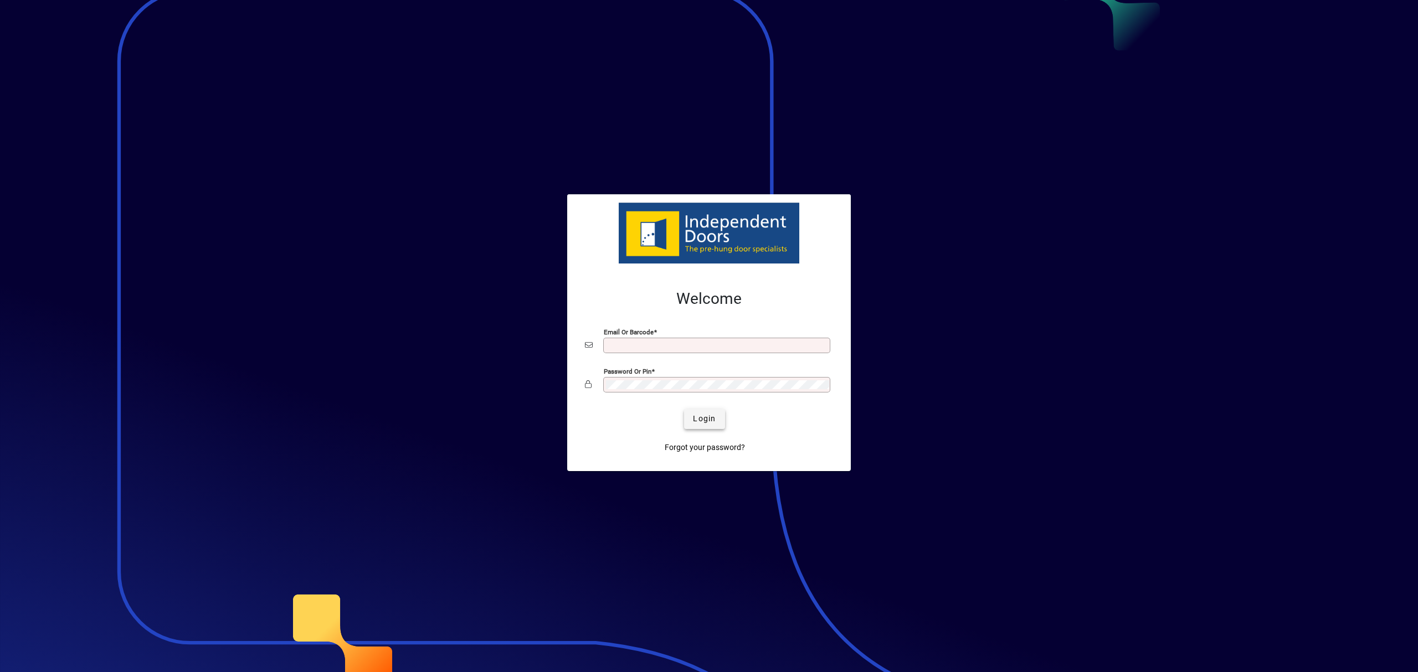
type input "**********"
click at [707, 418] on span "Login" at bounding box center [704, 419] width 23 height 12
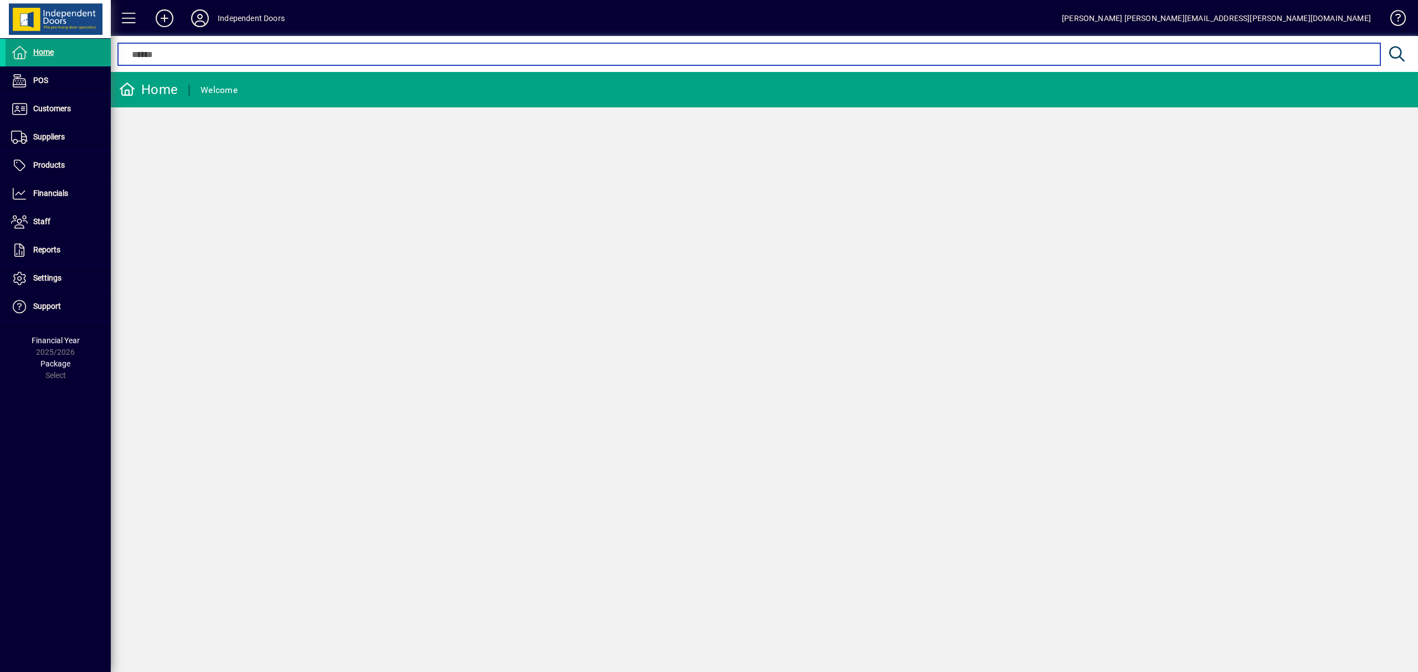
click at [169, 52] on input "text" at bounding box center [748, 54] width 1245 height 13
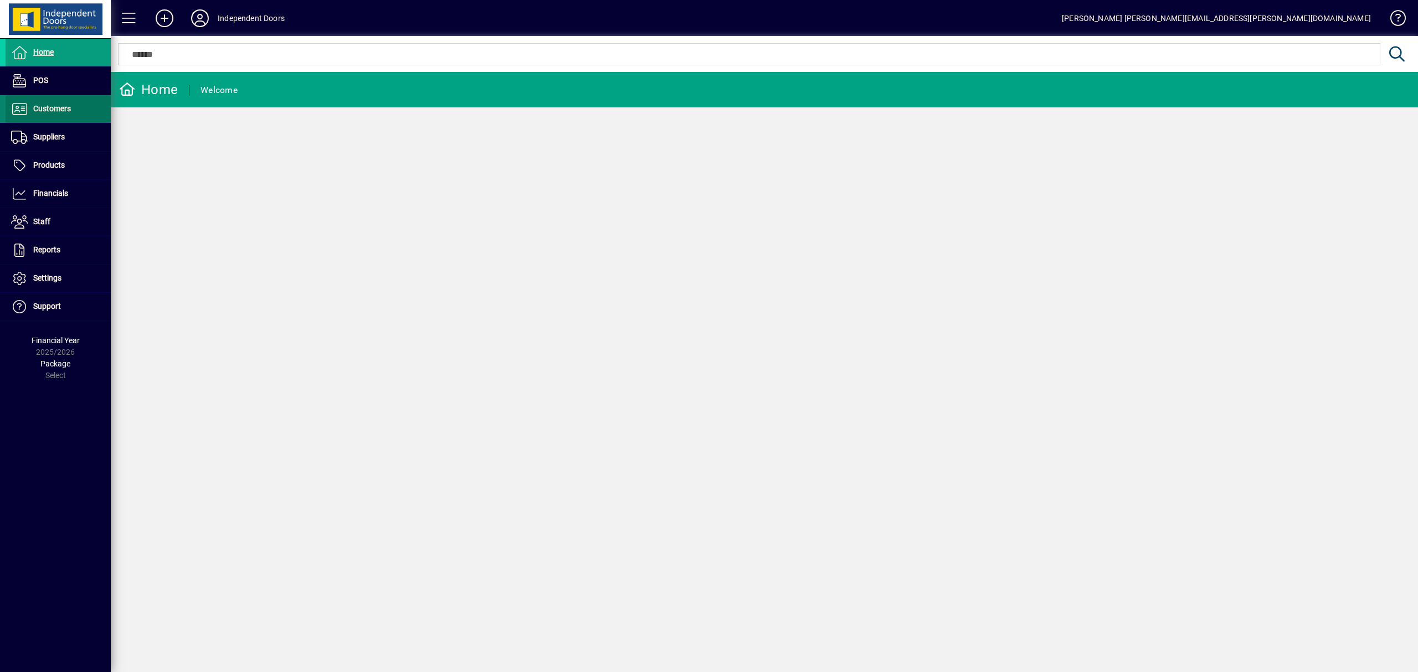
click at [47, 106] on span "Customers" at bounding box center [52, 108] width 38 height 9
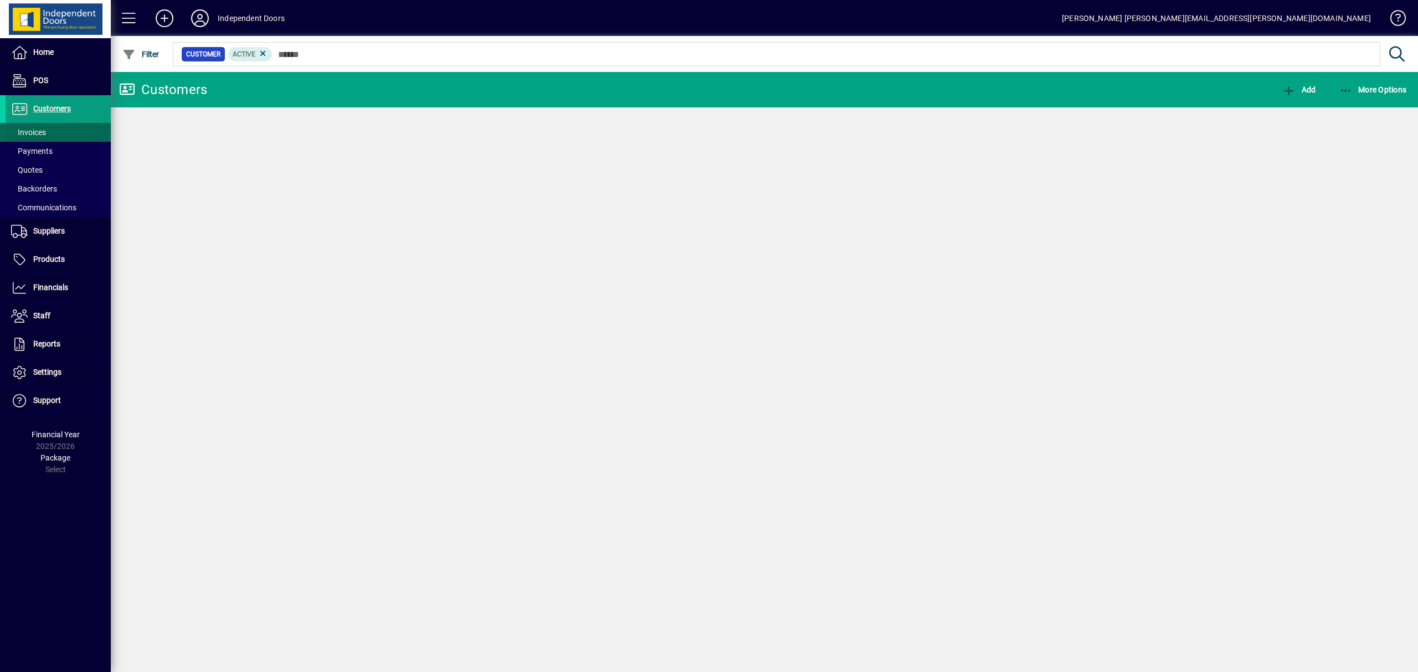
click at [36, 133] on span "Invoices" at bounding box center [28, 132] width 35 height 9
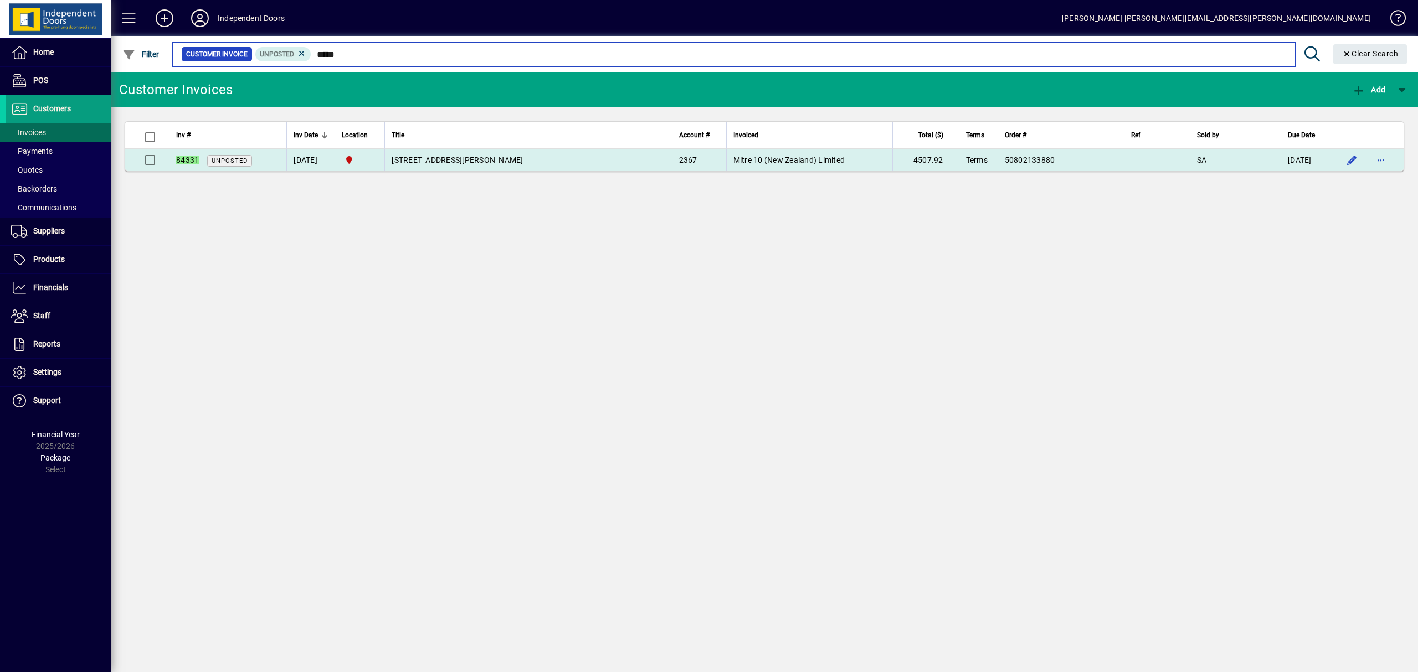
type input "*****"
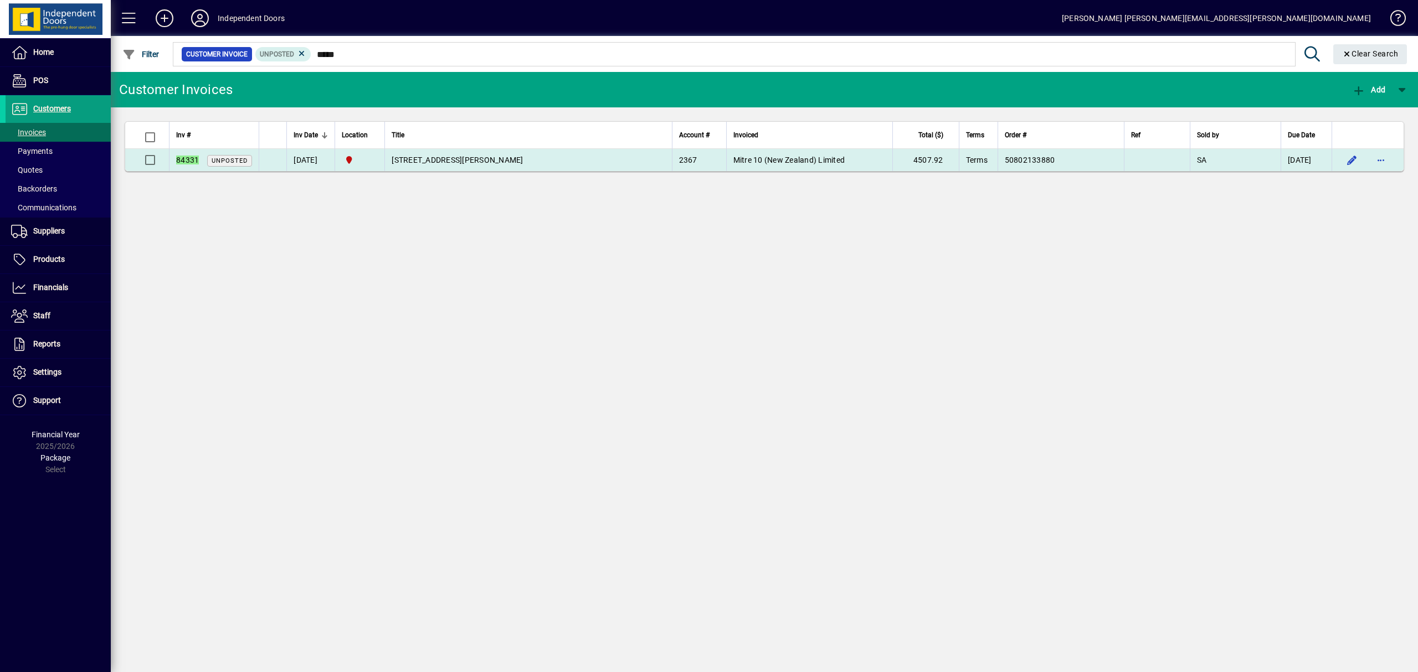
click at [467, 156] on span "Lot 3 - 852 Goulds Road Springston" at bounding box center [457, 160] width 131 height 9
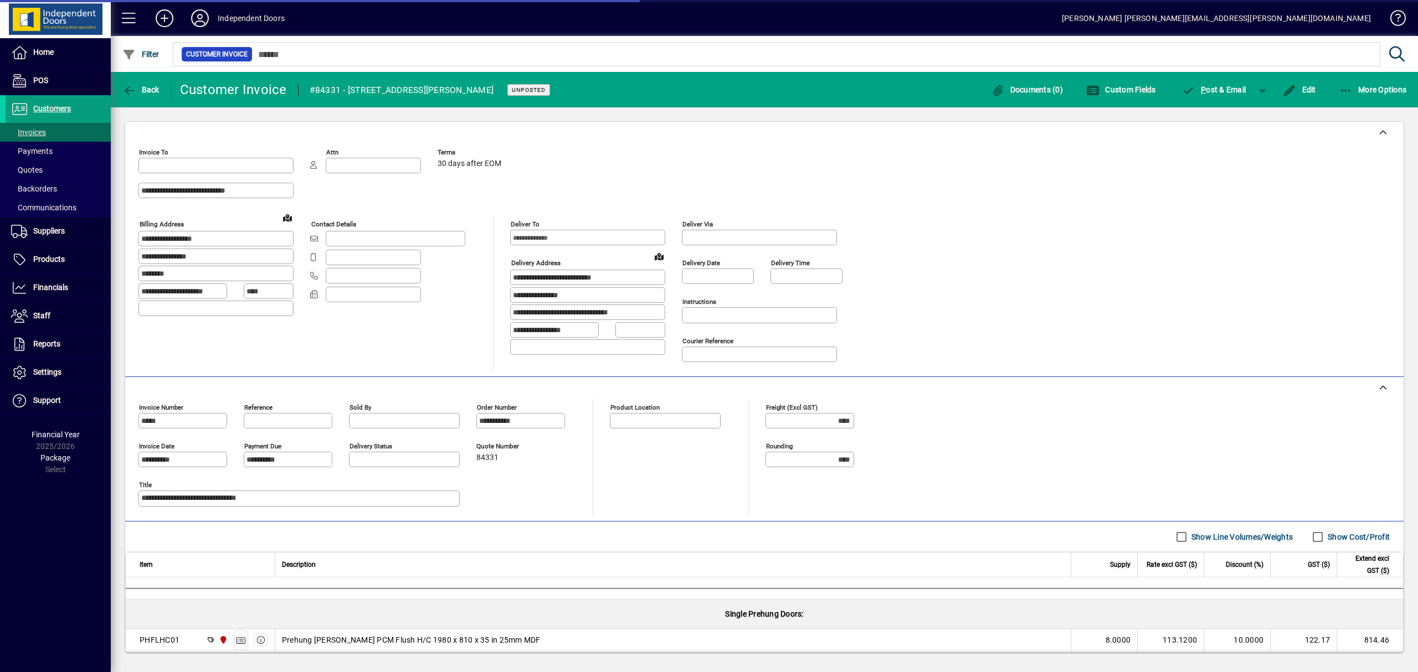
type input "**********"
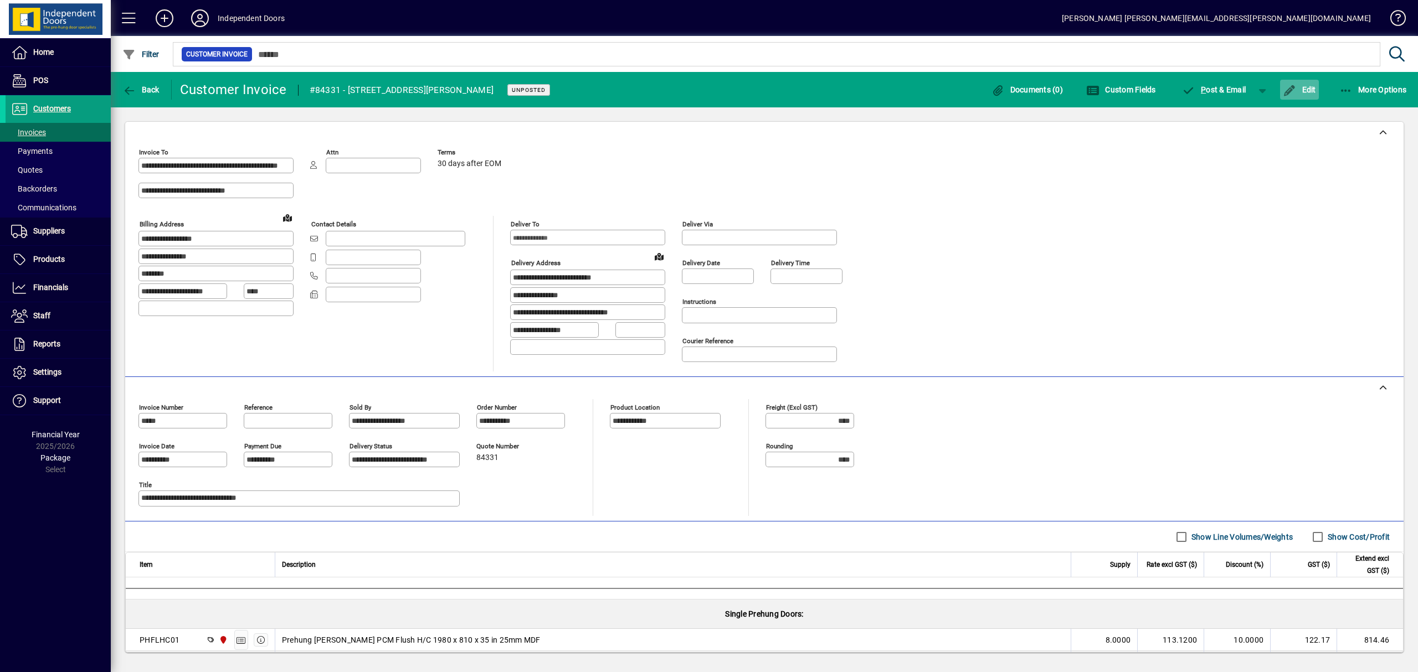
click at [1306, 91] on span "Edit" at bounding box center [1299, 89] width 33 height 9
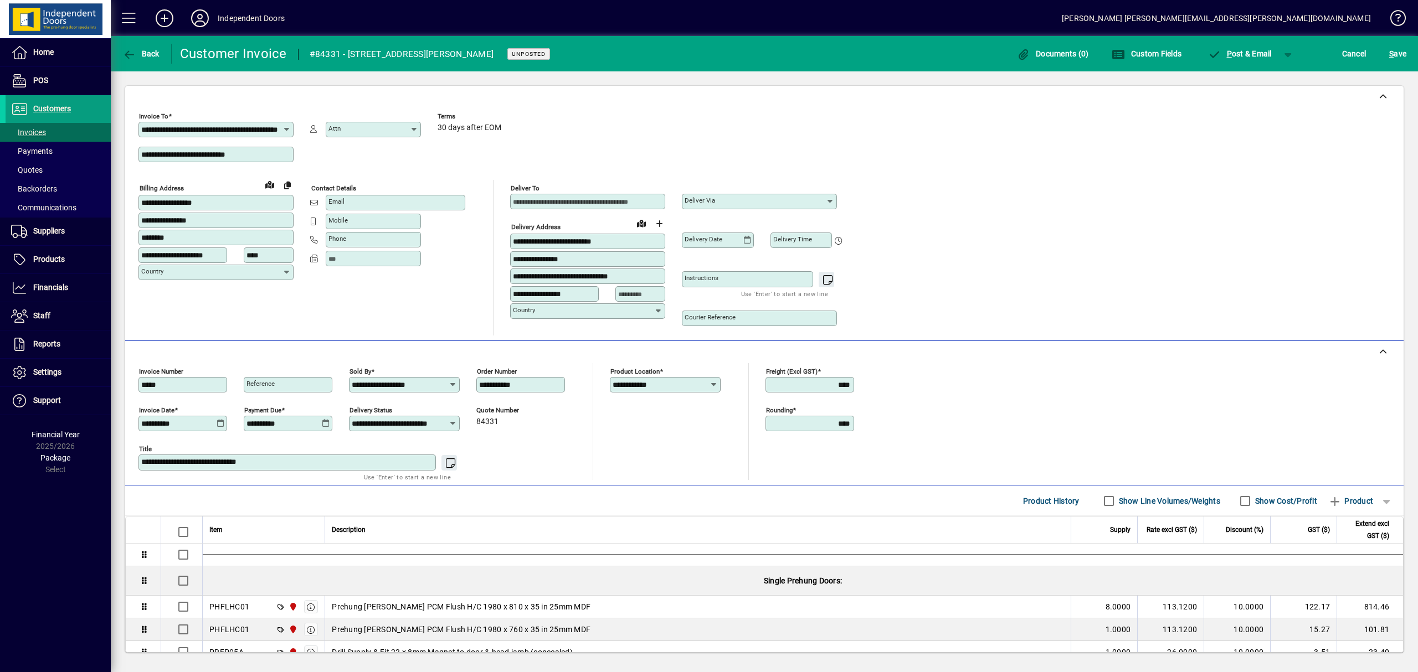
click at [222, 423] on icon at bounding box center [221, 423] width 8 height 9
click at [1362, 51] on div at bounding box center [709, 336] width 1418 height 672
click at [1353, 50] on span "Cancel" at bounding box center [1354, 54] width 24 height 18
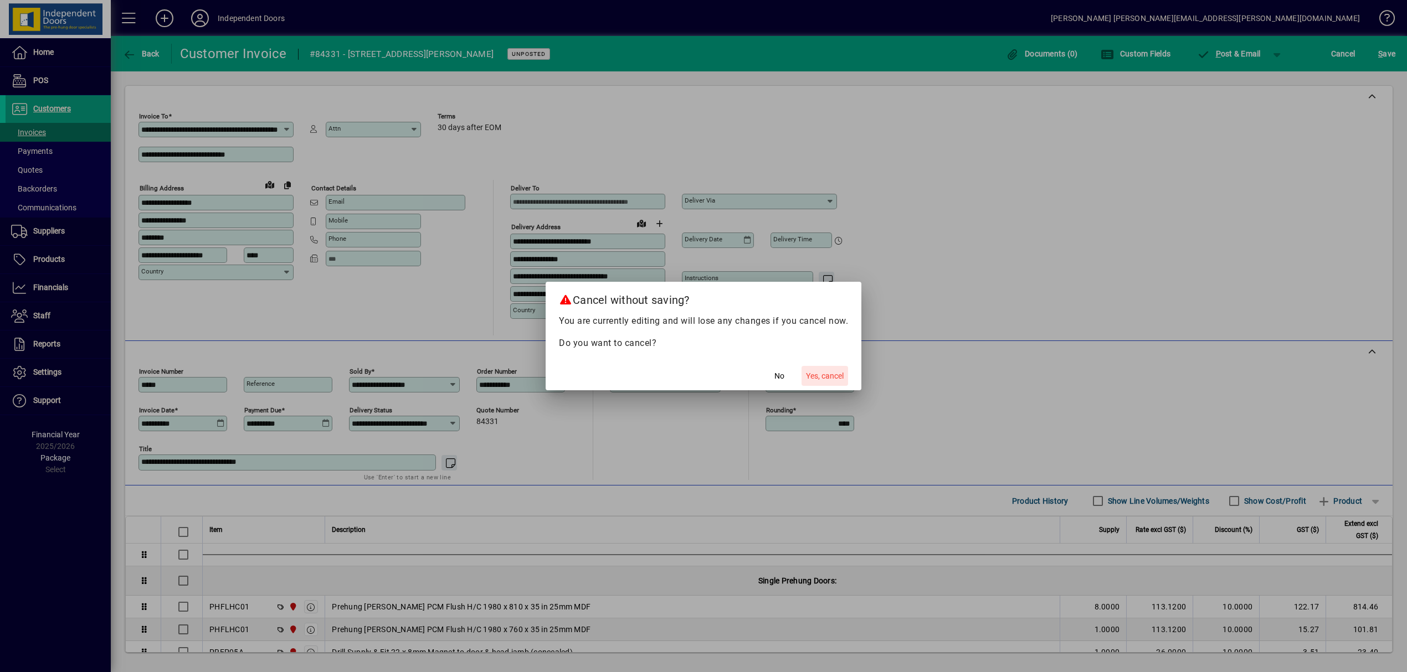
click at [826, 373] on span "Yes, cancel" at bounding box center [825, 377] width 38 height 12
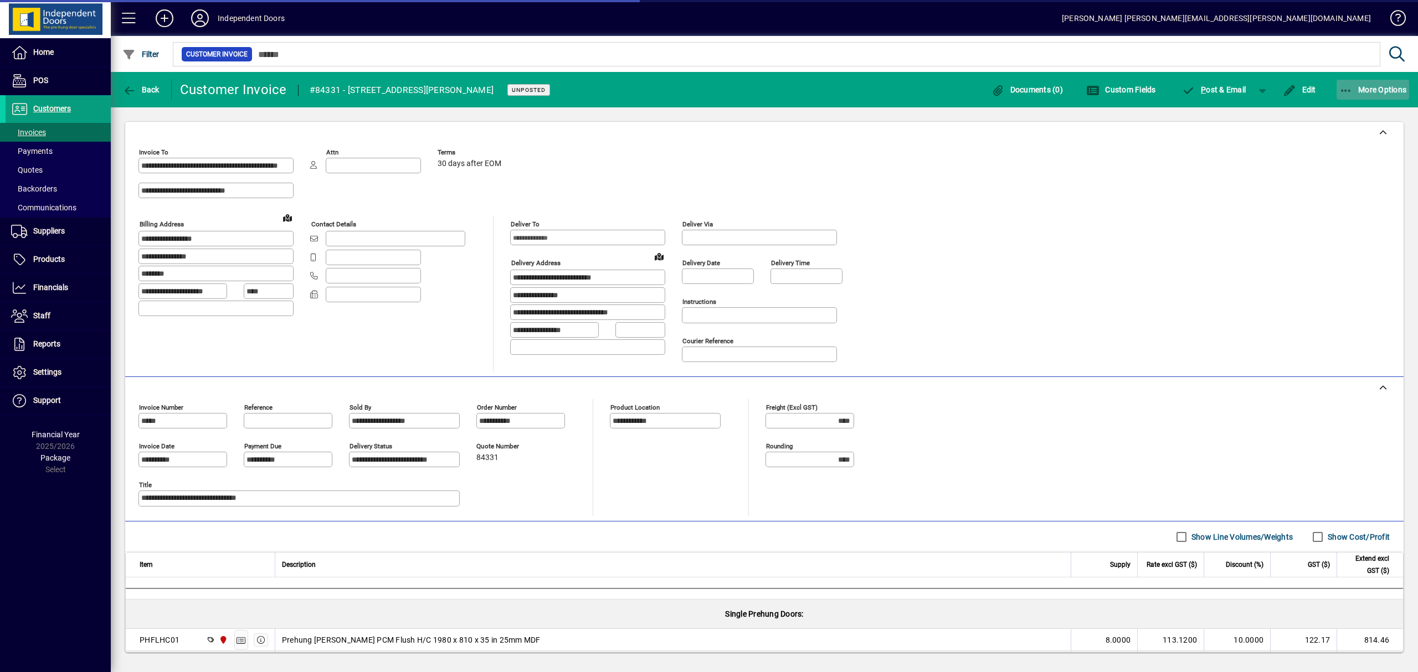
click at [1350, 86] on icon "button" at bounding box center [1346, 90] width 14 height 11
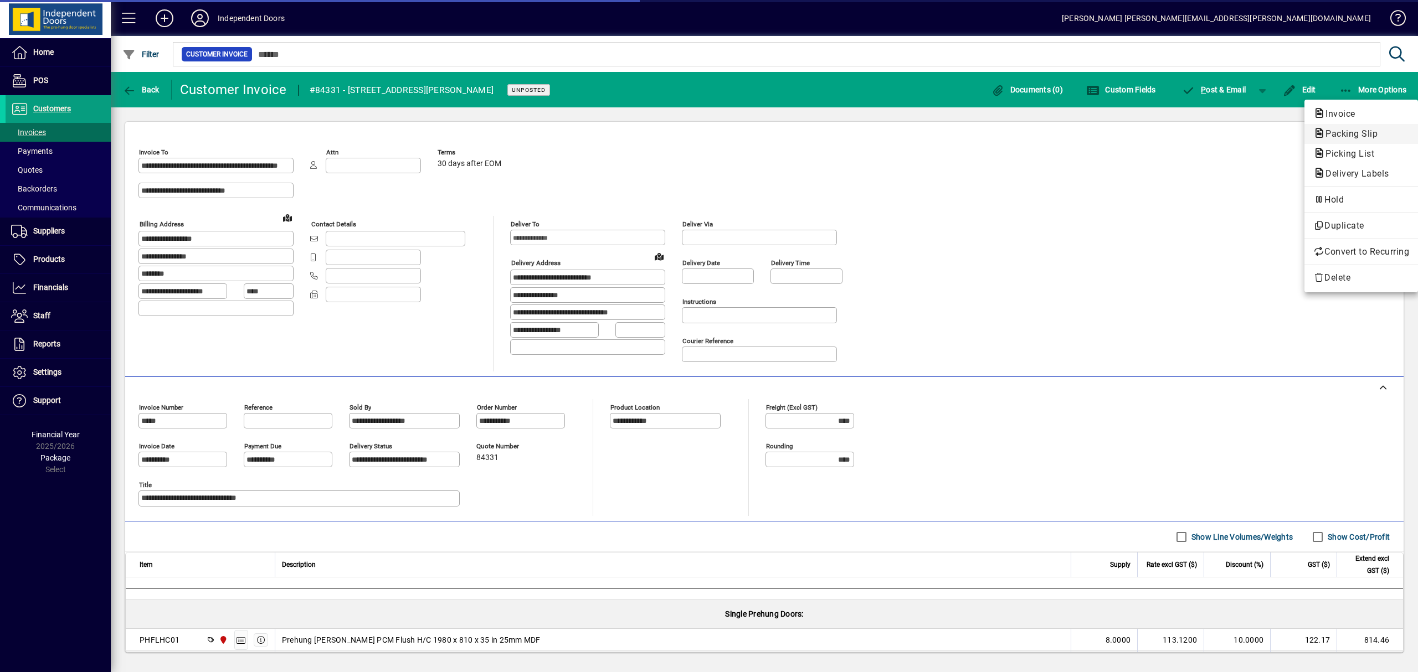
click at [1347, 133] on span "Packing Slip" at bounding box center [1348, 133] width 70 height 11
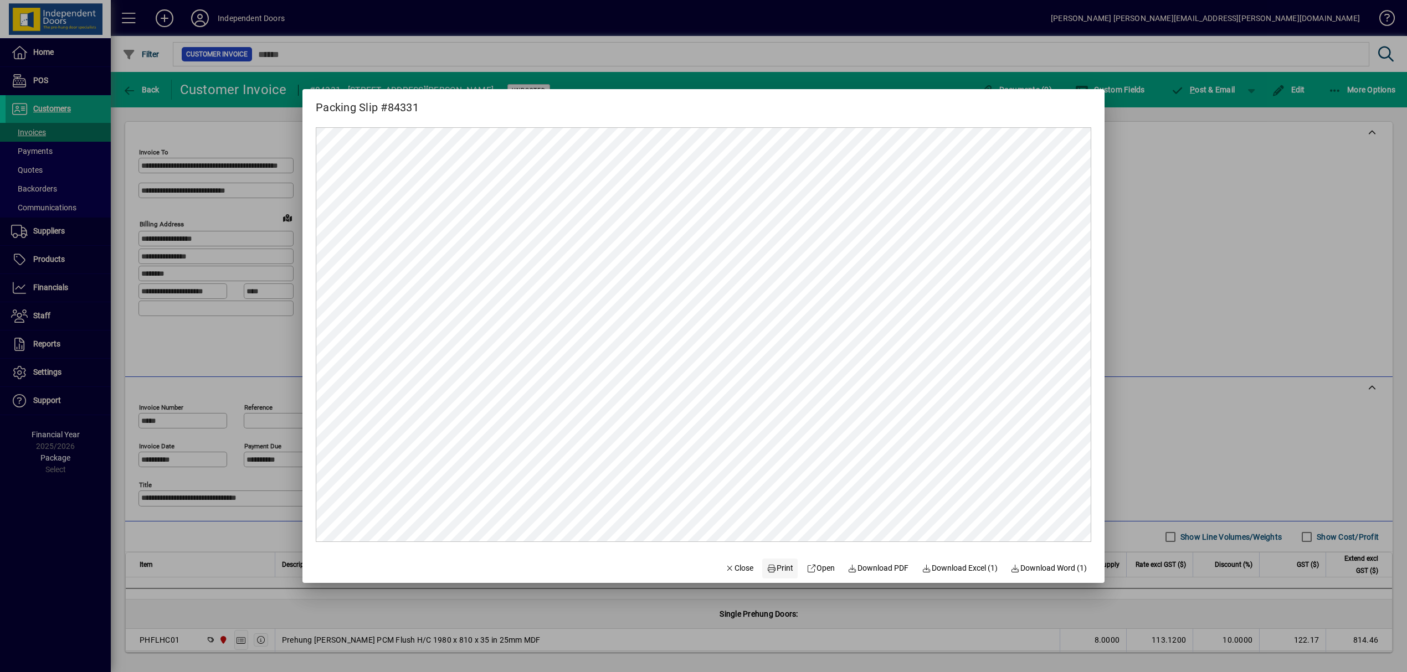
click at [783, 568] on span "Print" at bounding box center [780, 569] width 27 height 12
click at [774, 566] on span "Print" at bounding box center [780, 569] width 27 height 12
click at [1201, 92] on div at bounding box center [703, 336] width 1407 height 672
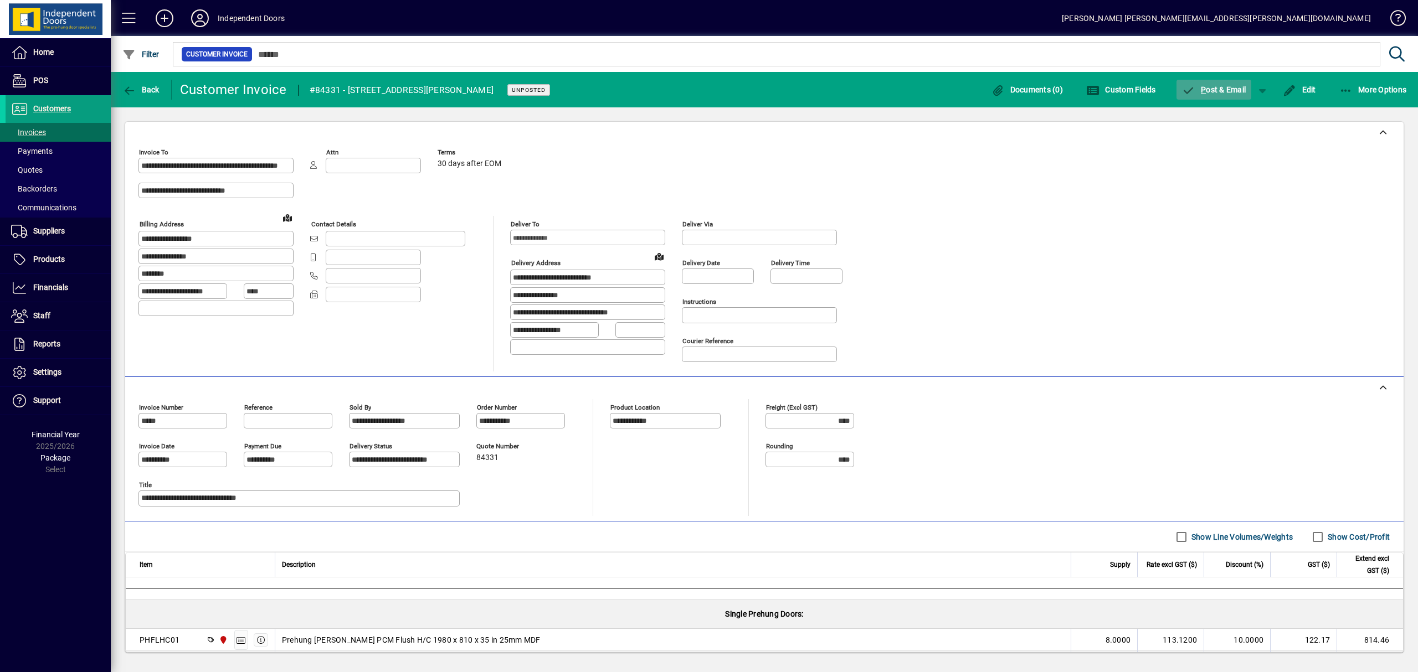
click at [1201, 91] on span "P" at bounding box center [1203, 89] width 5 height 9
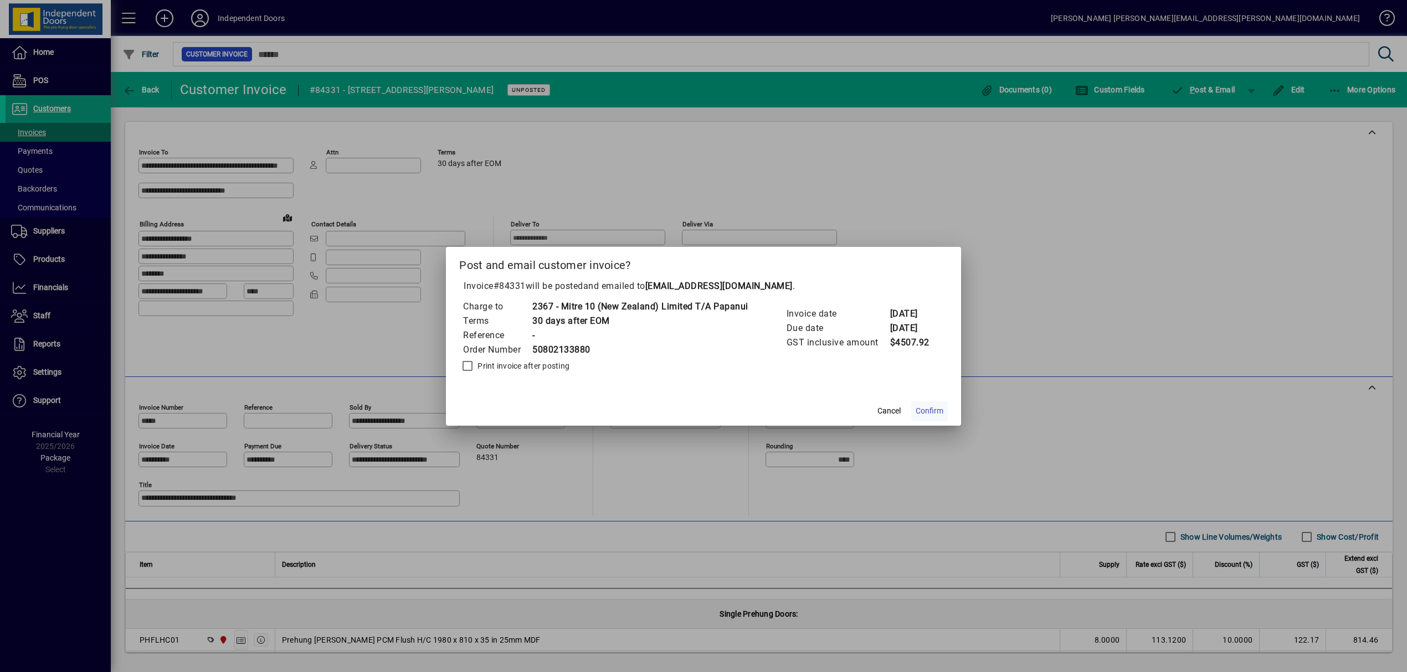
click at [938, 410] on span "Confirm" at bounding box center [930, 411] width 28 height 12
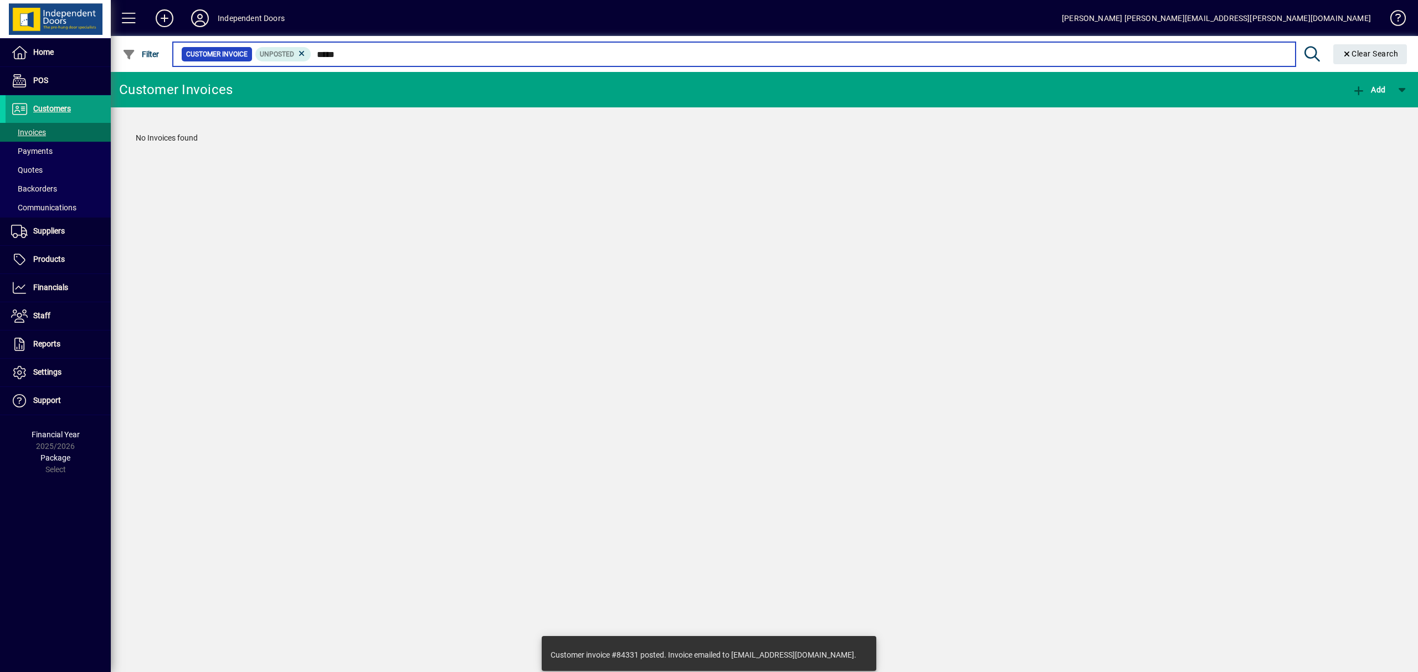
drag, startPoint x: 393, startPoint y: 54, endPoint x: 318, endPoint y: 50, distance: 75.4
click at [318, 50] on input "*****" at bounding box center [798, 55] width 975 height 16
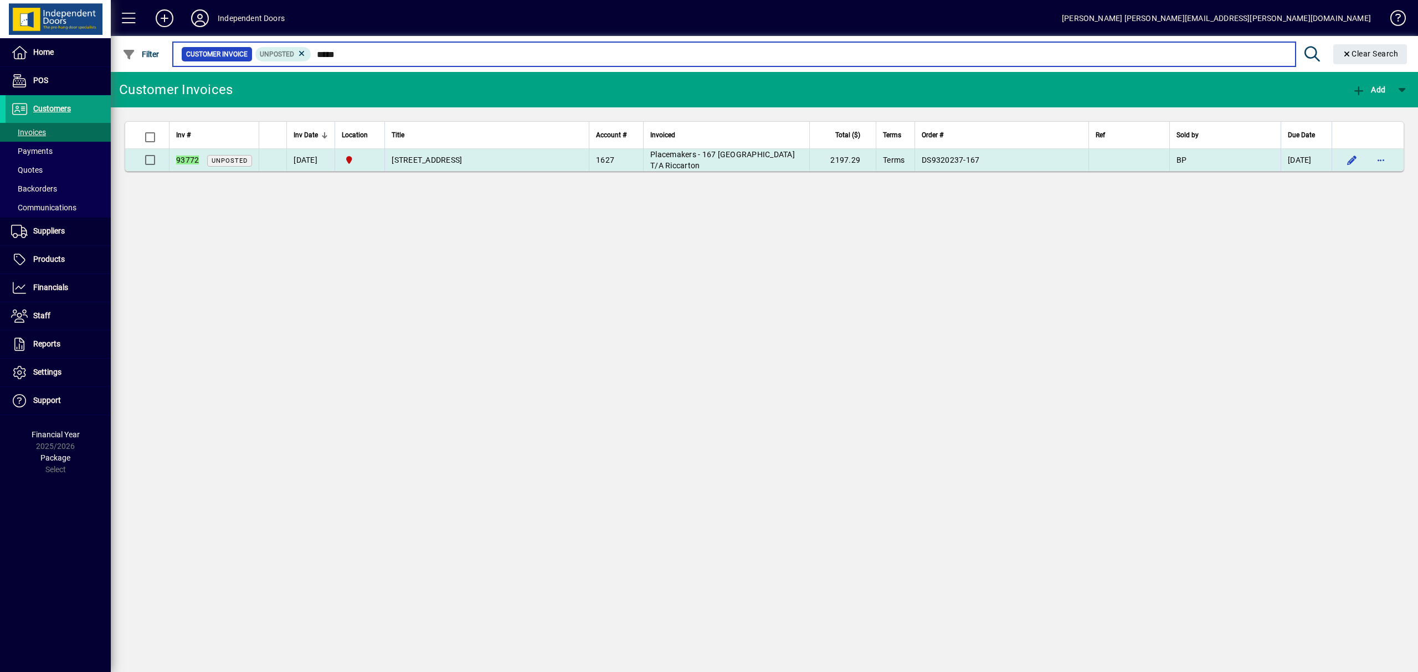
type input "*****"
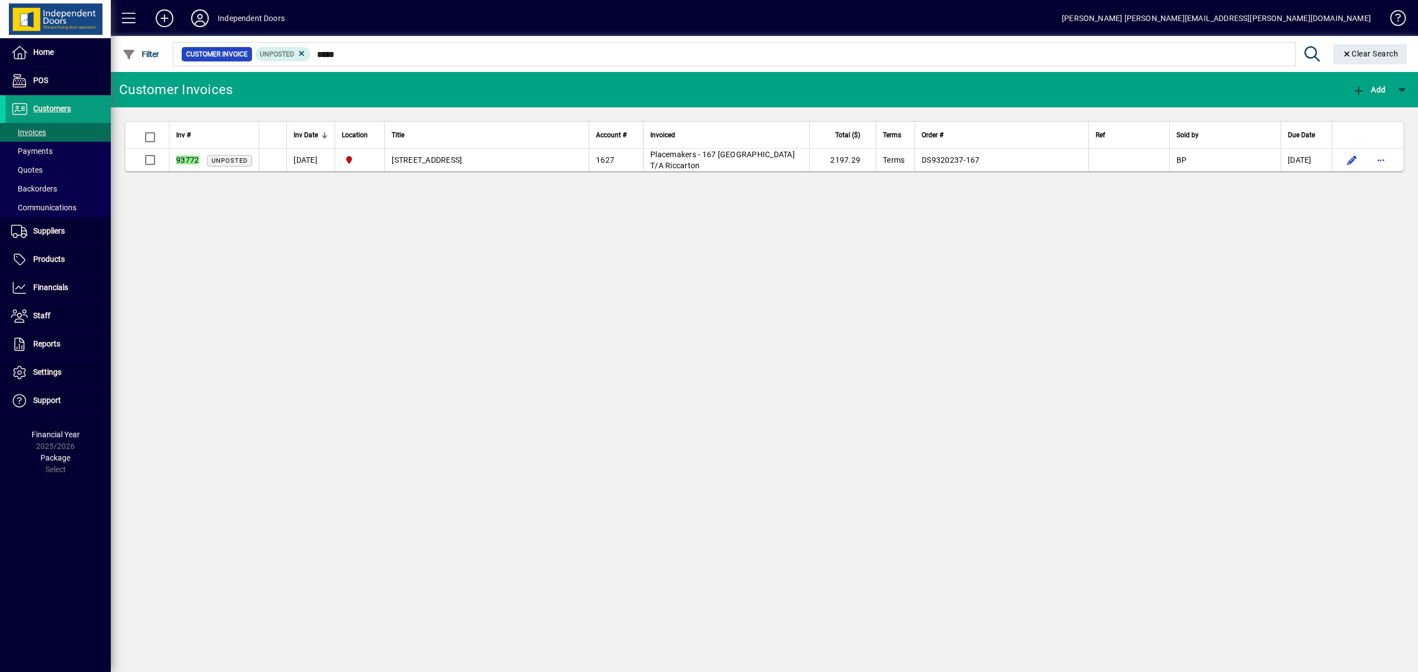
click at [415, 160] on span "39 Elders Rd Clarkville" at bounding box center [427, 160] width 70 height 9
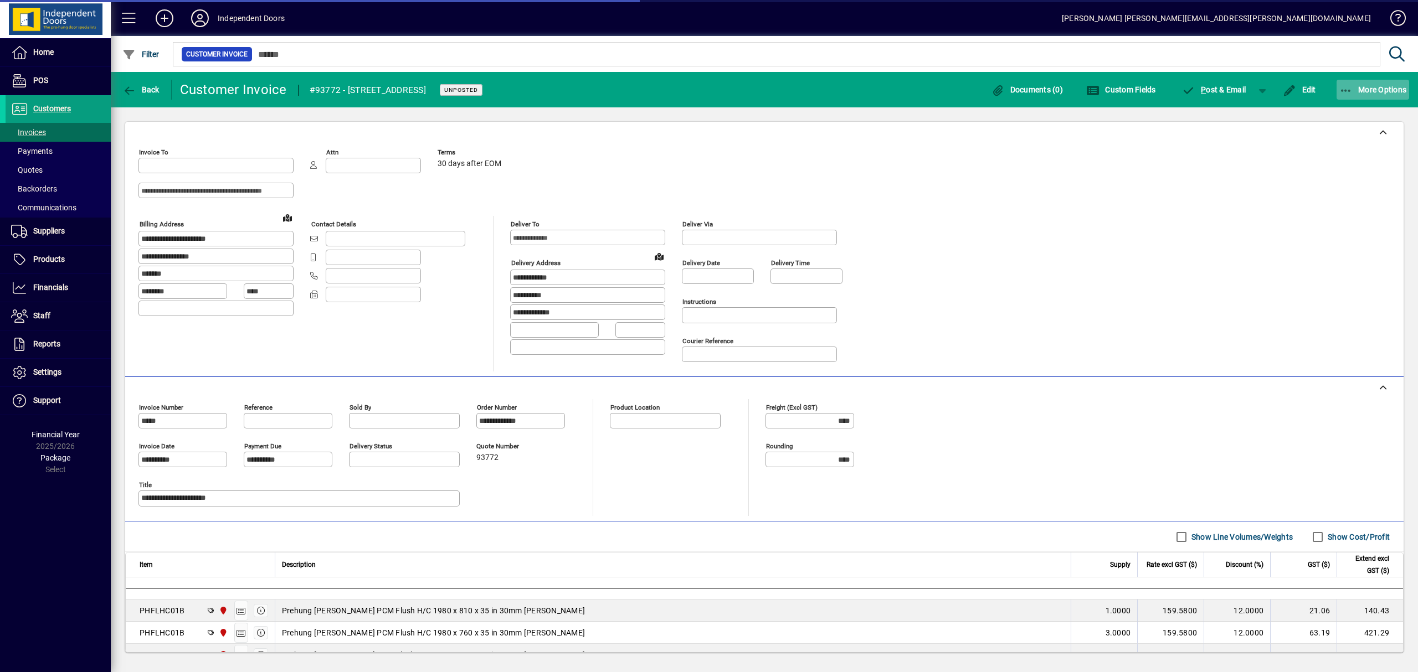
type input "**********"
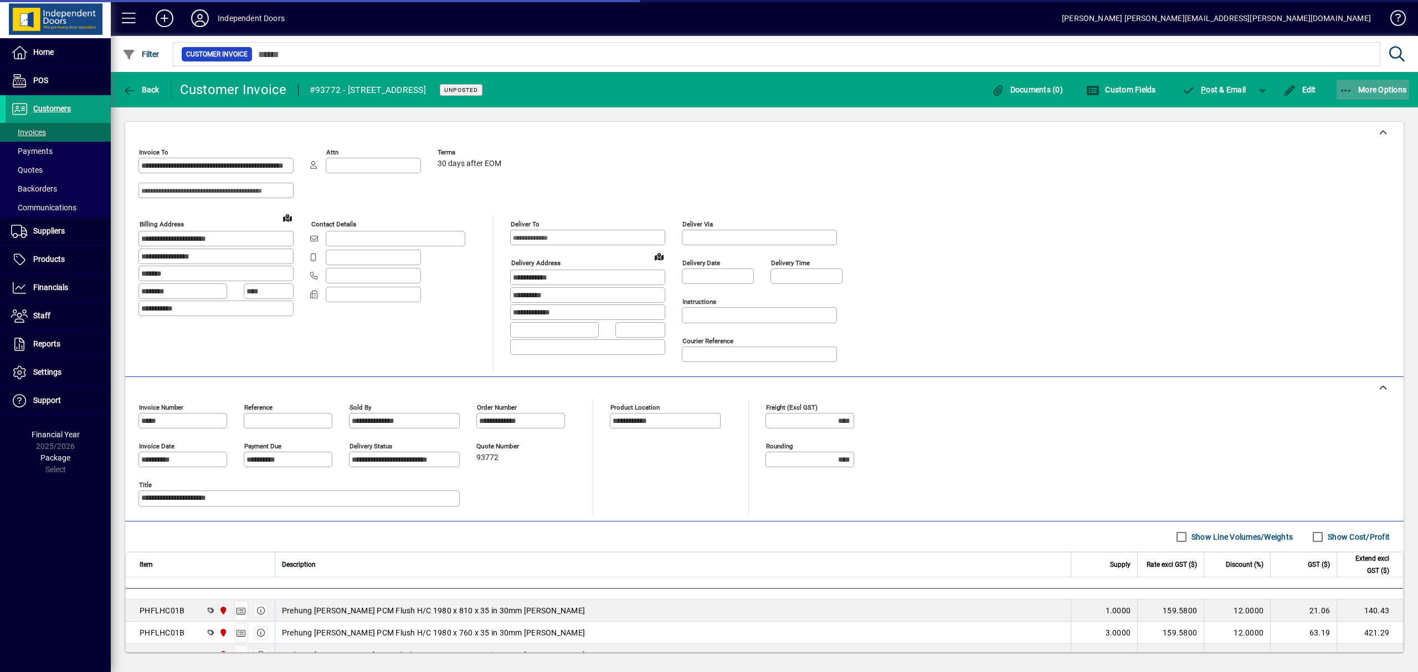
click at [1345, 88] on icon "button" at bounding box center [1346, 90] width 14 height 11
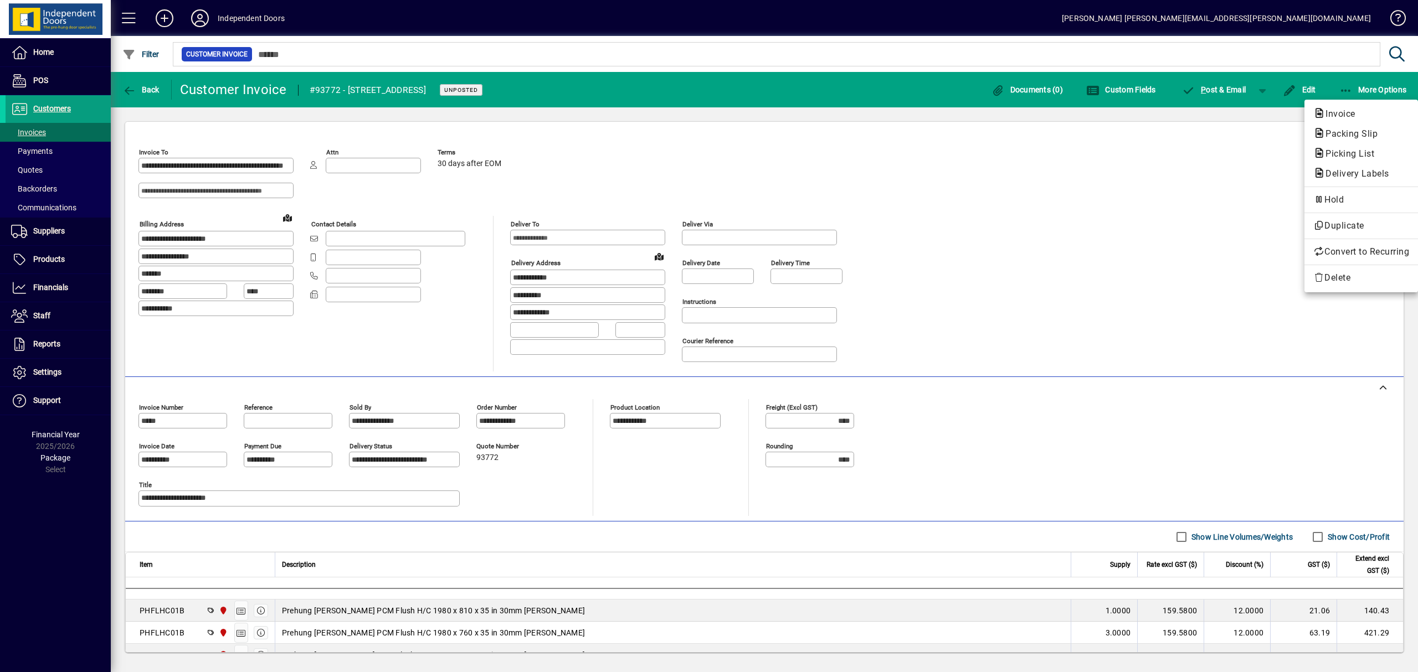
click at [1344, 131] on span "Packing Slip" at bounding box center [1348, 133] width 70 height 11
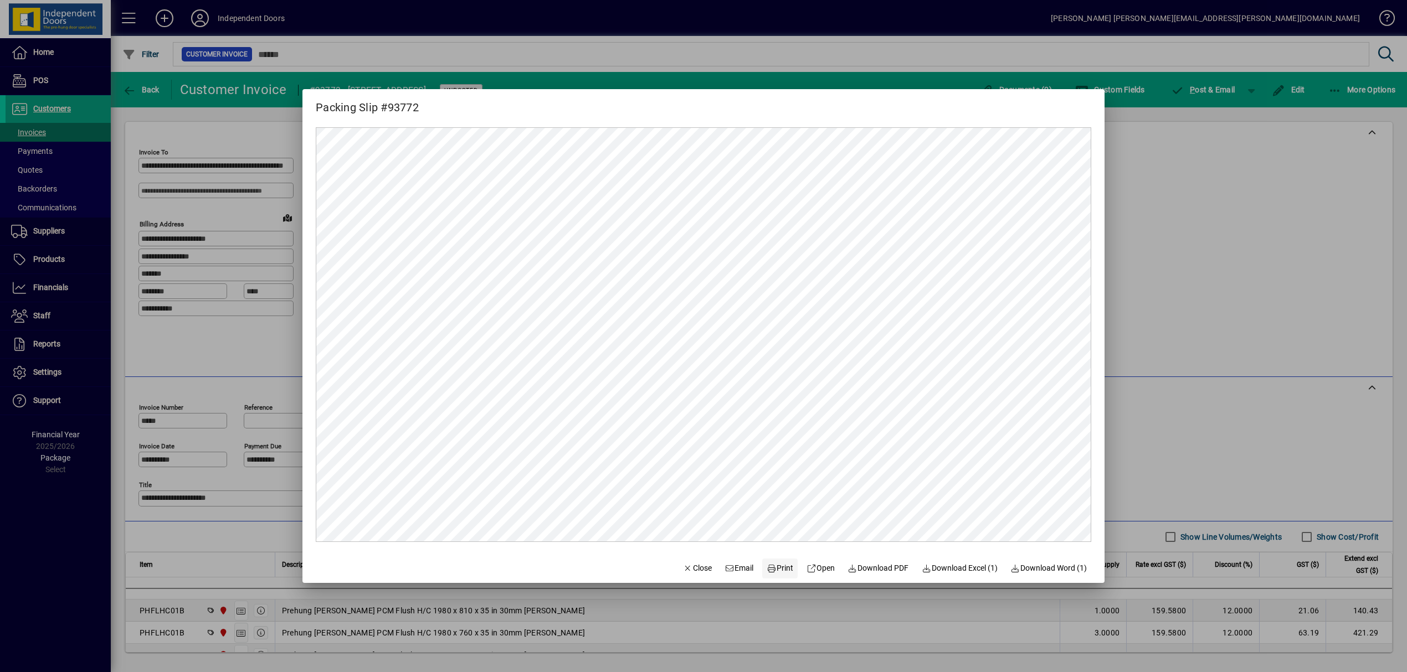
click at [774, 570] on span "Print" at bounding box center [780, 569] width 27 height 12
click at [1208, 89] on div at bounding box center [703, 336] width 1407 height 672
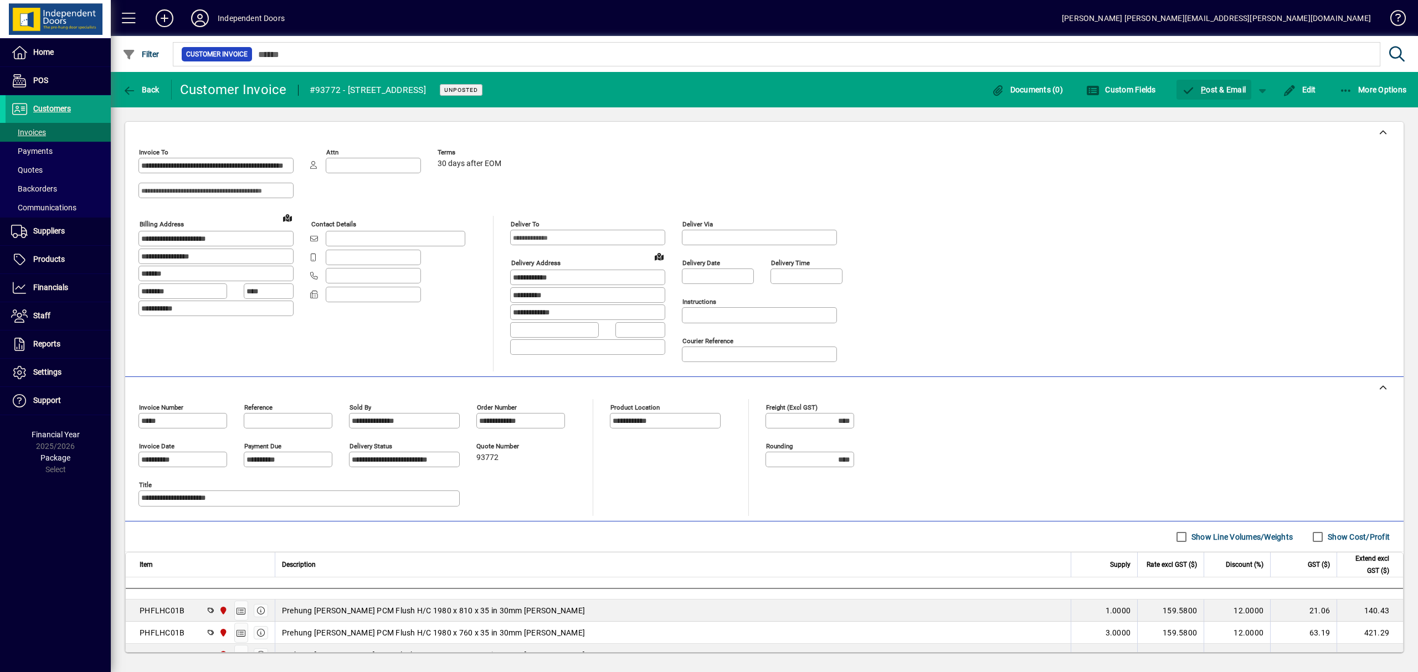
click at [1208, 89] on span "P ost & Email" at bounding box center [1214, 89] width 64 height 9
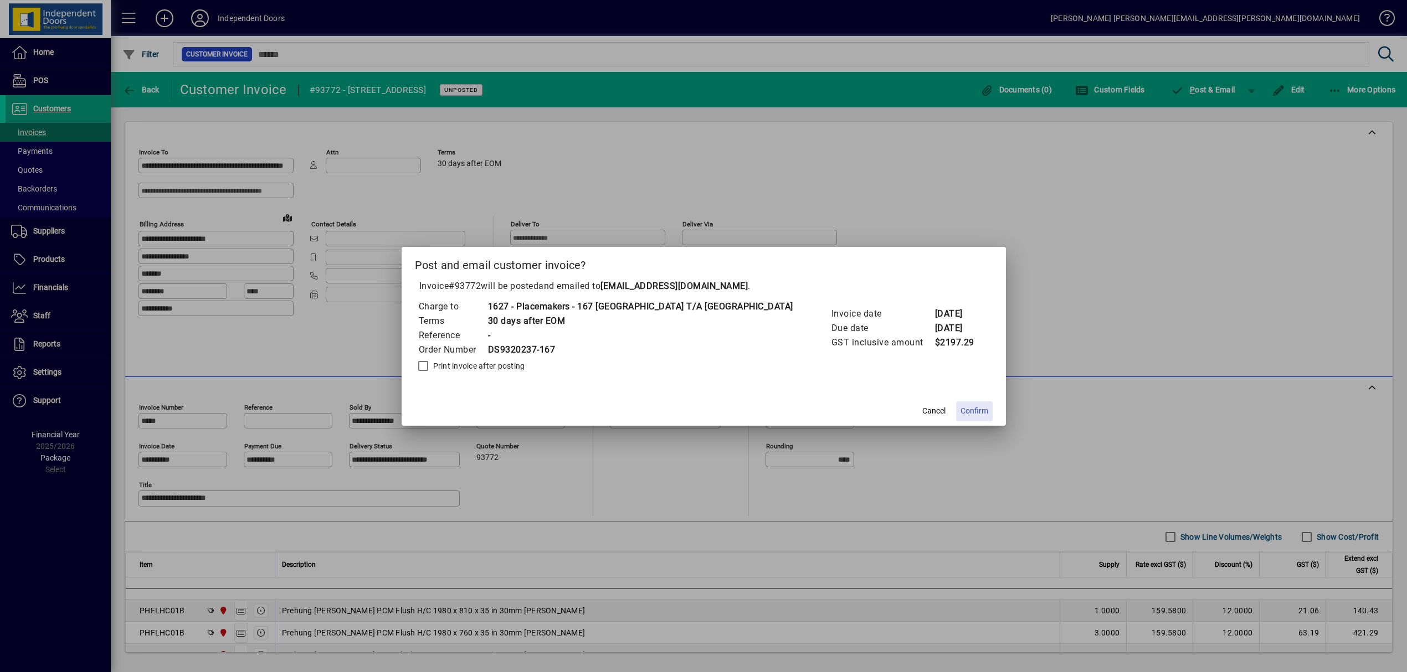
click at [960, 410] on span "Confirm" at bounding box center [974, 411] width 28 height 12
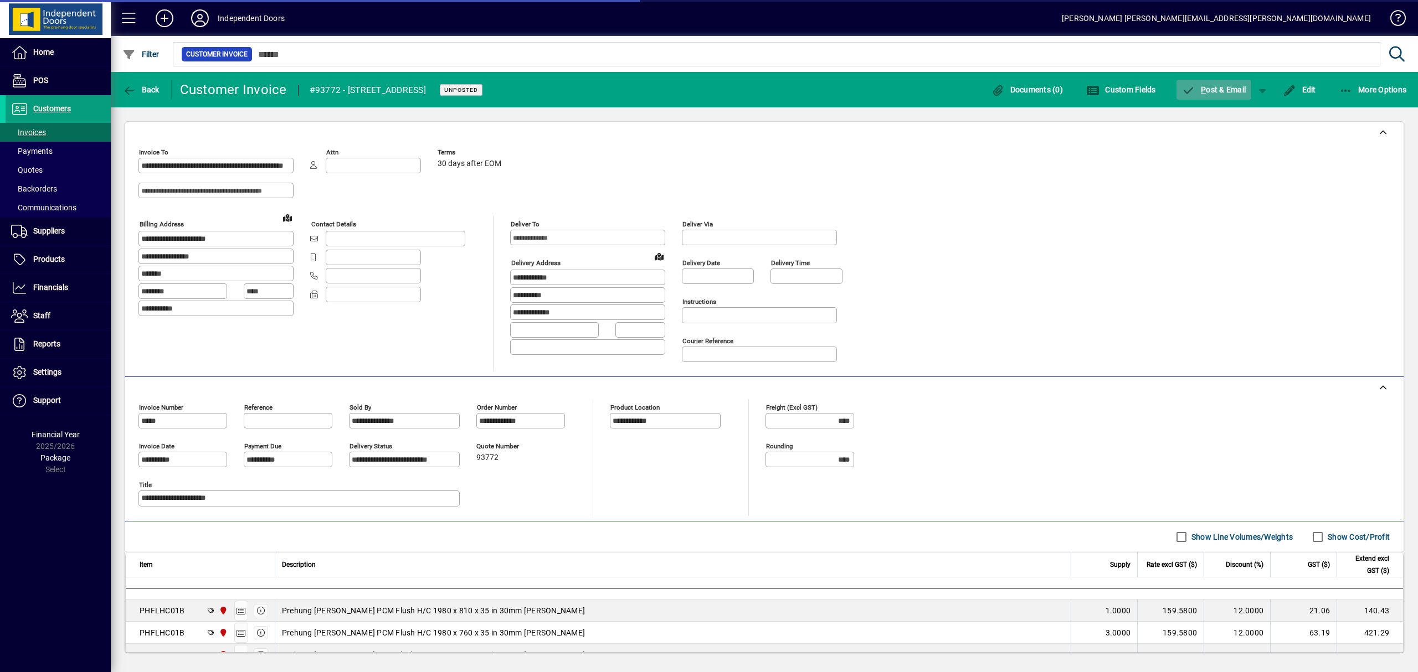
click at [1195, 93] on icon "button" at bounding box center [1189, 90] width 14 height 11
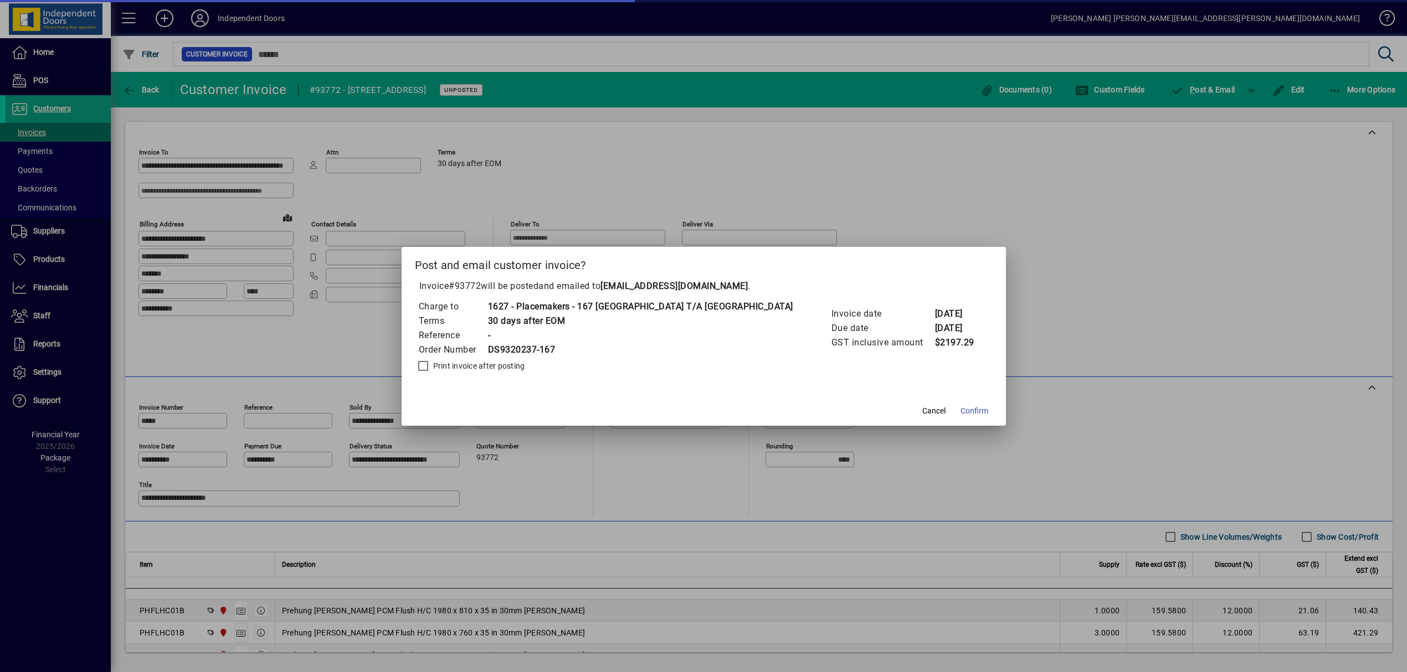
click at [1180, 235] on div at bounding box center [703, 336] width 1407 height 672
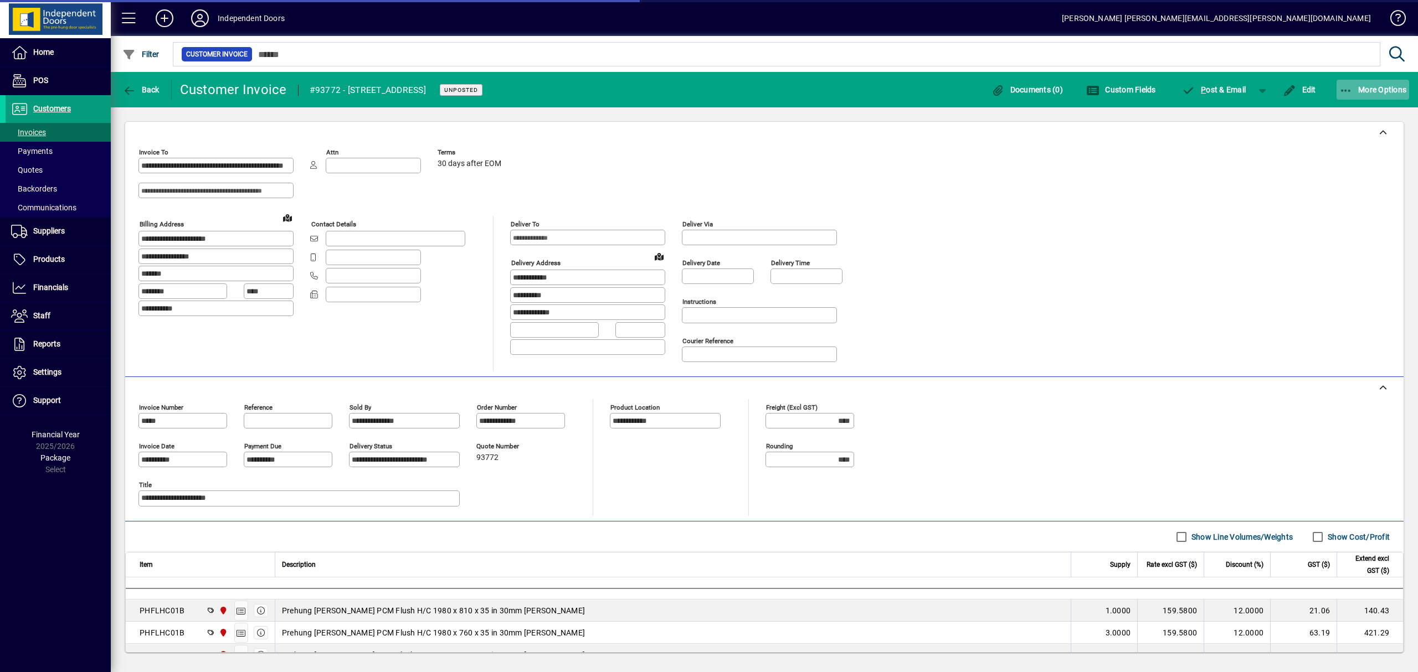
click at [1359, 85] on span "More Options" at bounding box center [1373, 89] width 68 height 9
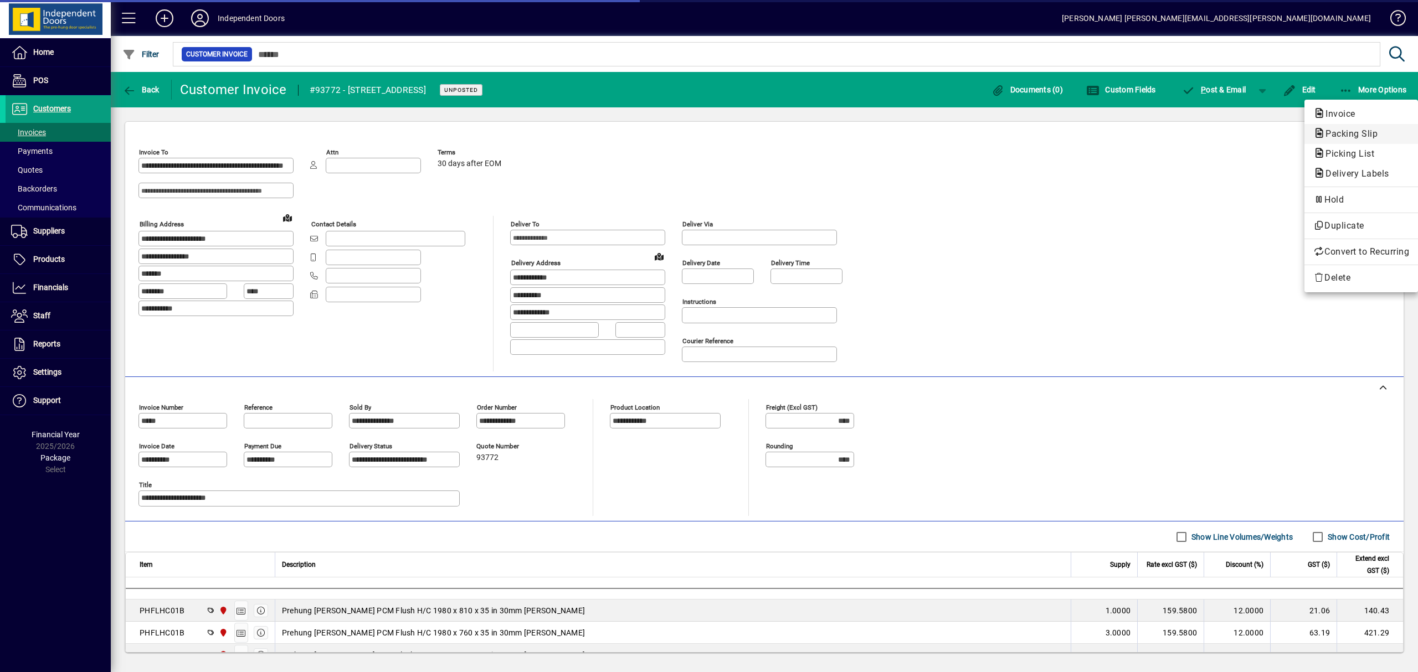
click at [1343, 131] on span "Packing Slip" at bounding box center [1348, 133] width 70 height 11
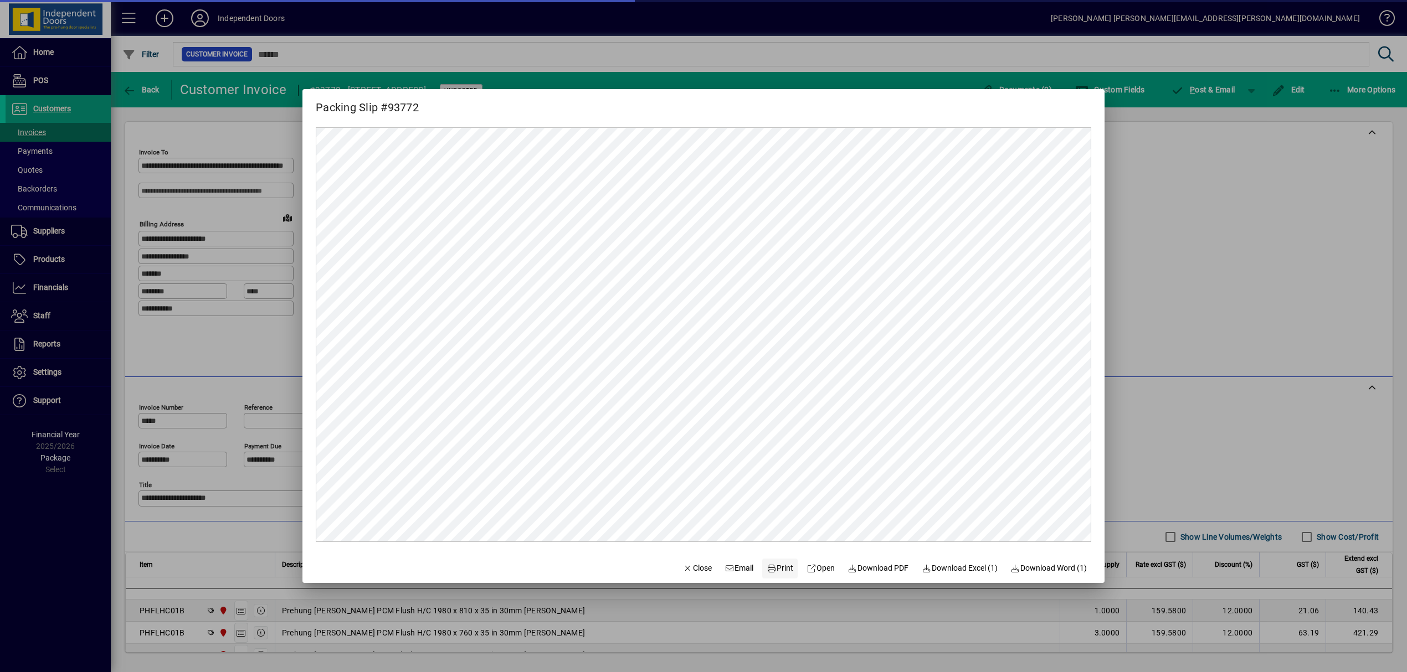
click at [773, 566] on span "Print" at bounding box center [780, 569] width 27 height 12
click at [1204, 92] on div at bounding box center [703, 336] width 1407 height 672
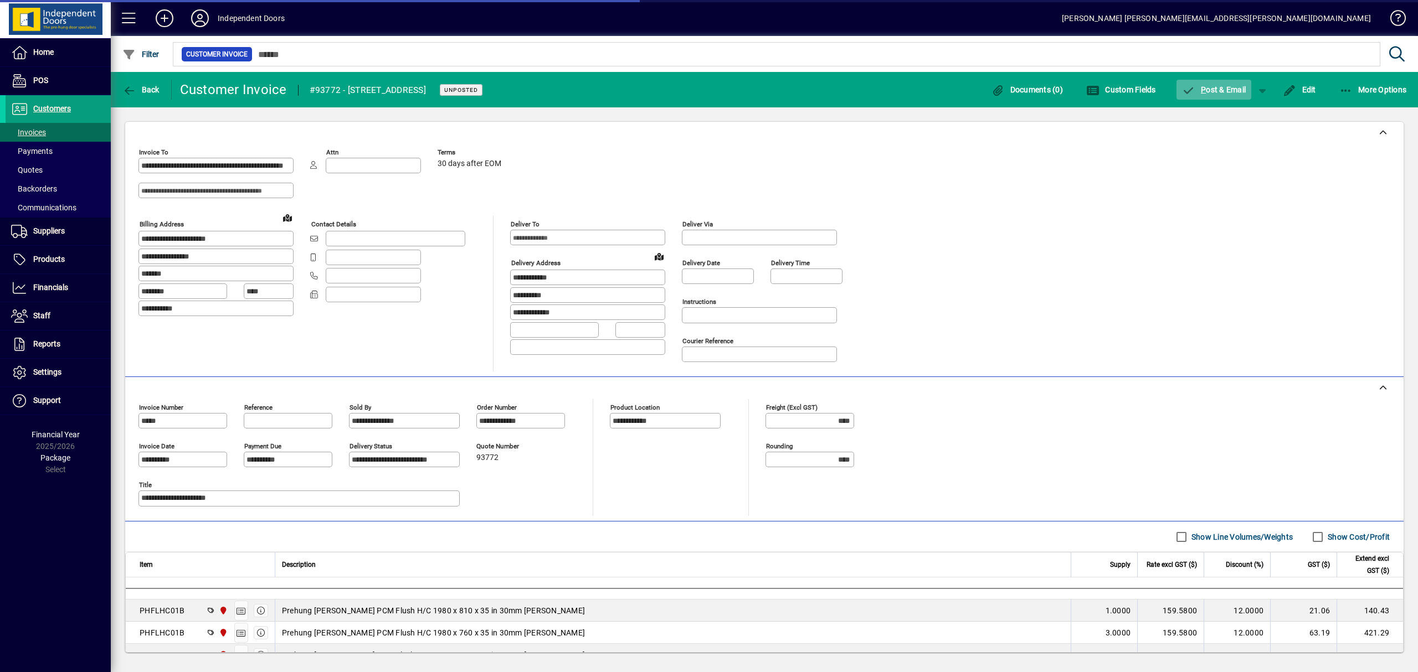
click at [1210, 89] on span "P ost & Email" at bounding box center [1214, 89] width 64 height 9
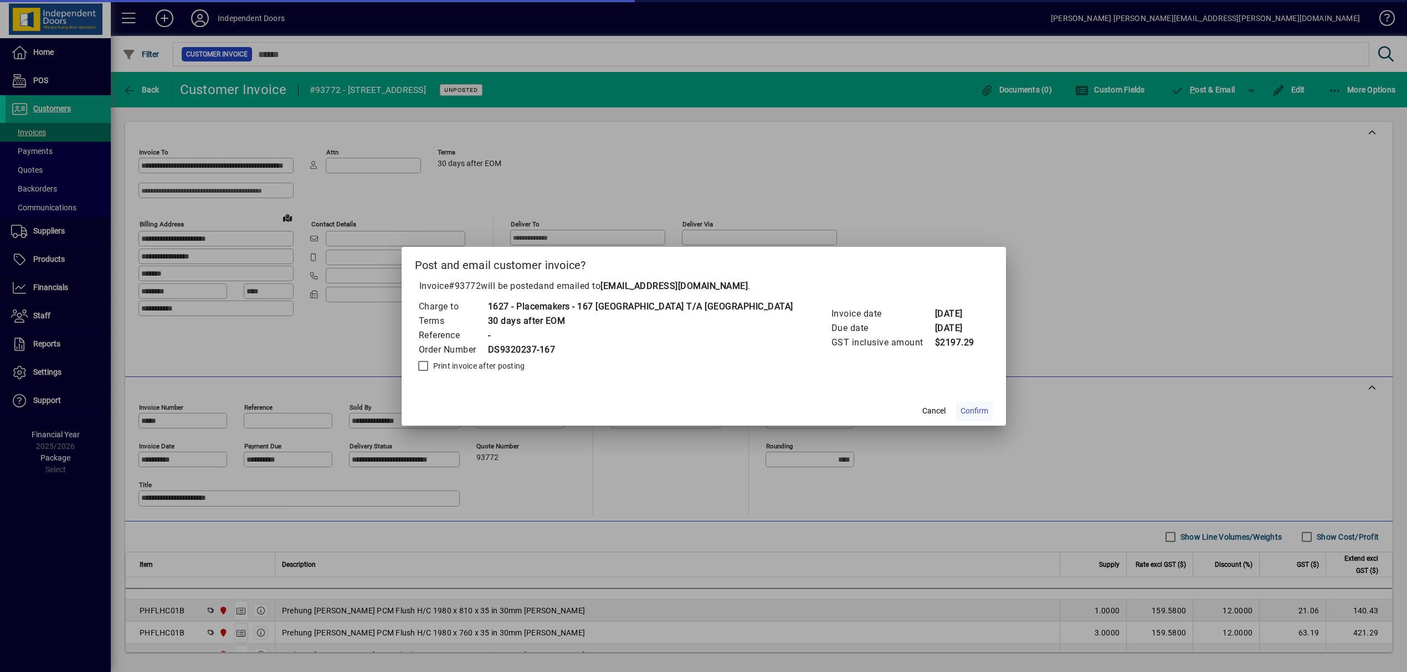
click at [960, 411] on span "Confirm" at bounding box center [974, 411] width 28 height 12
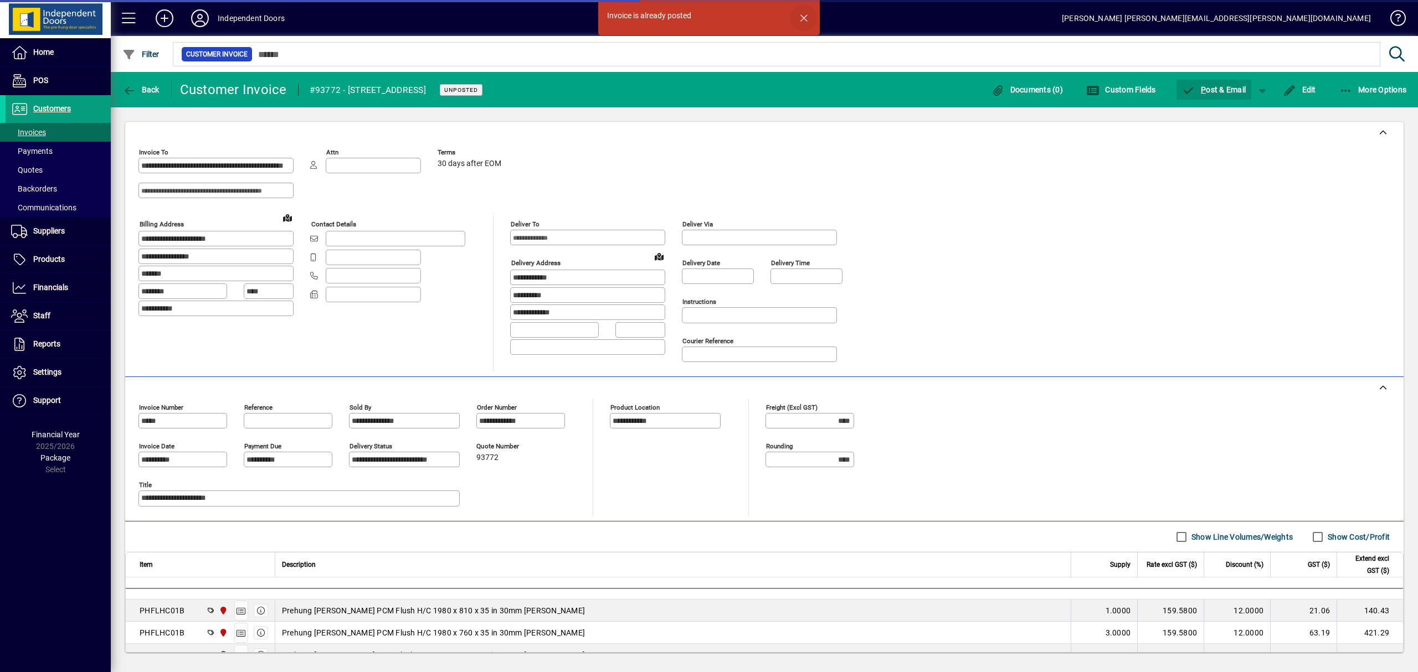
click at [805, 11] on span "button" at bounding box center [803, 17] width 27 height 27
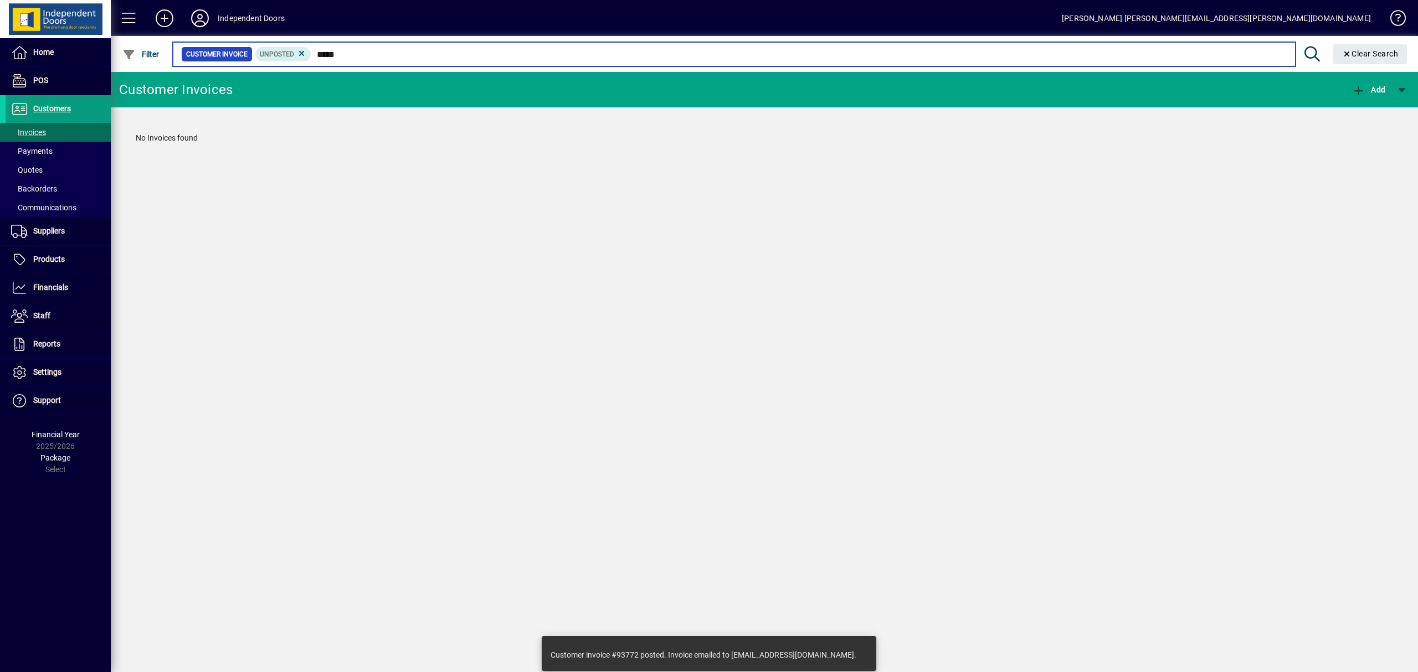
drag, startPoint x: 361, startPoint y: 56, endPoint x: 313, endPoint y: 54, distance: 48.2
click at [313, 54] on input "*****" at bounding box center [798, 55] width 975 height 16
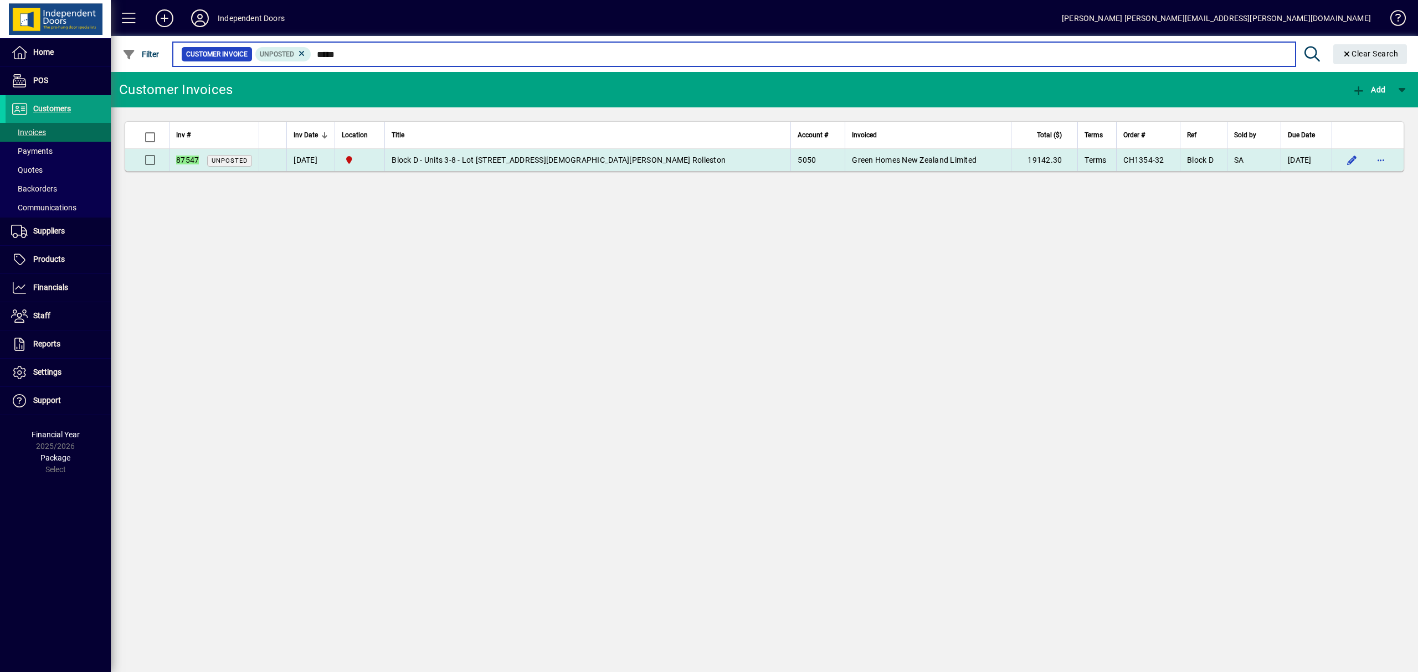
type input "*****"
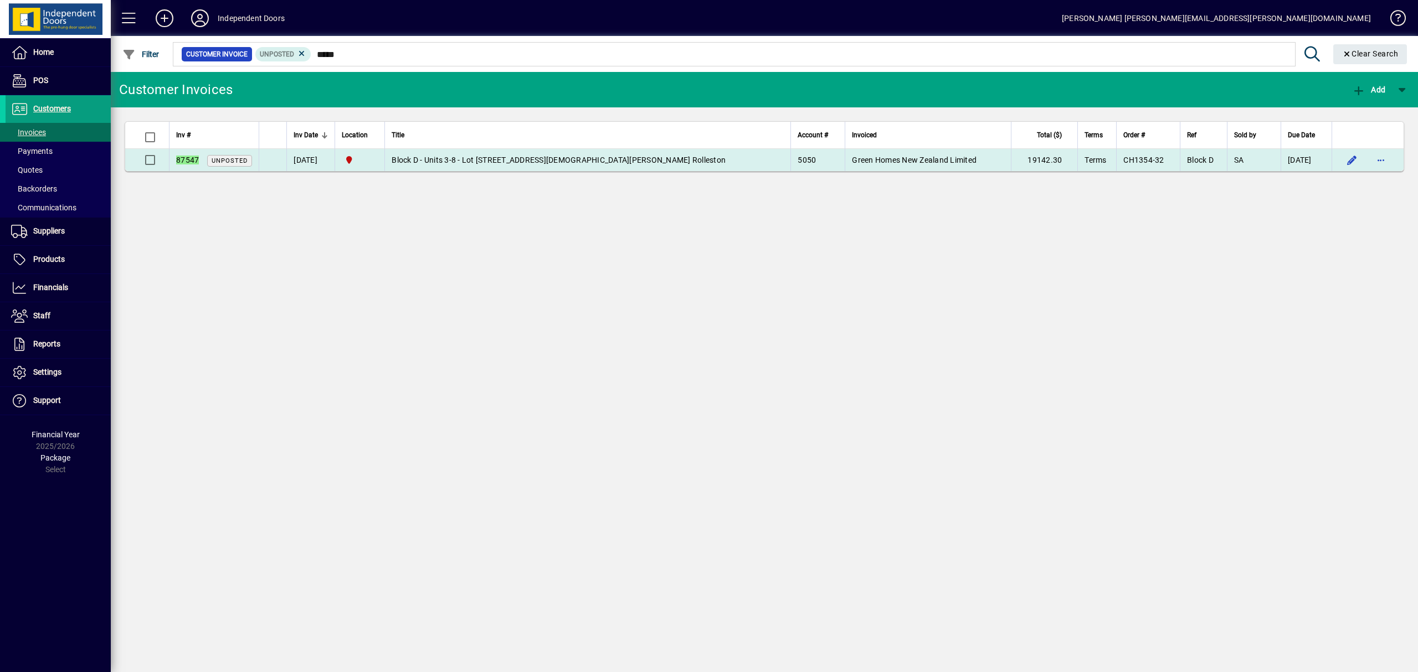
click at [453, 156] on span "Block D - Units 3-8 - Lot 1247 Lady Isaac Drive Rolleston" at bounding box center [559, 160] width 334 height 9
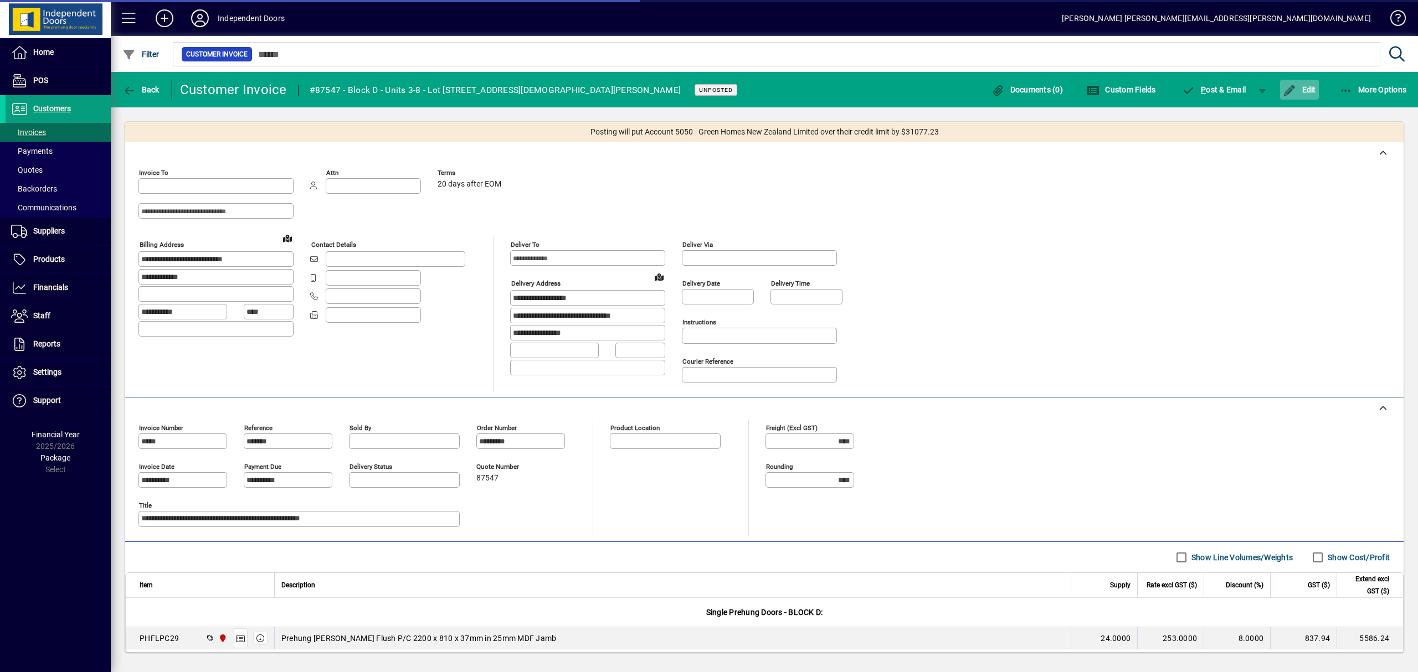
type input "**********"
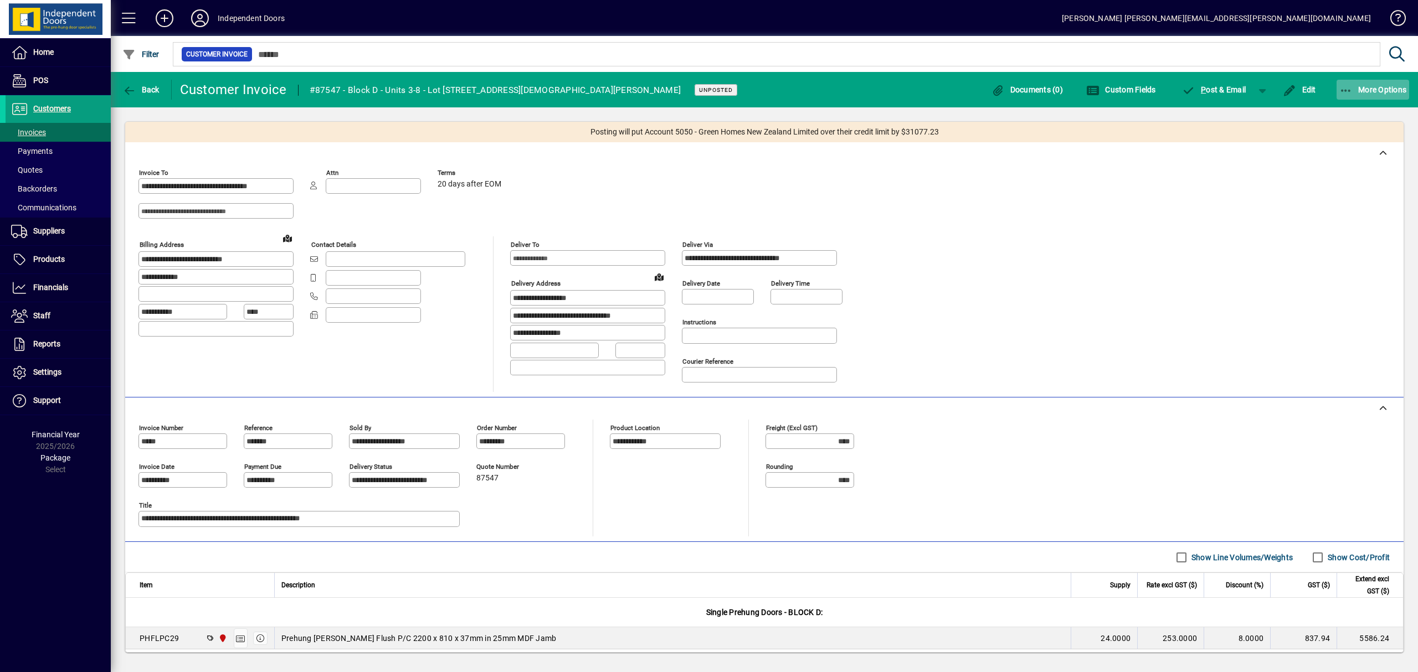
click at [1346, 89] on icon "button" at bounding box center [1346, 90] width 14 height 11
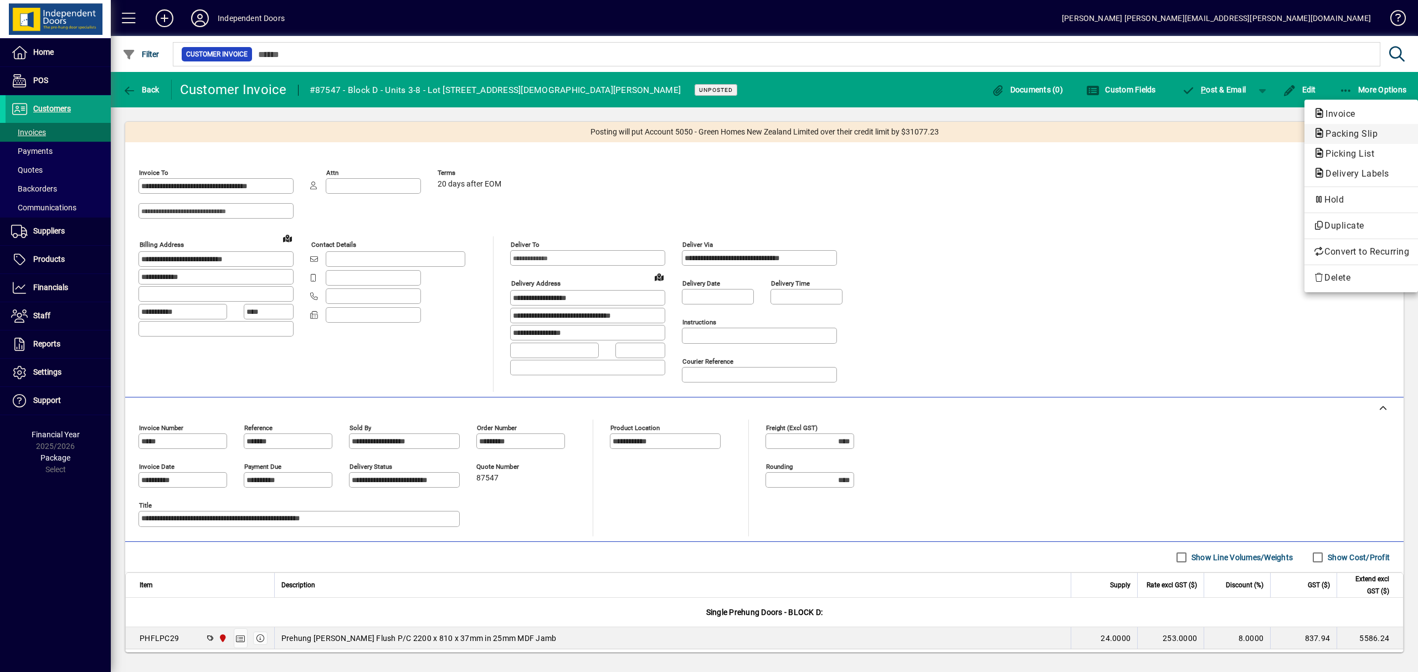
click at [1351, 131] on span "Packing Slip" at bounding box center [1348, 133] width 70 height 11
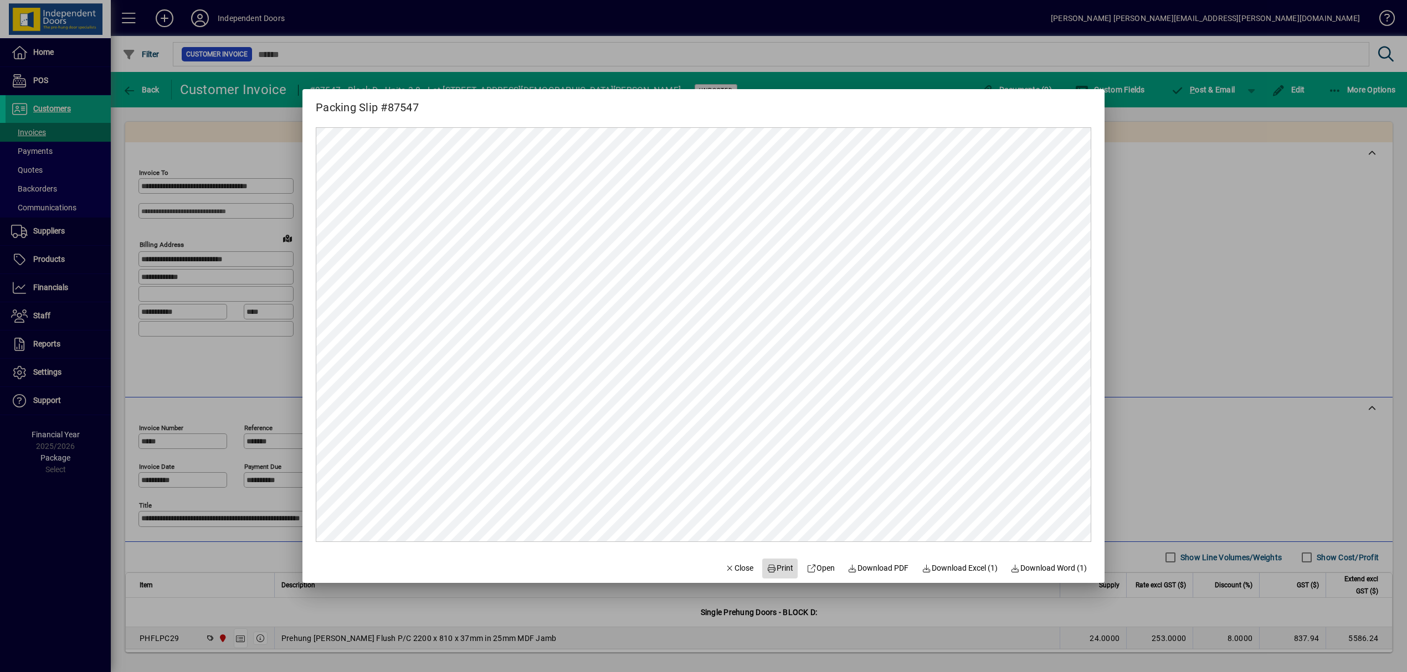
click at [772, 567] on span "Print" at bounding box center [780, 569] width 27 height 12
click at [1211, 84] on div at bounding box center [703, 336] width 1407 height 672
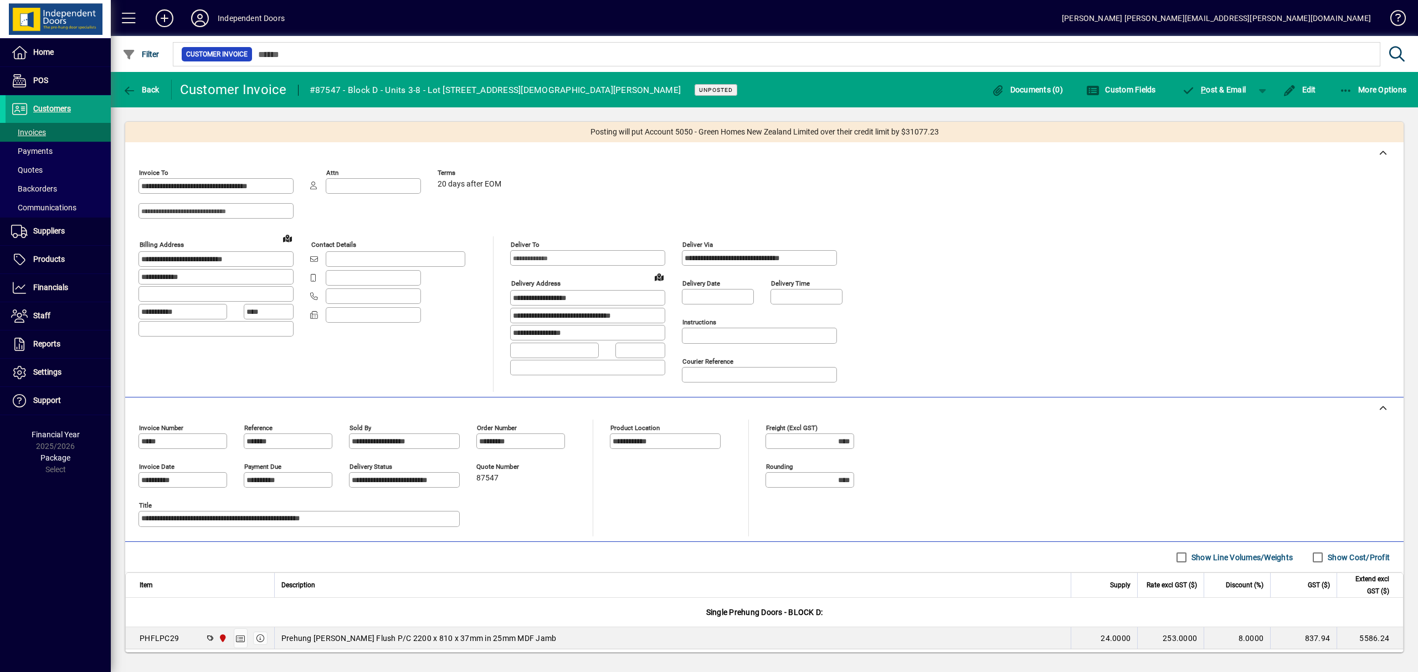
click at [1211, 84] on span "button" at bounding box center [1213, 89] width 75 height 27
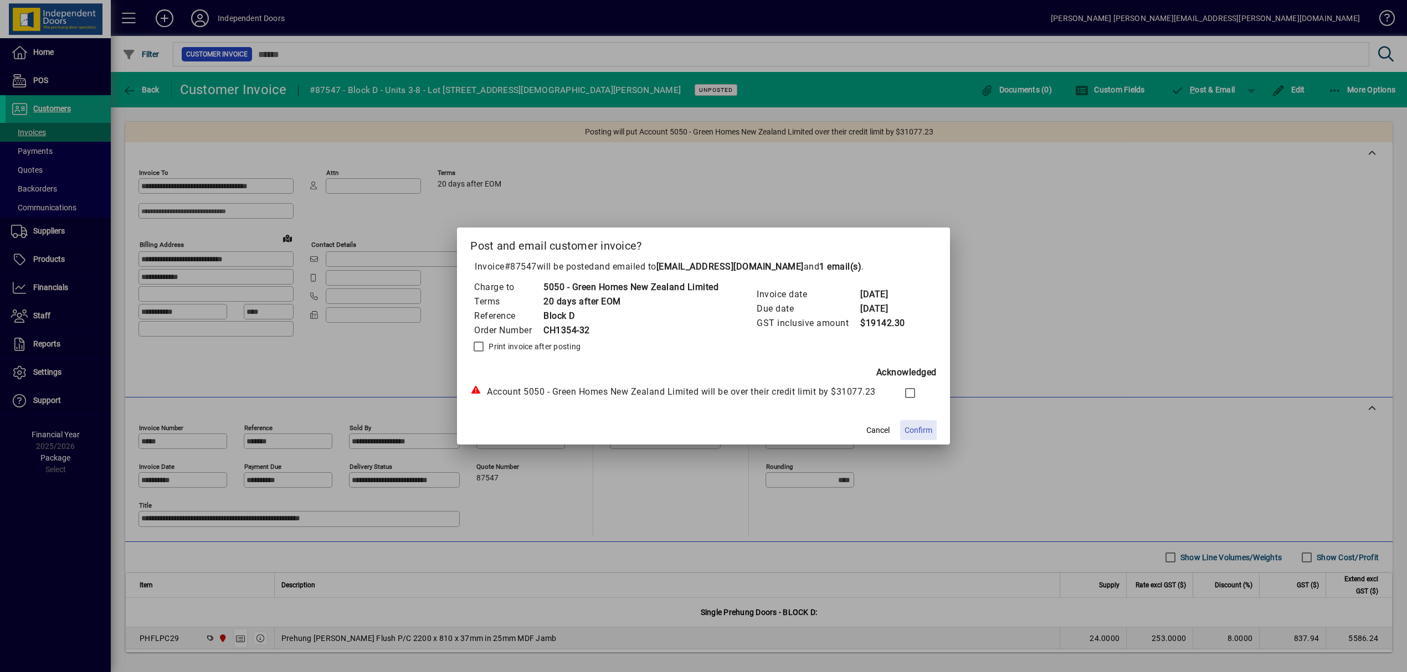
click at [921, 426] on span "Confirm" at bounding box center [918, 431] width 28 height 12
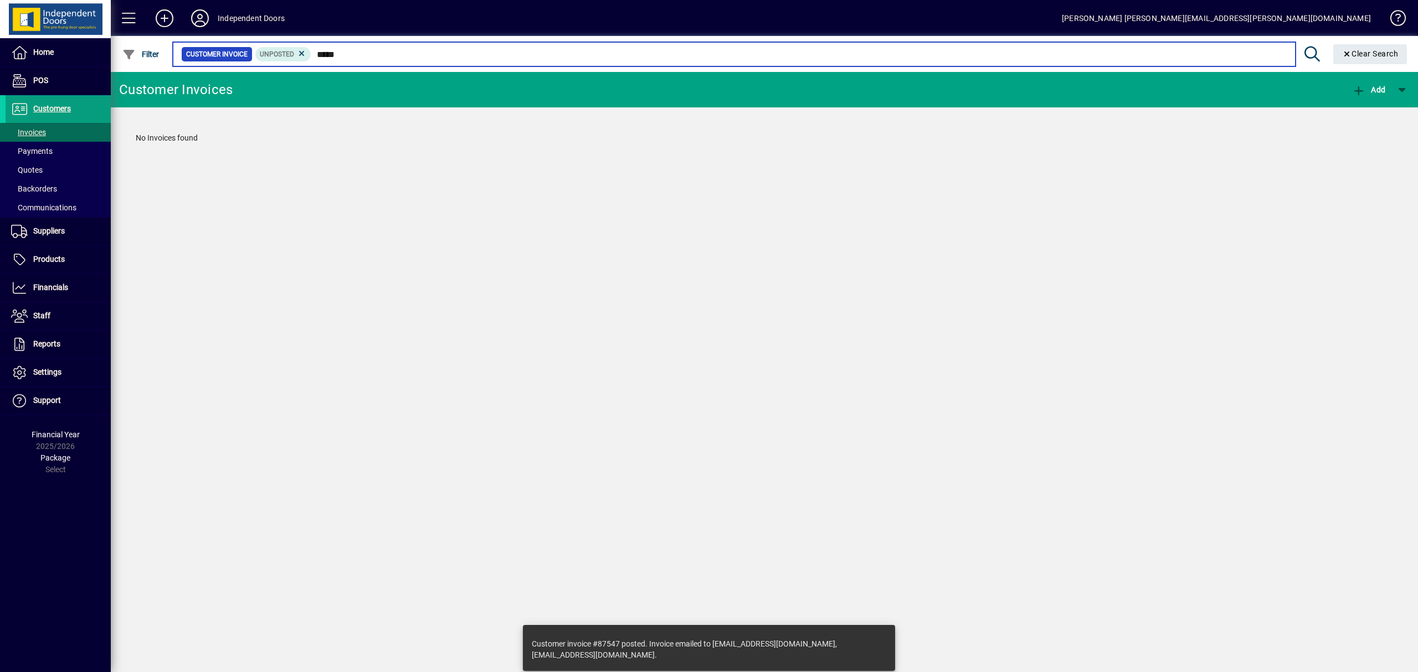
drag, startPoint x: 346, startPoint y: 55, endPoint x: 317, endPoint y: 55, distance: 28.2
click at [317, 55] on input "*****" at bounding box center [798, 55] width 975 height 16
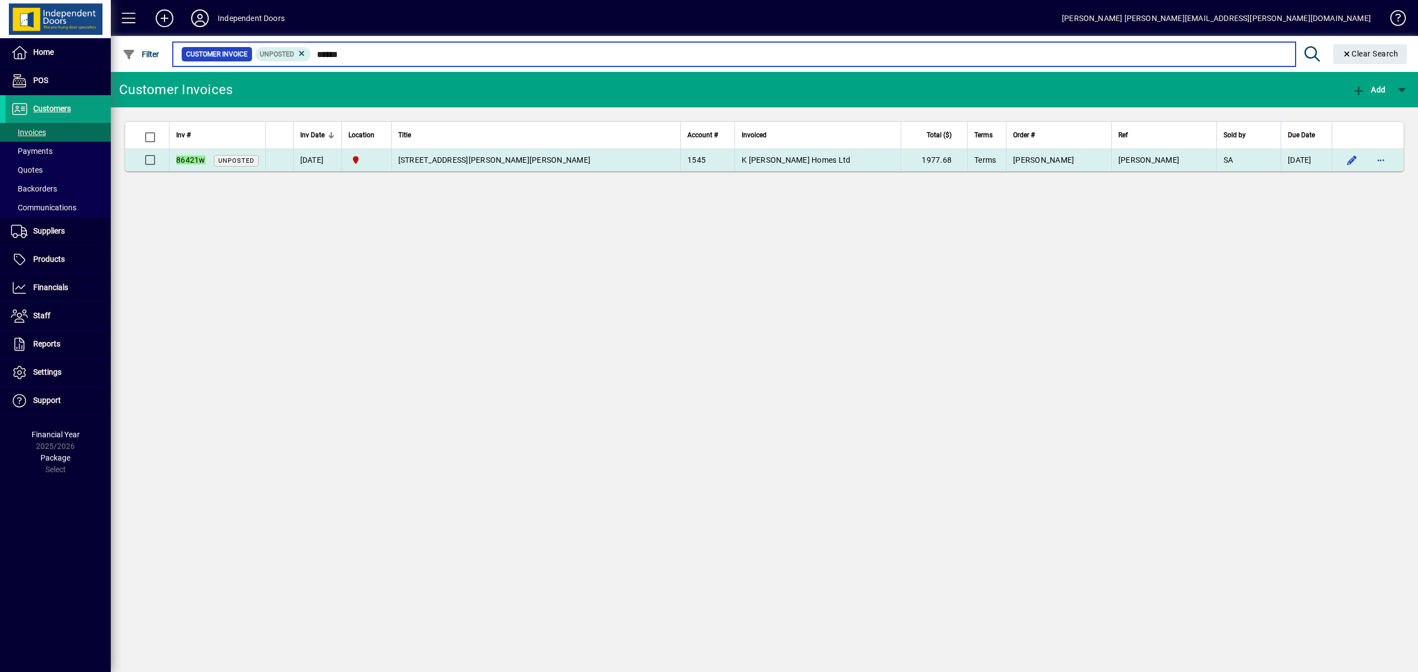
type input "******"
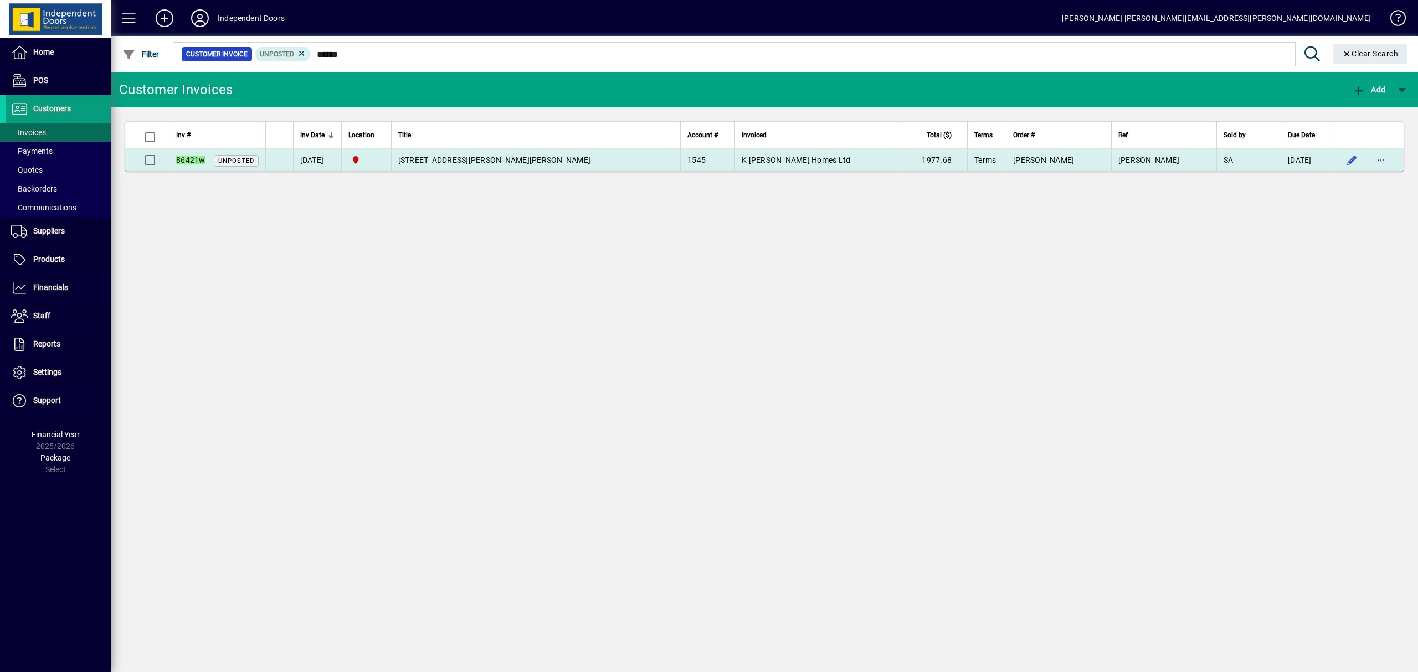
click at [444, 158] on span "69 Marshall Street Woolston - Wardrobes" at bounding box center [494, 160] width 193 height 9
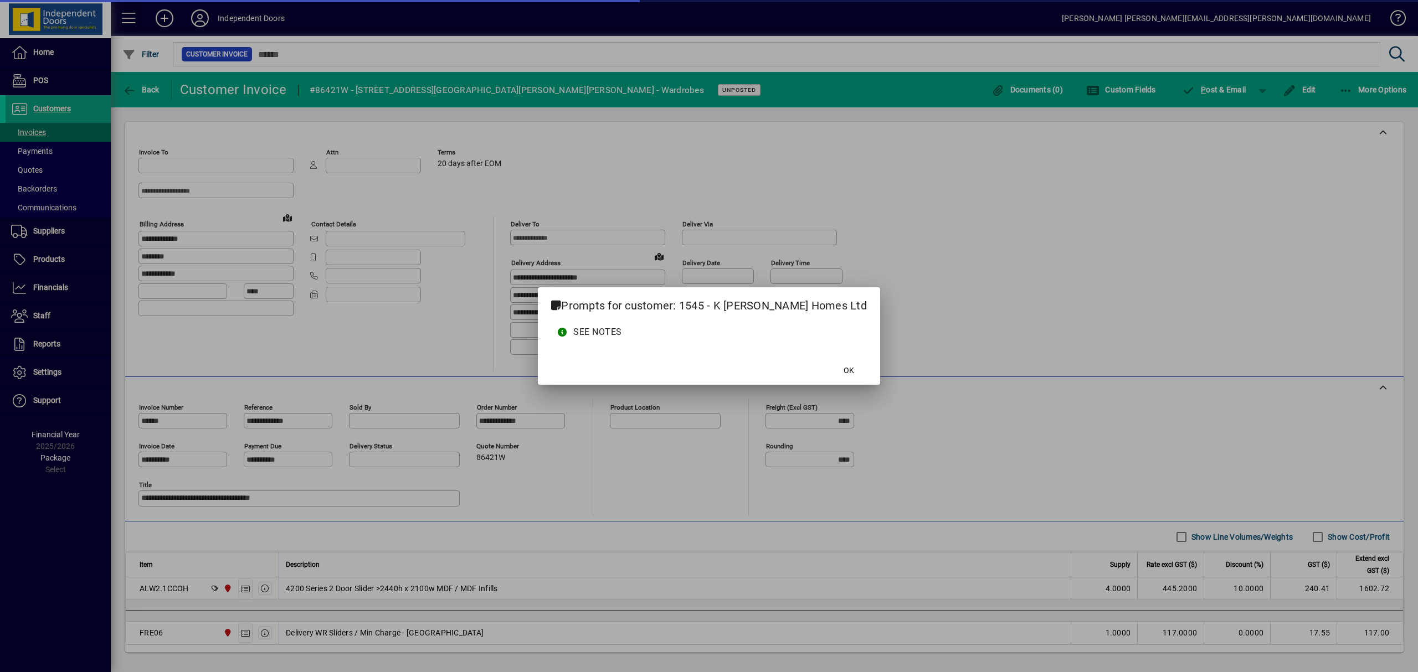
type input "**********"
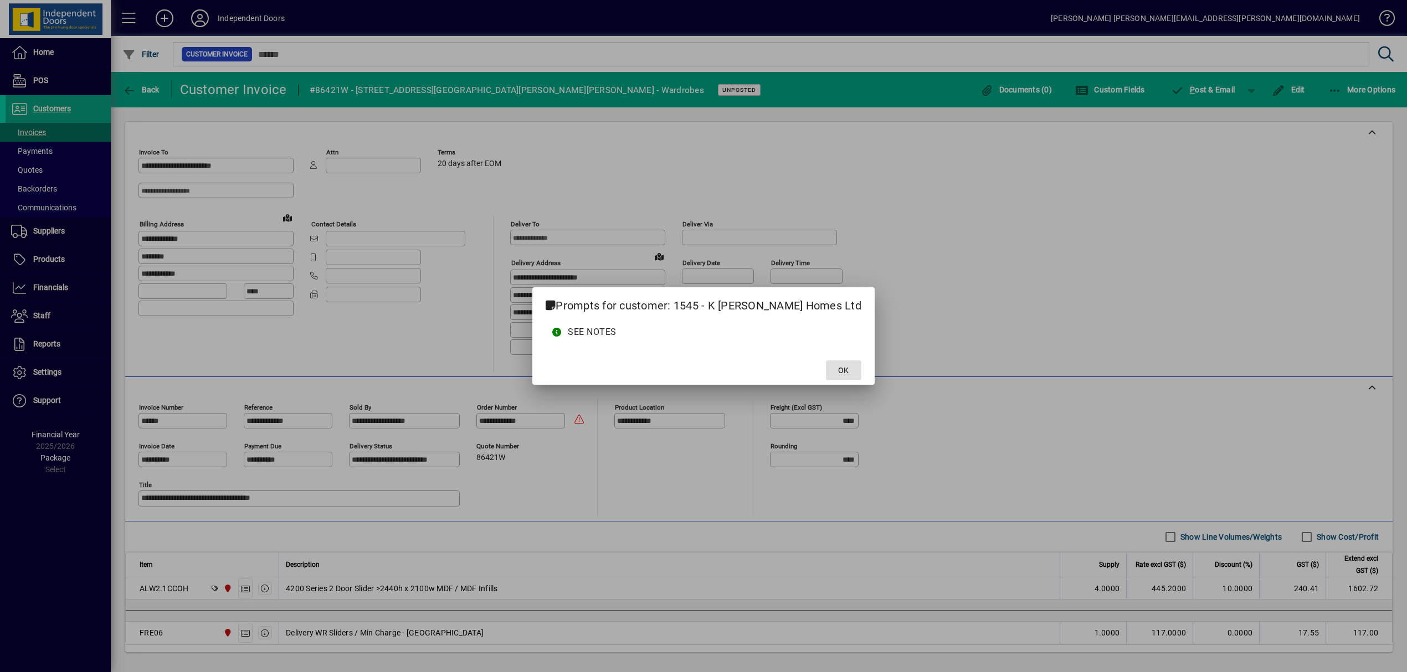
click at [838, 371] on span "OK" at bounding box center [843, 371] width 11 height 12
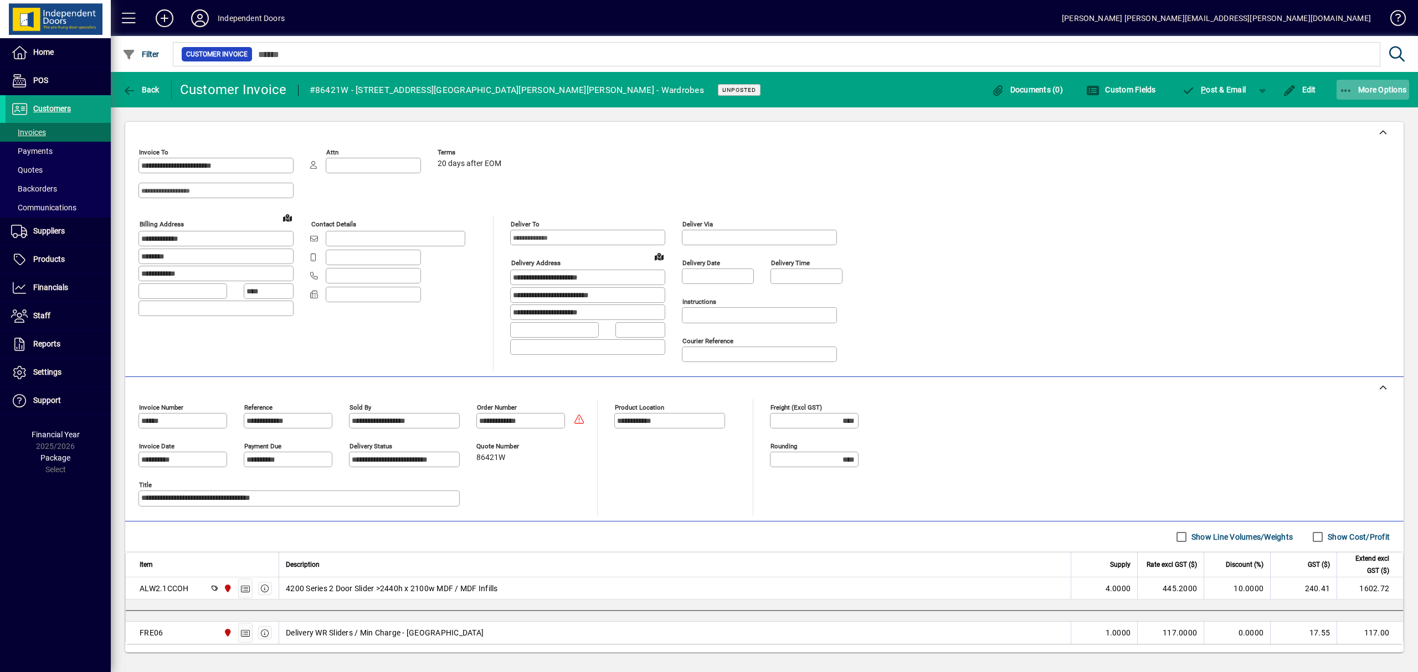
click at [1350, 85] on icon "button" at bounding box center [1346, 90] width 14 height 11
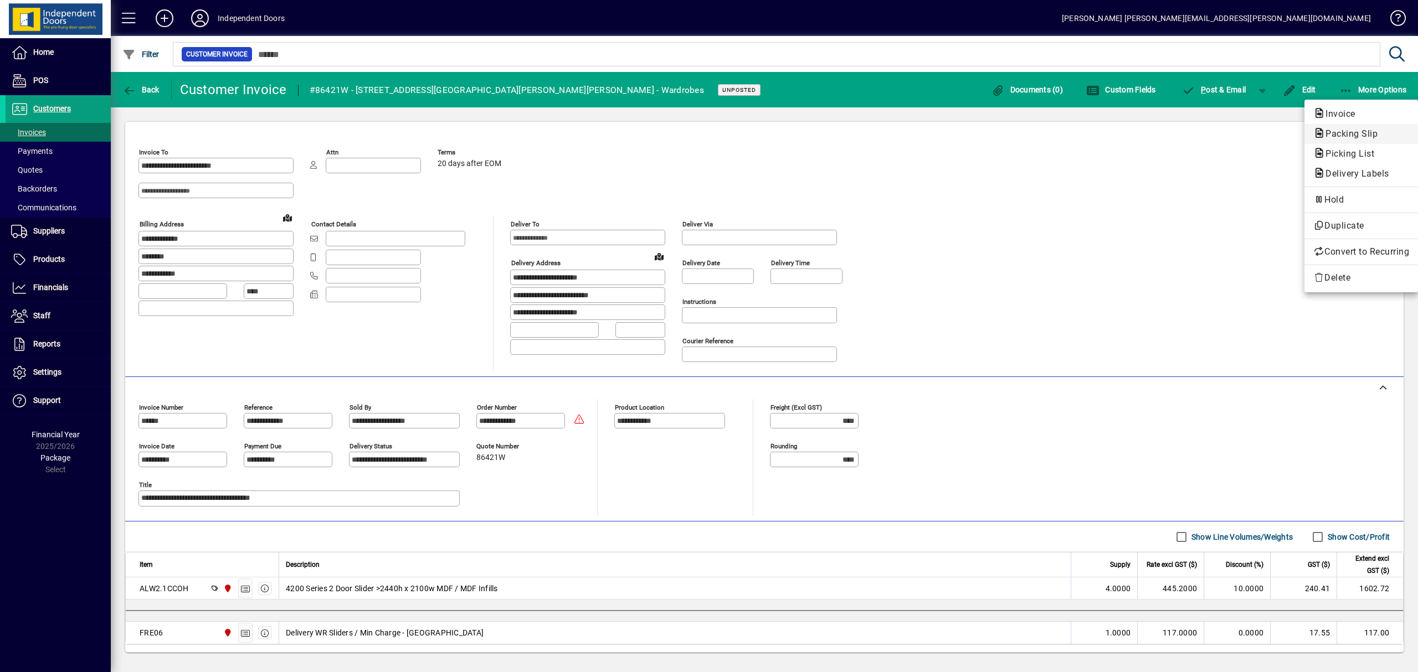
click at [1354, 127] on span "Packing Slip" at bounding box center [1361, 133] width 96 height 13
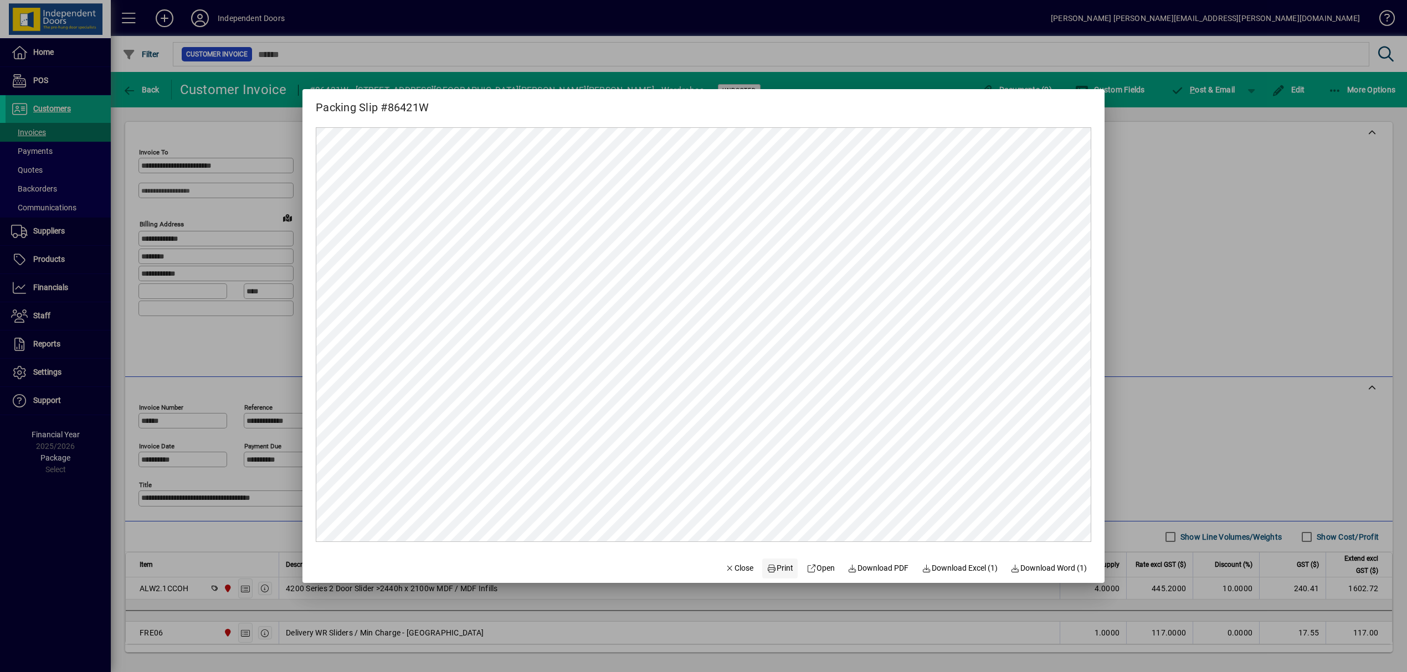
click at [782, 567] on span "Print" at bounding box center [780, 569] width 27 height 12
click at [1190, 86] on div at bounding box center [703, 336] width 1407 height 672
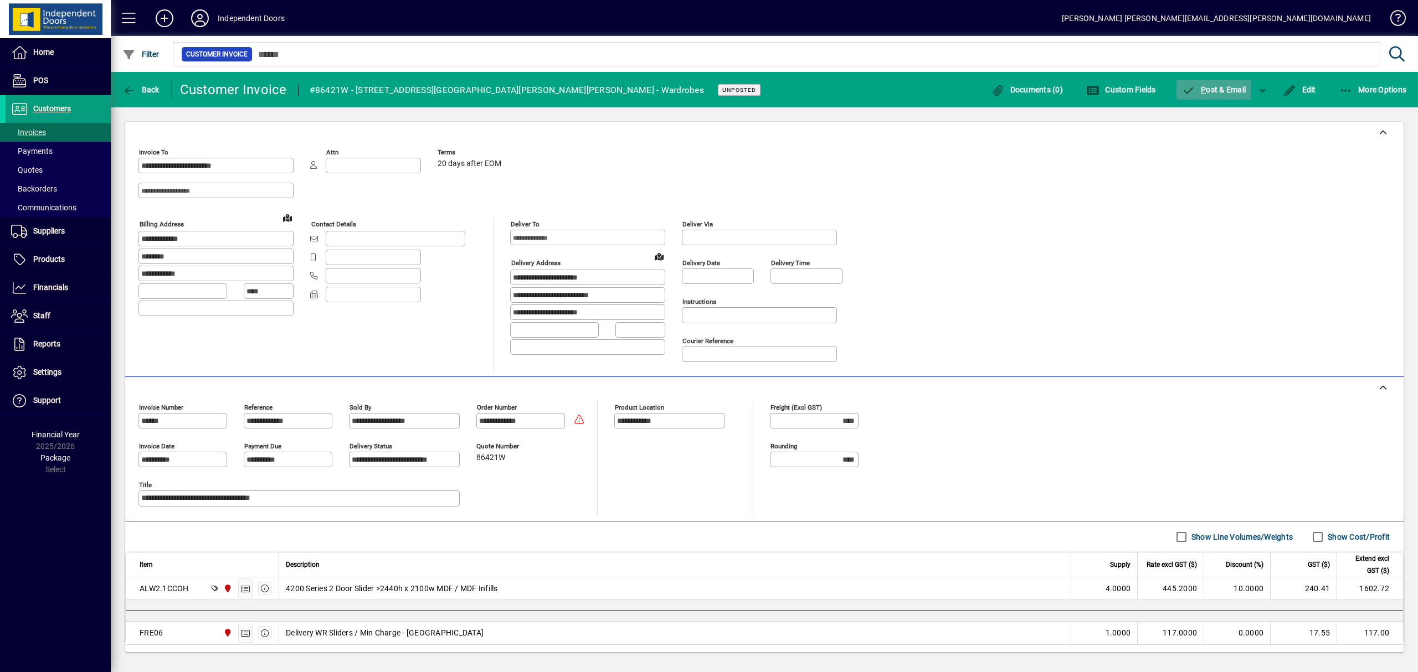
click at [1190, 86] on icon "button" at bounding box center [1189, 90] width 14 height 11
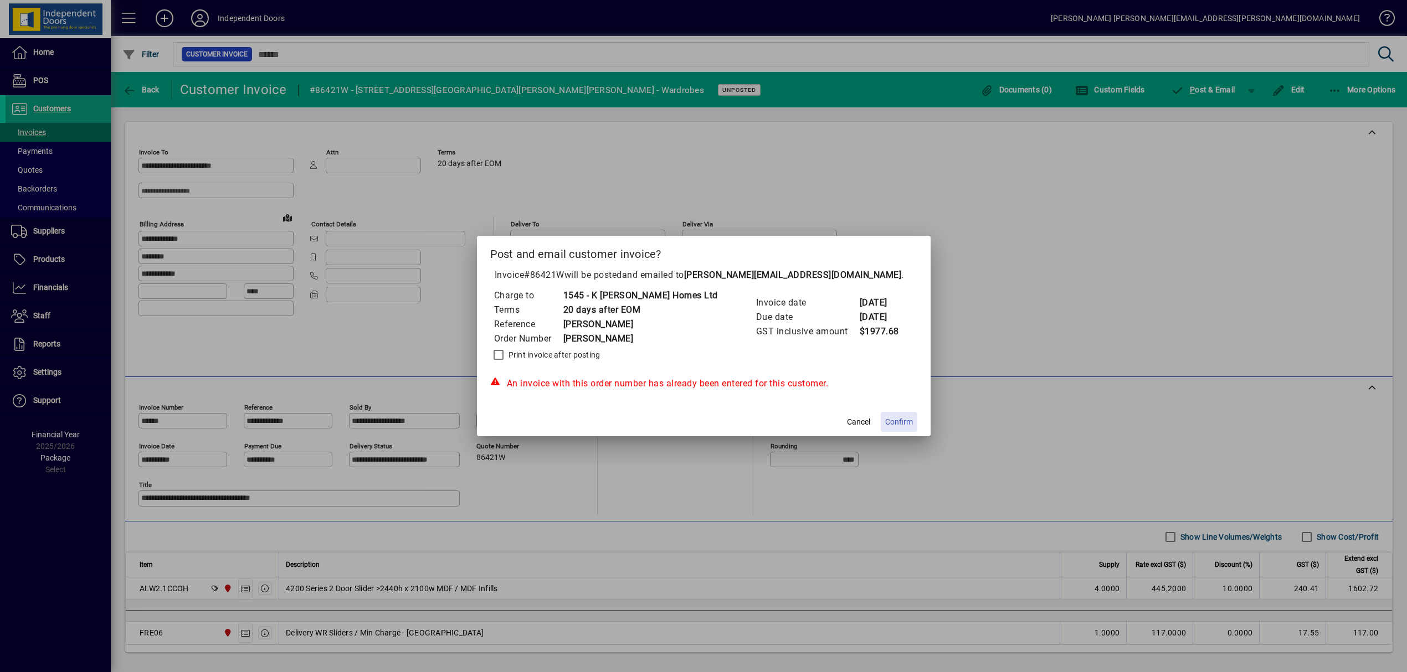
click at [891, 418] on span "Confirm" at bounding box center [899, 423] width 28 height 12
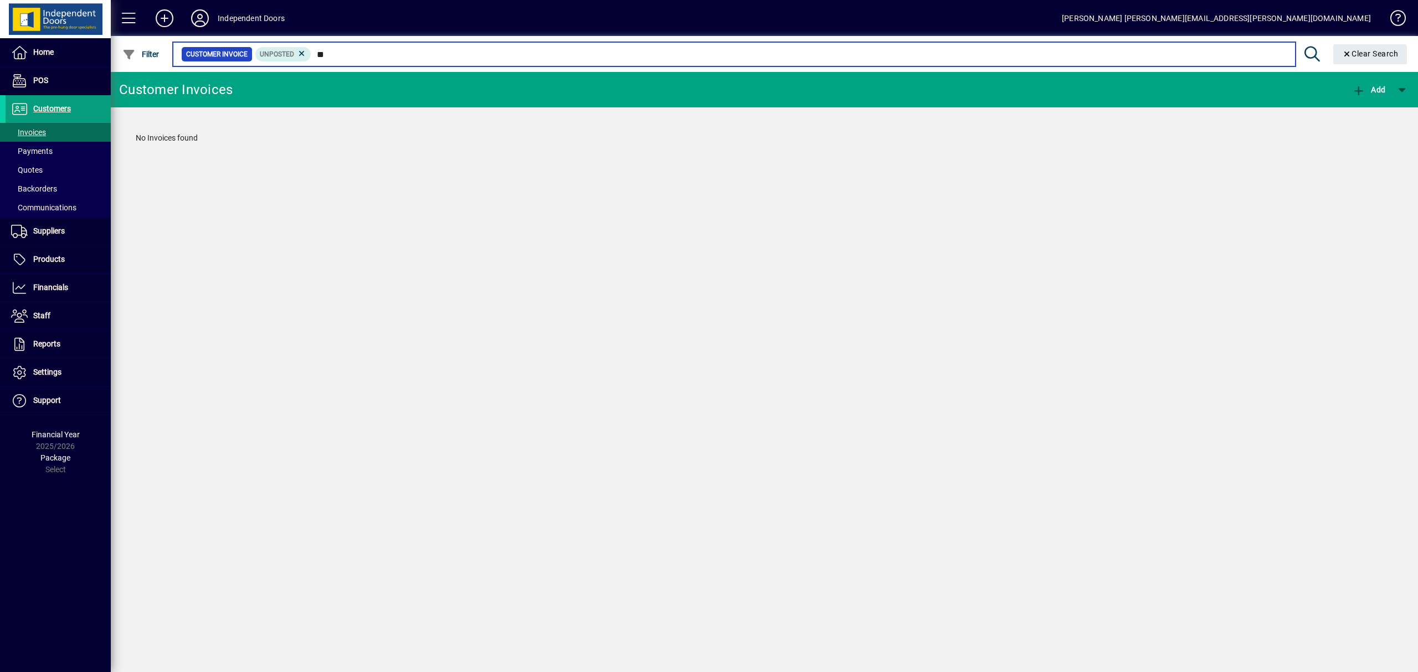
type input "*"
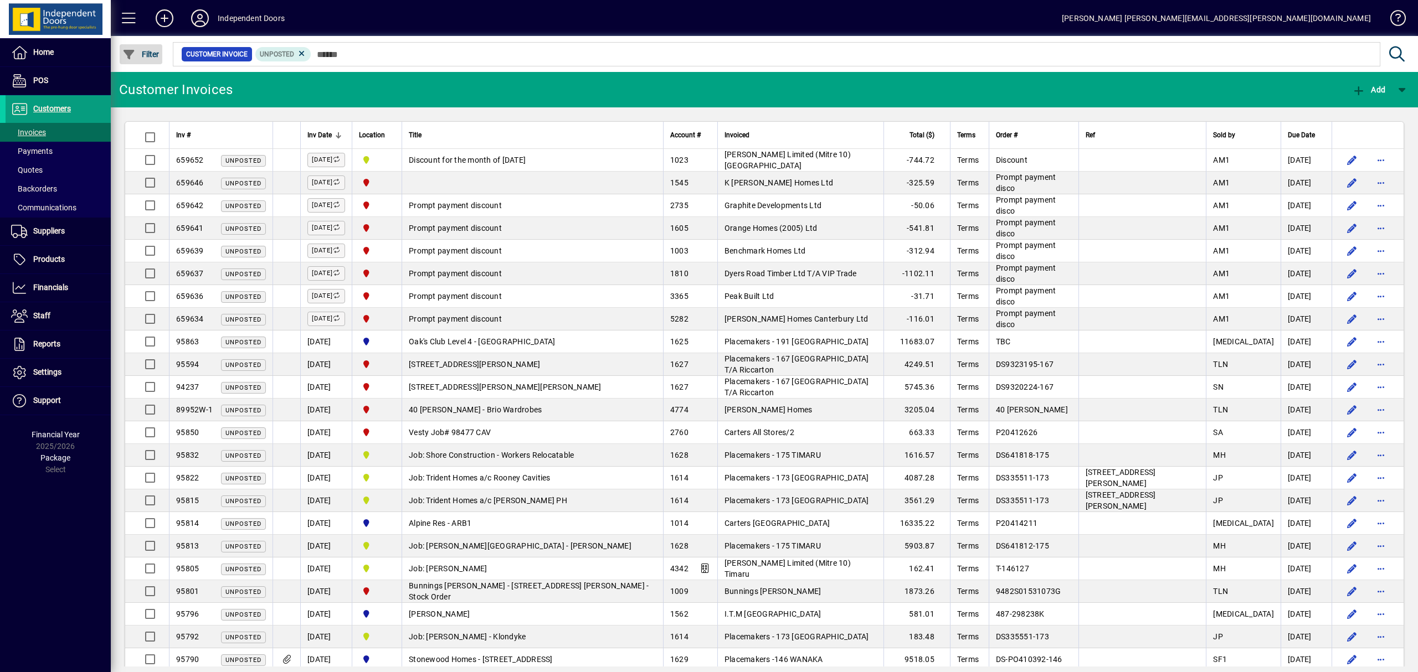
click at [147, 54] on span "Filter" at bounding box center [140, 54] width 37 height 9
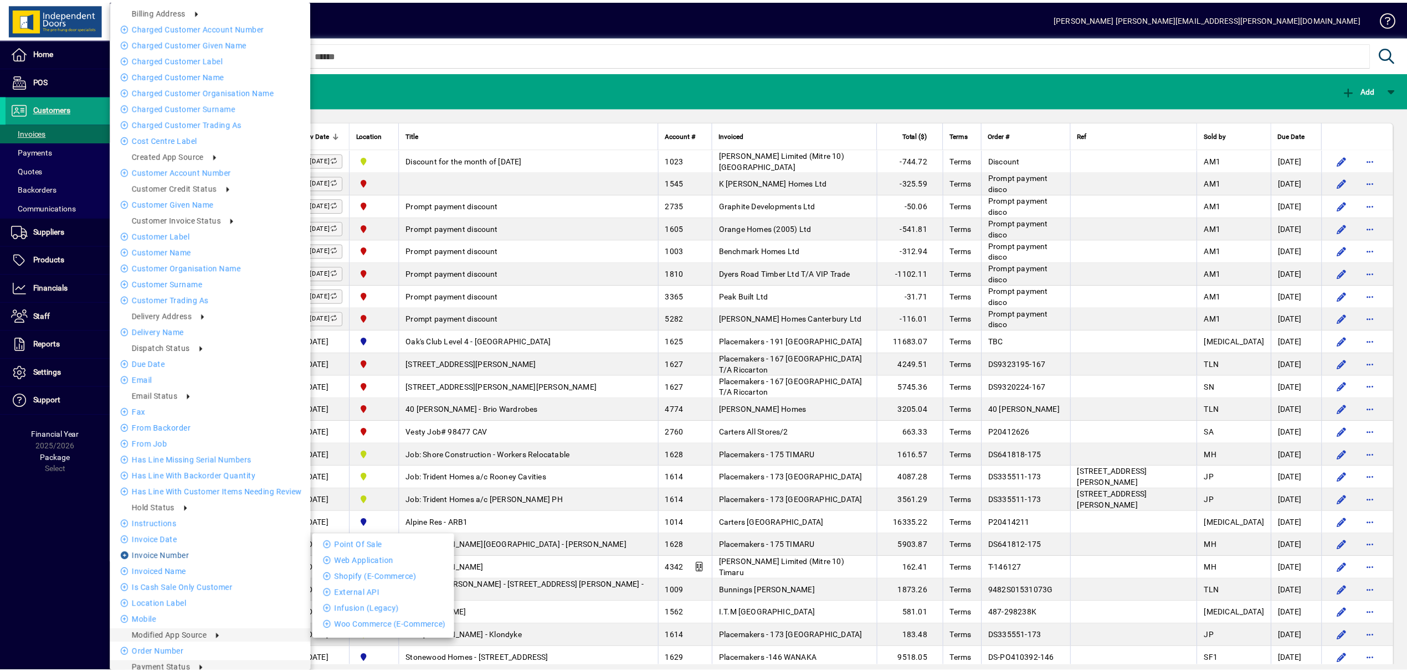
scroll to position [3, 0]
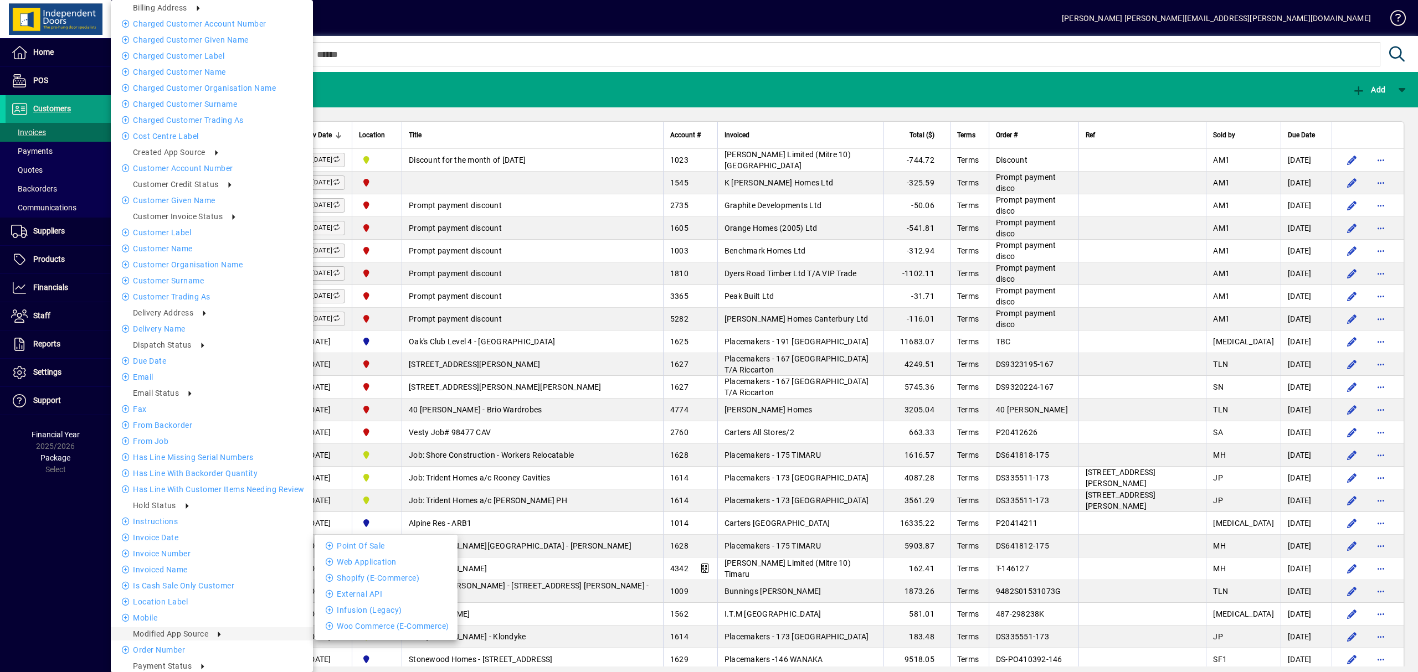
drag, startPoint x: 1017, startPoint y: 86, endPoint x: 563, endPoint y: 90, distance: 454.2
click at [1015, 86] on div at bounding box center [709, 336] width 1418 height 672
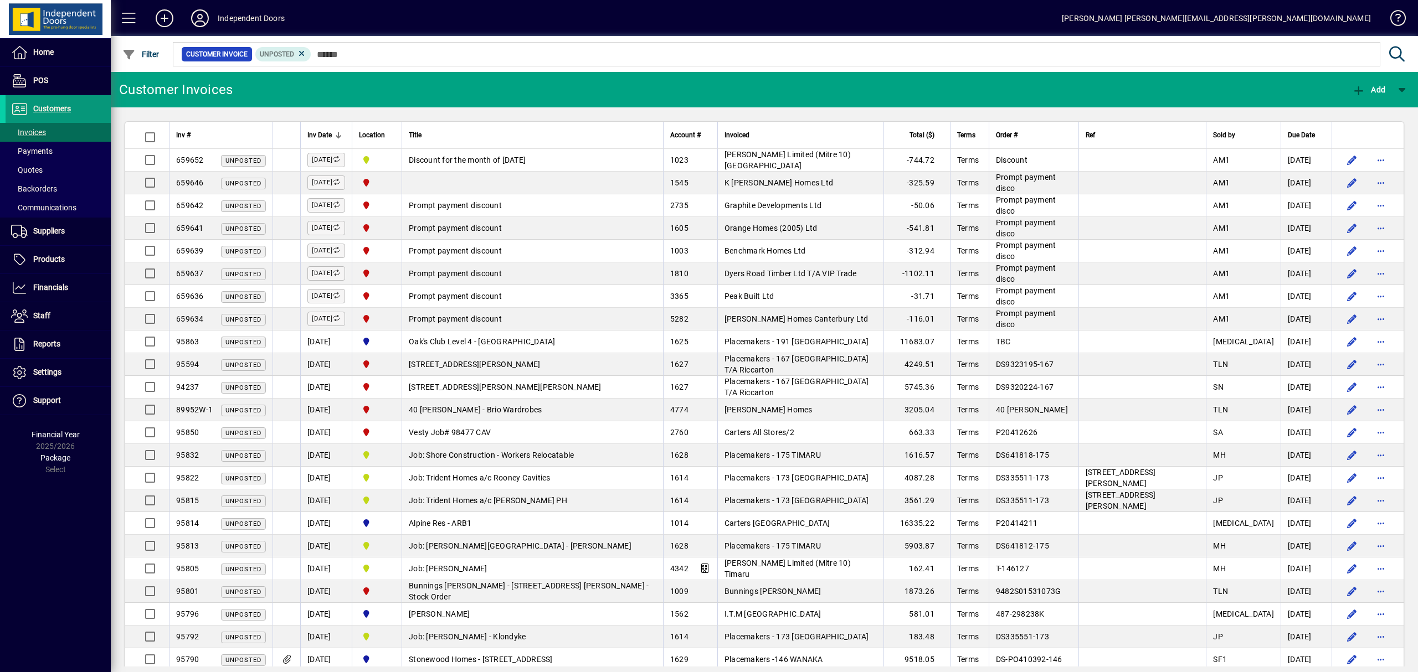
click at [39, 111] on span "Customers" at bounding box center [52, 108] width 38 height 9
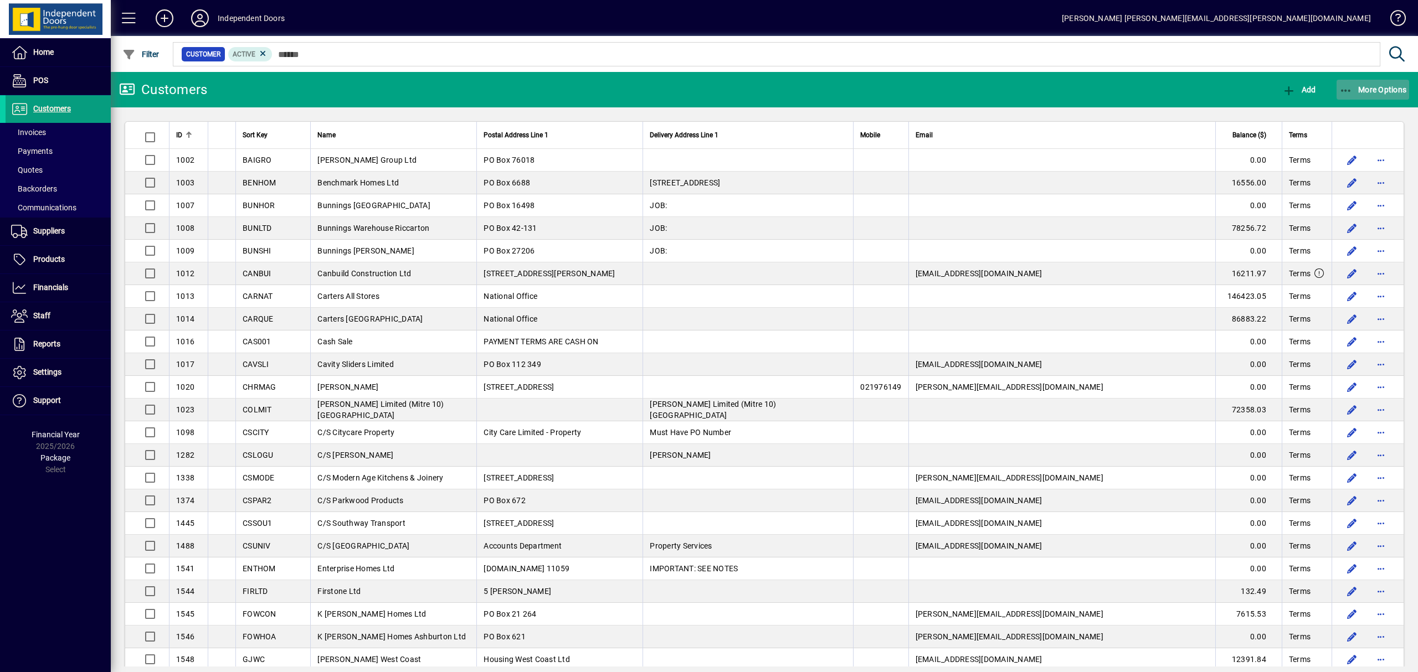
click at [1345, 89] on icon "button" at bounding box center [1346, 90] width 14 height 11
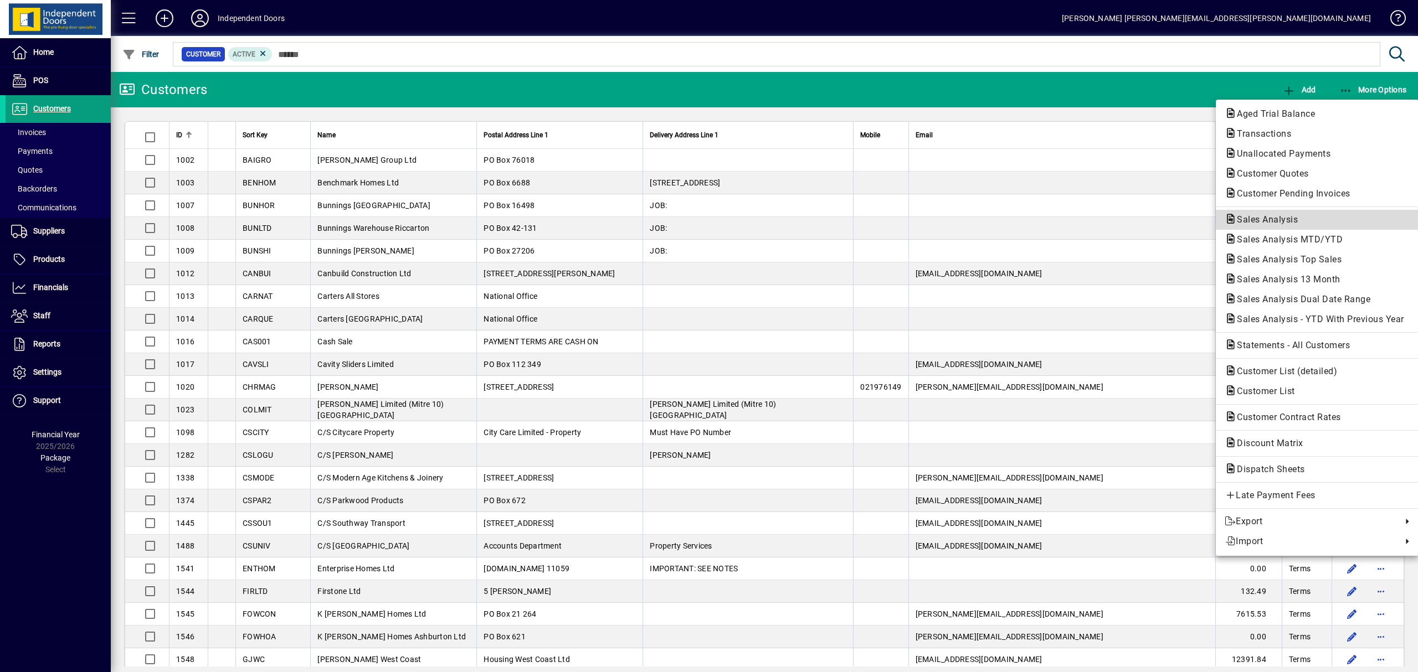
click at [1284, 222] on span "Sales Analysis" at bounding box center [1264, 219] width 79 height 11
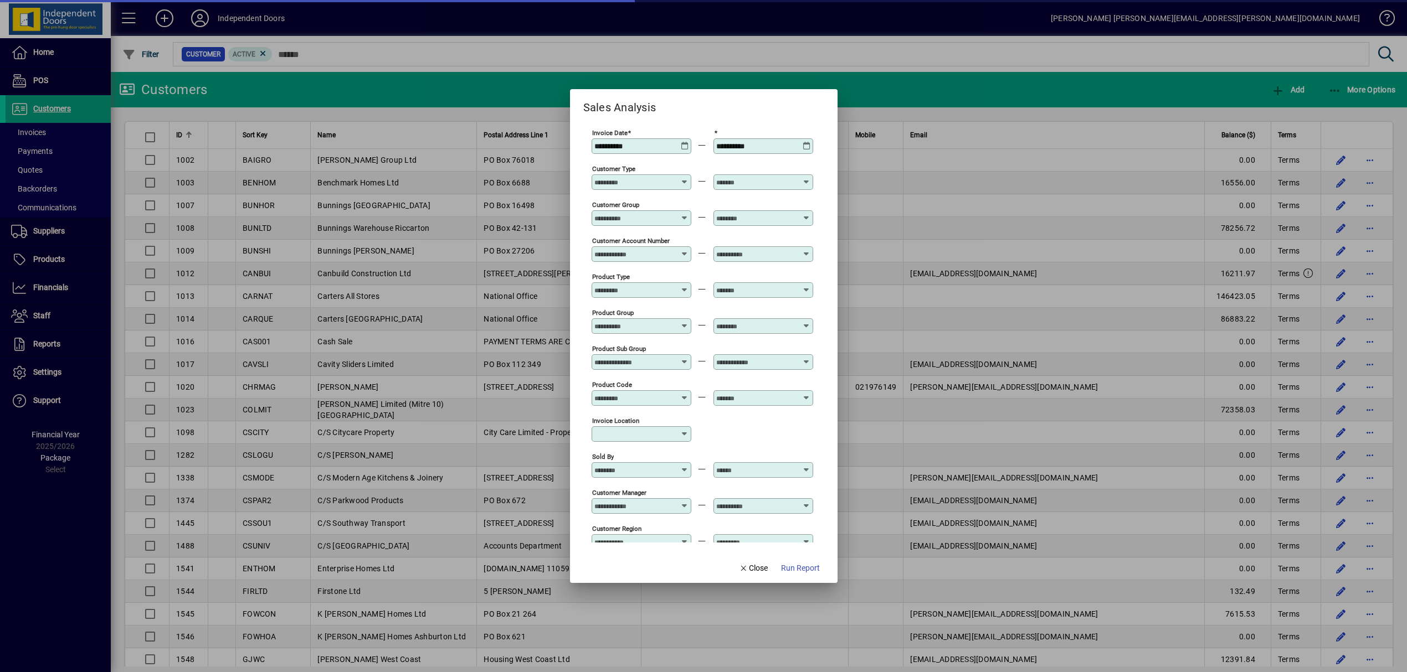
scroll to position [258, 0]
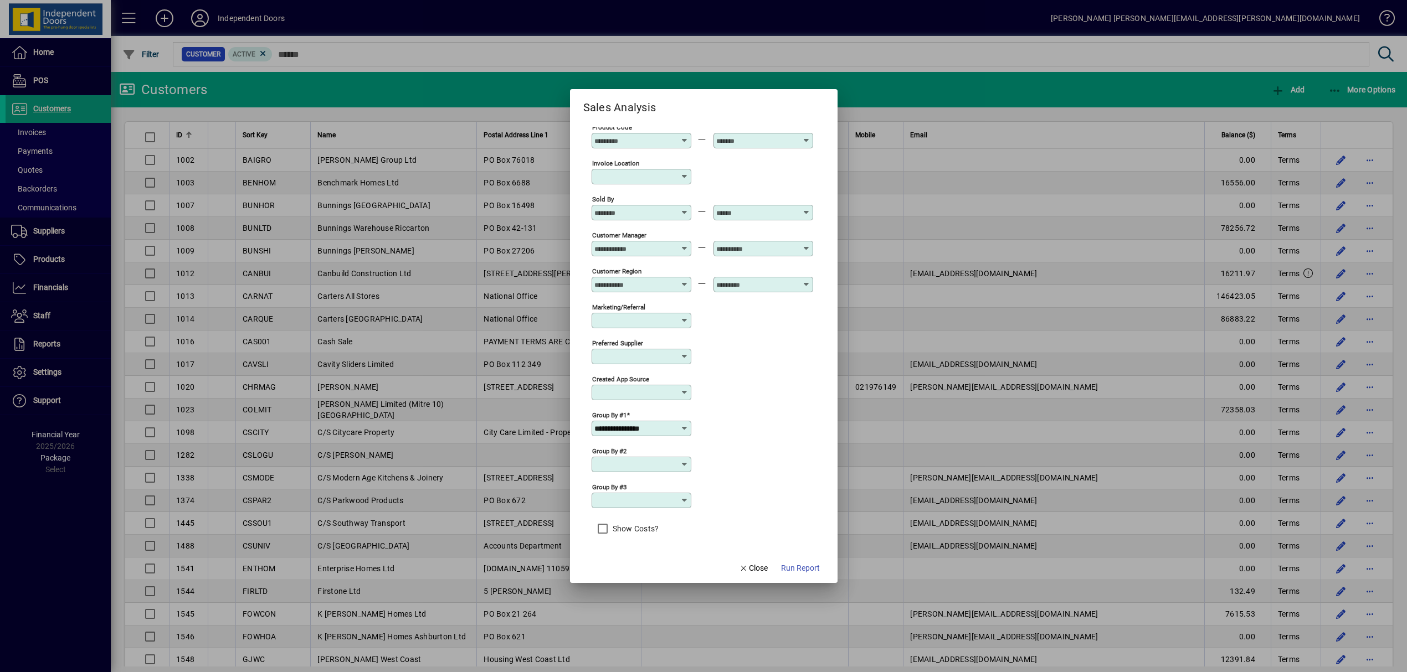
click at [687, 432] on icon at bounding box center [684, 428] width 9 height 9
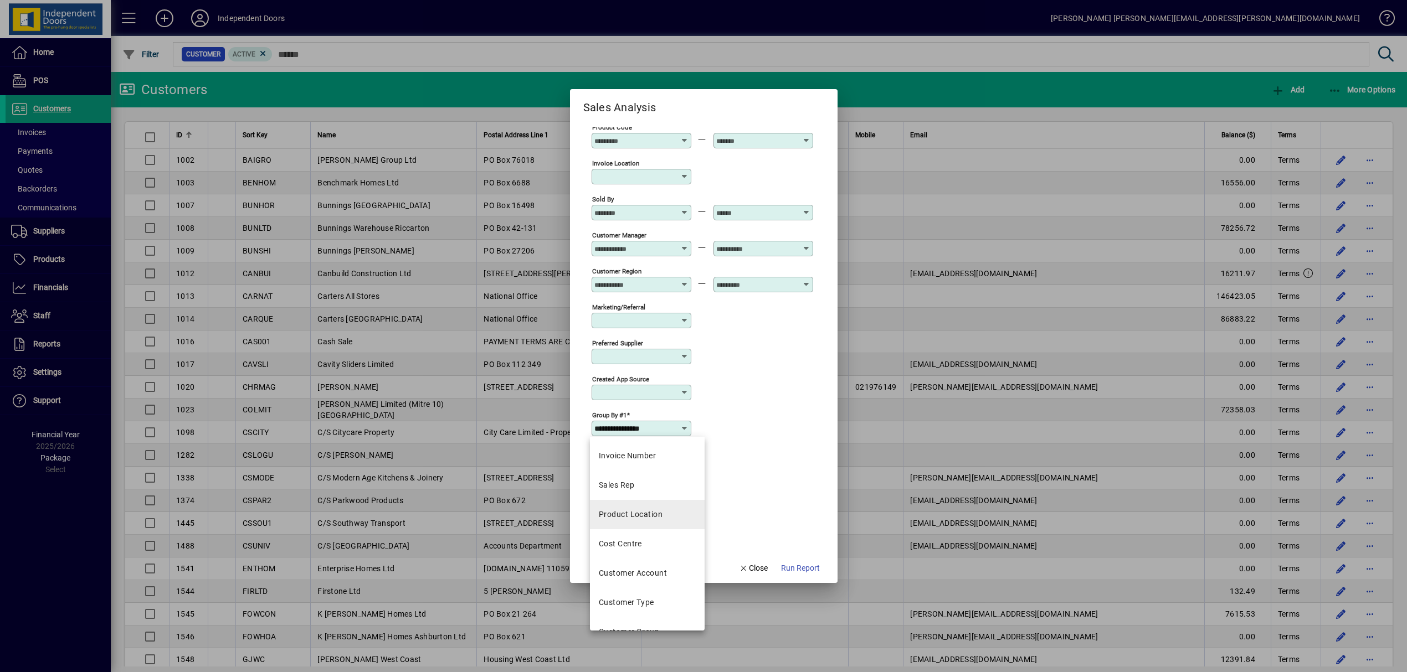
click at [639, 511] on div "Product Location" at bounding box center [631, 515] width 64 height 12
type input "**********"
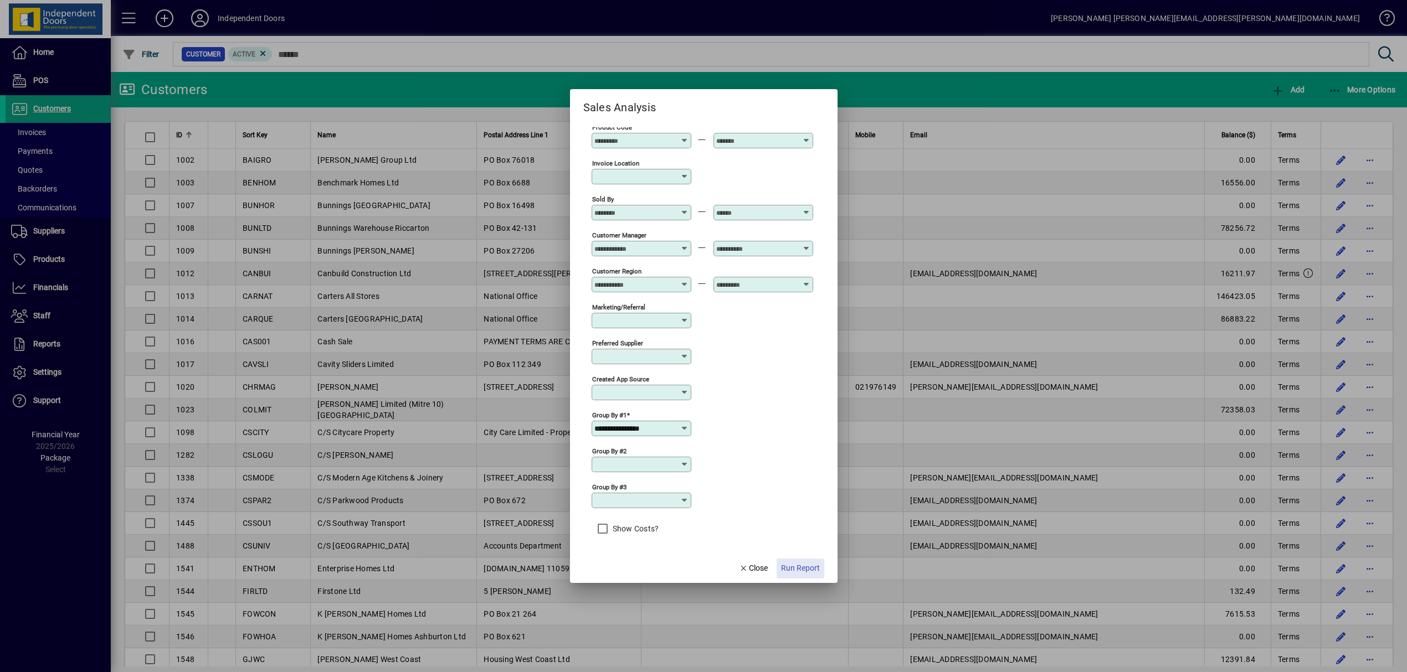
click at [808, 570] on span "Run Report" at bounding box center [800, 569] width 39 height 12
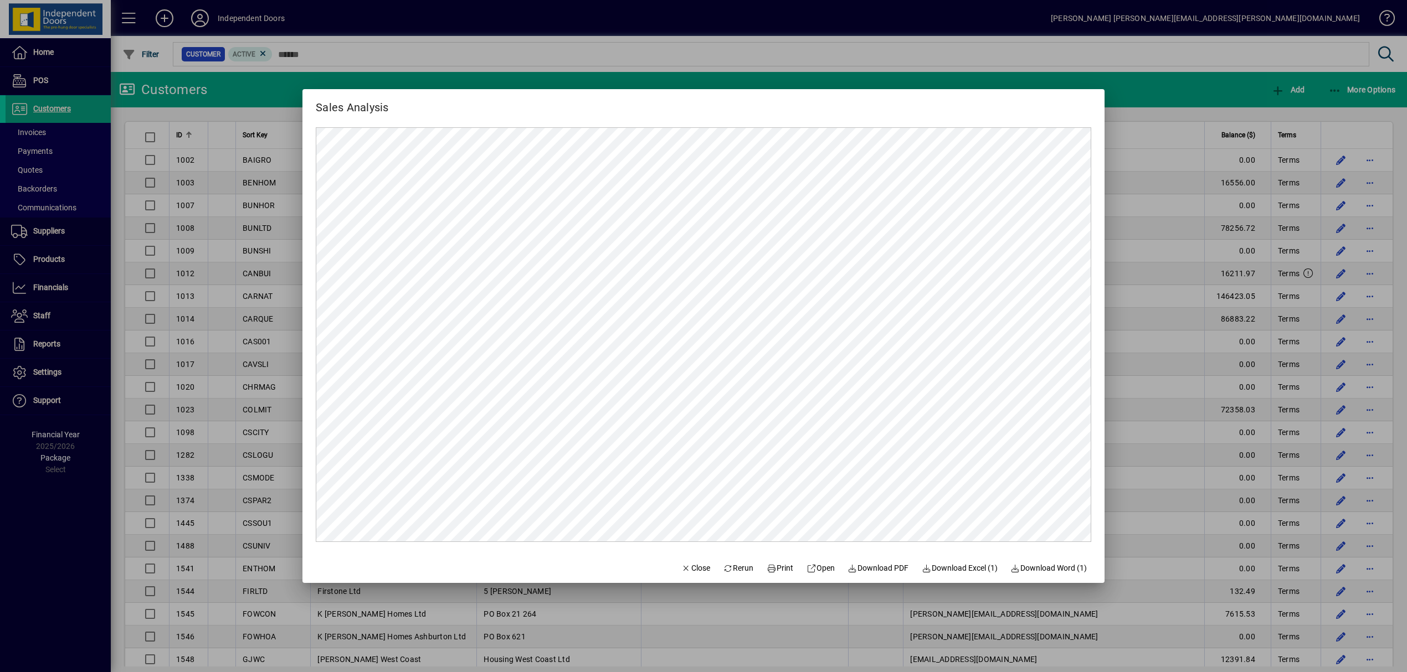
scroll to position [0, 0]
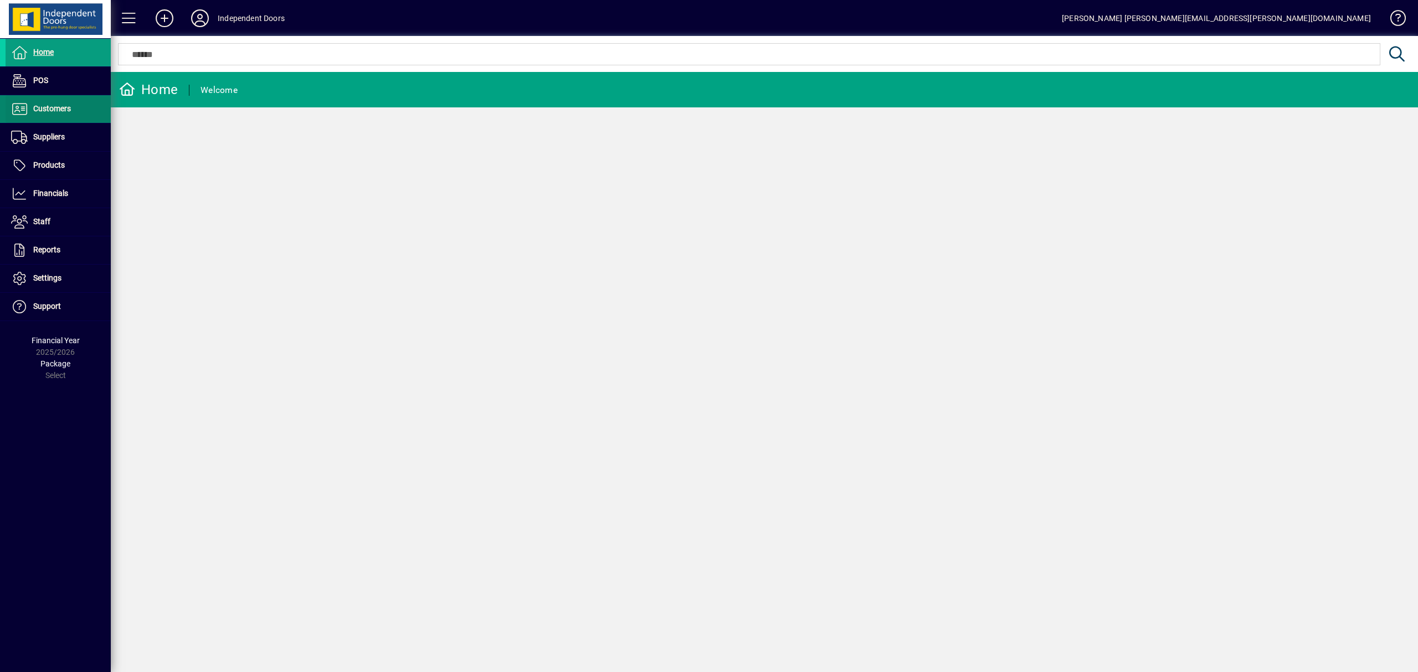
click at [68, 112] on span "Customers" at bounding box center [52, 108] width 38 height 9
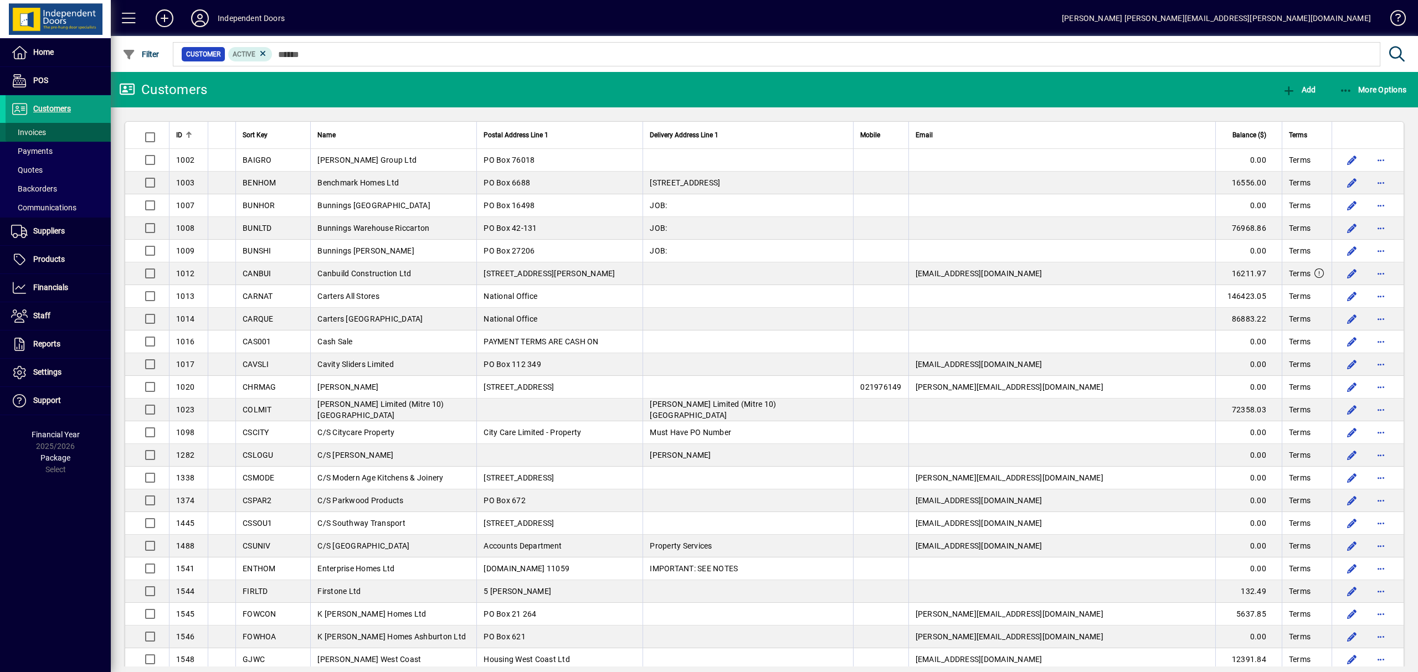
click at [36, 133] on span "Invoices" at bounding box center [28, 132] width 35 height 9
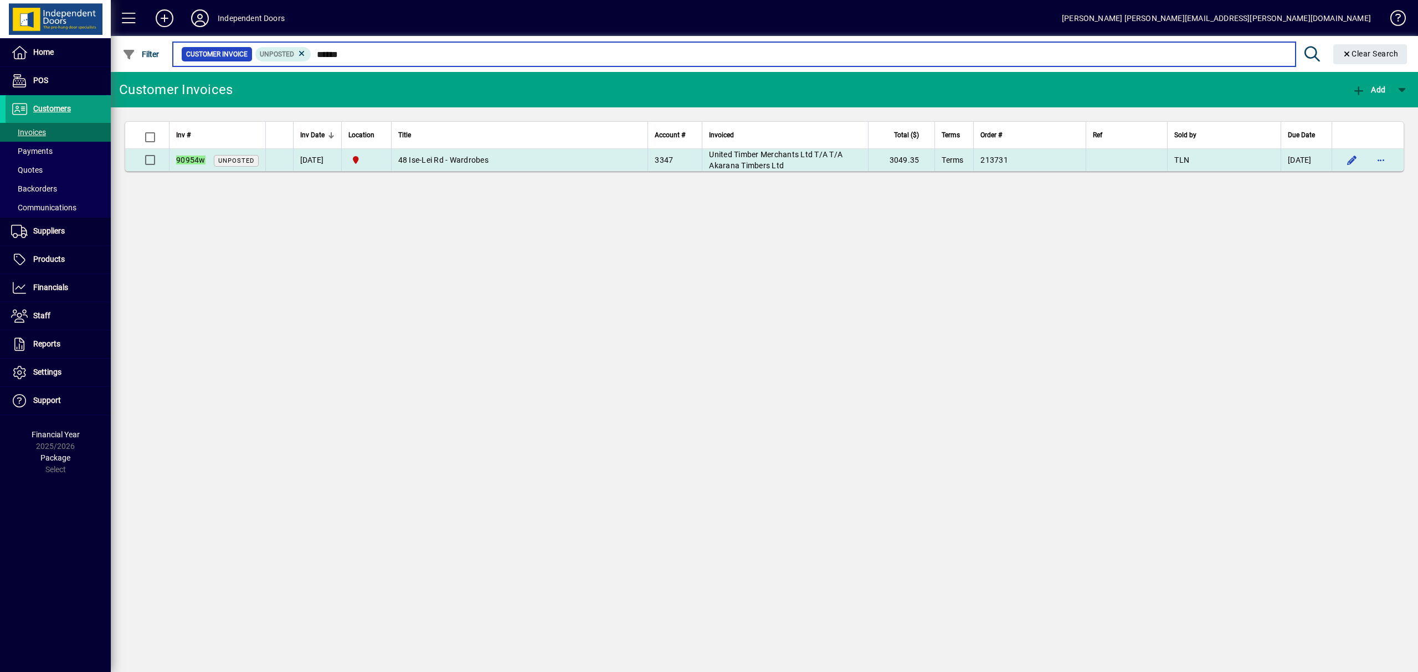
type input "******"
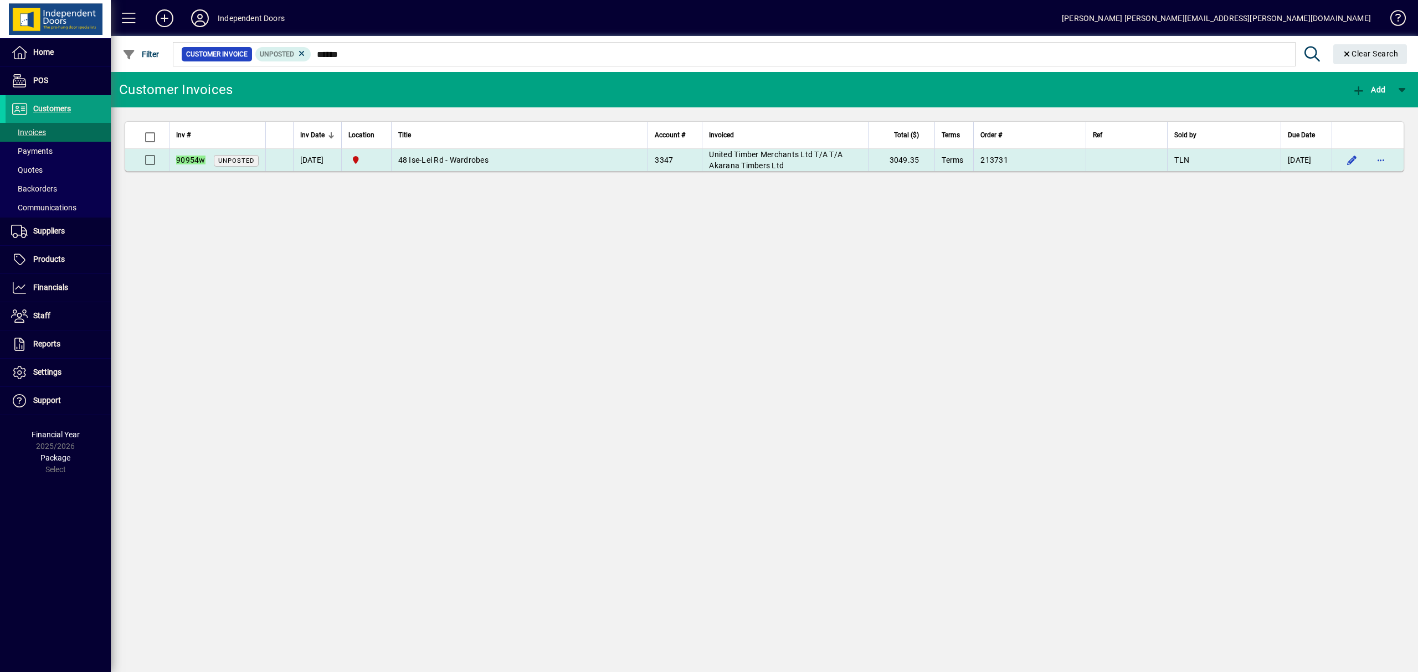
click at [431, 157] on span "48 Ise-Lei Rd - Wardrobes" at bounding box center [443, 160] width 90 height 9
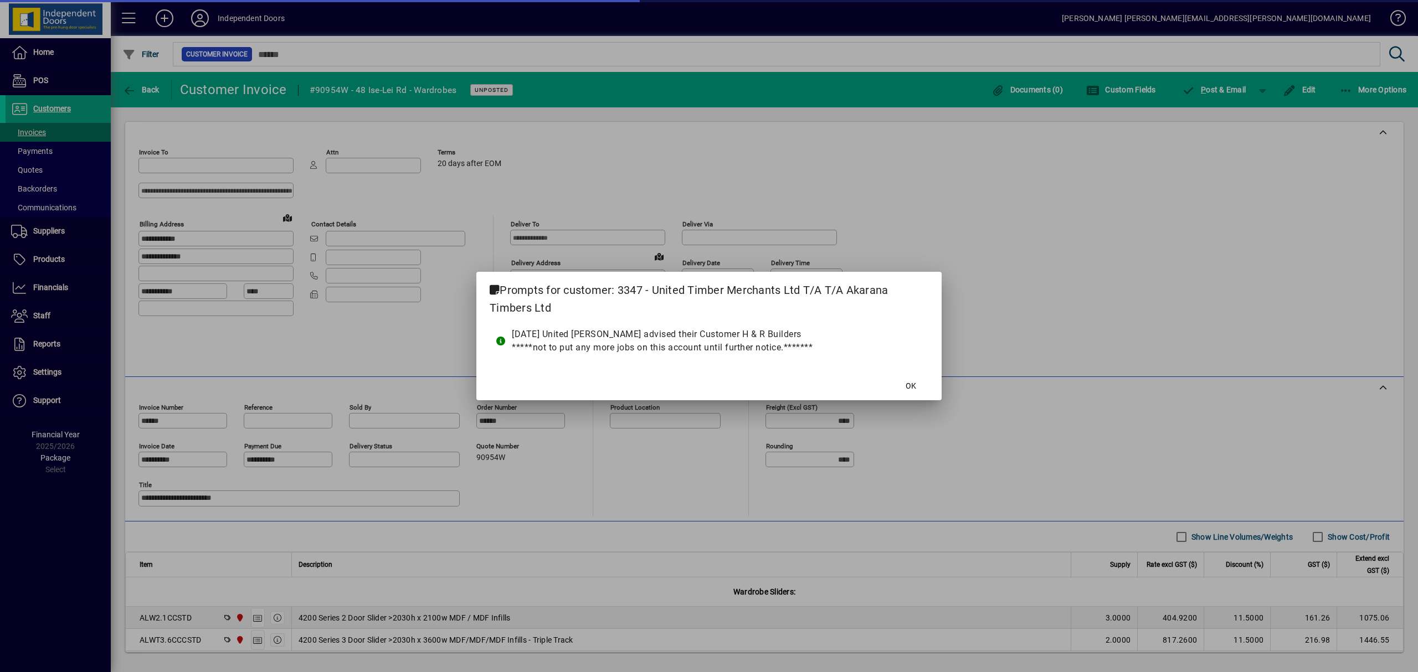
type input "**********"
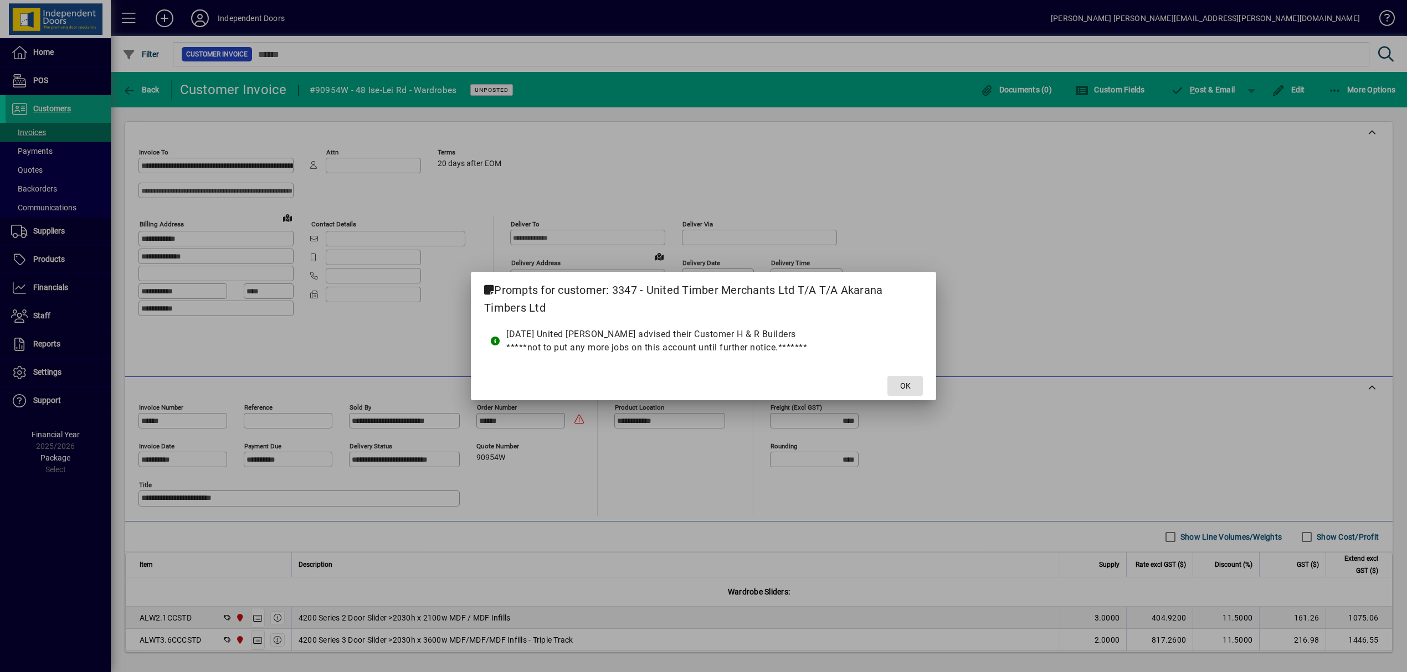
click at [908, 388] on span "OK" at bounding box center [905, 387] width 11 height 12
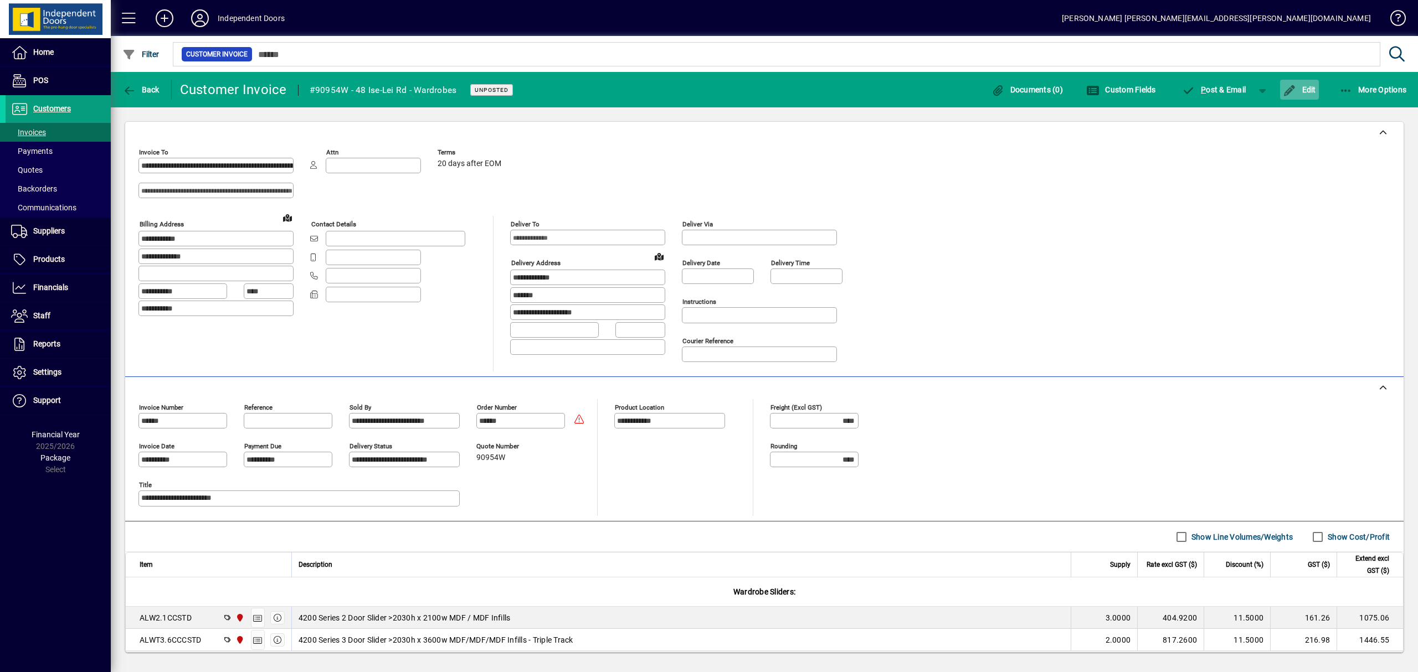
click at [1313, 89] on span "Edit" at bounding box center [1299, 89] width 33 height 9
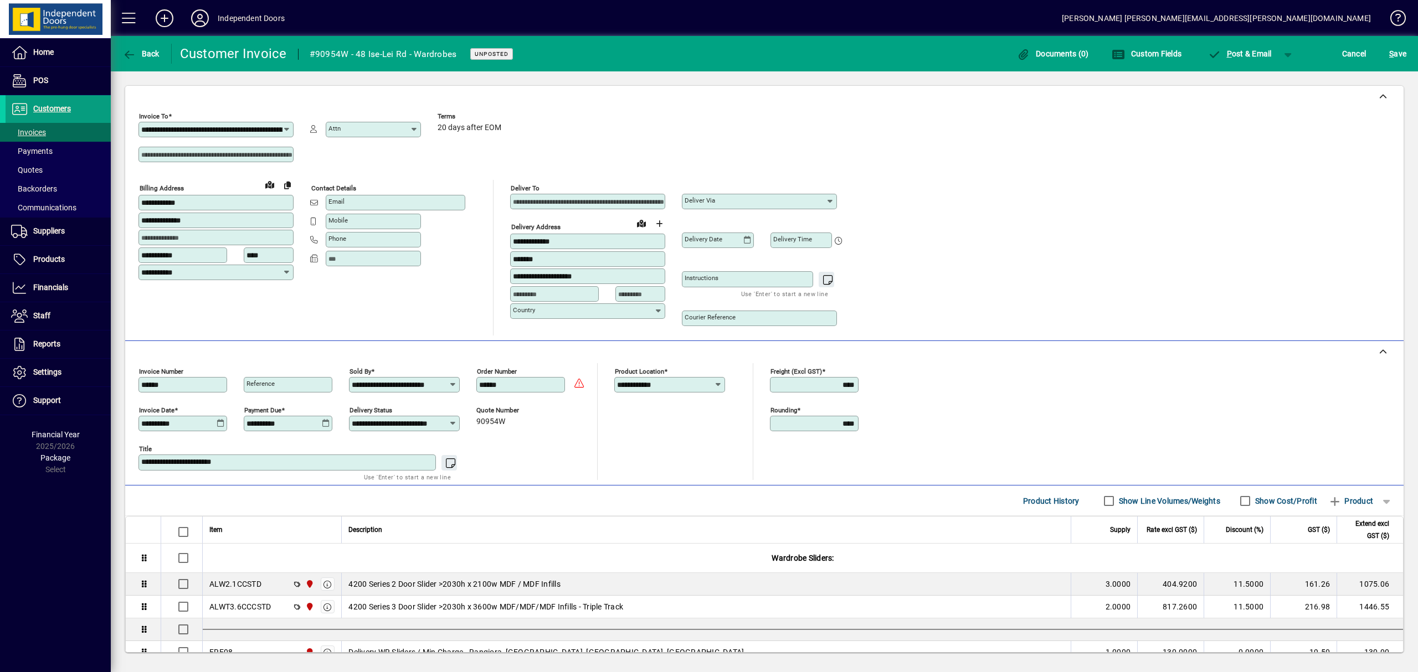
click at [222, 423] on icon at bounding box center [221, 423] width 8 height 9
click at [1361, 54] on div at bounding box center [709, 336] width 1418 height 672
click at [1360, 54] on span "Cancel" at bounding box center [1354, 54] width 24 height 18
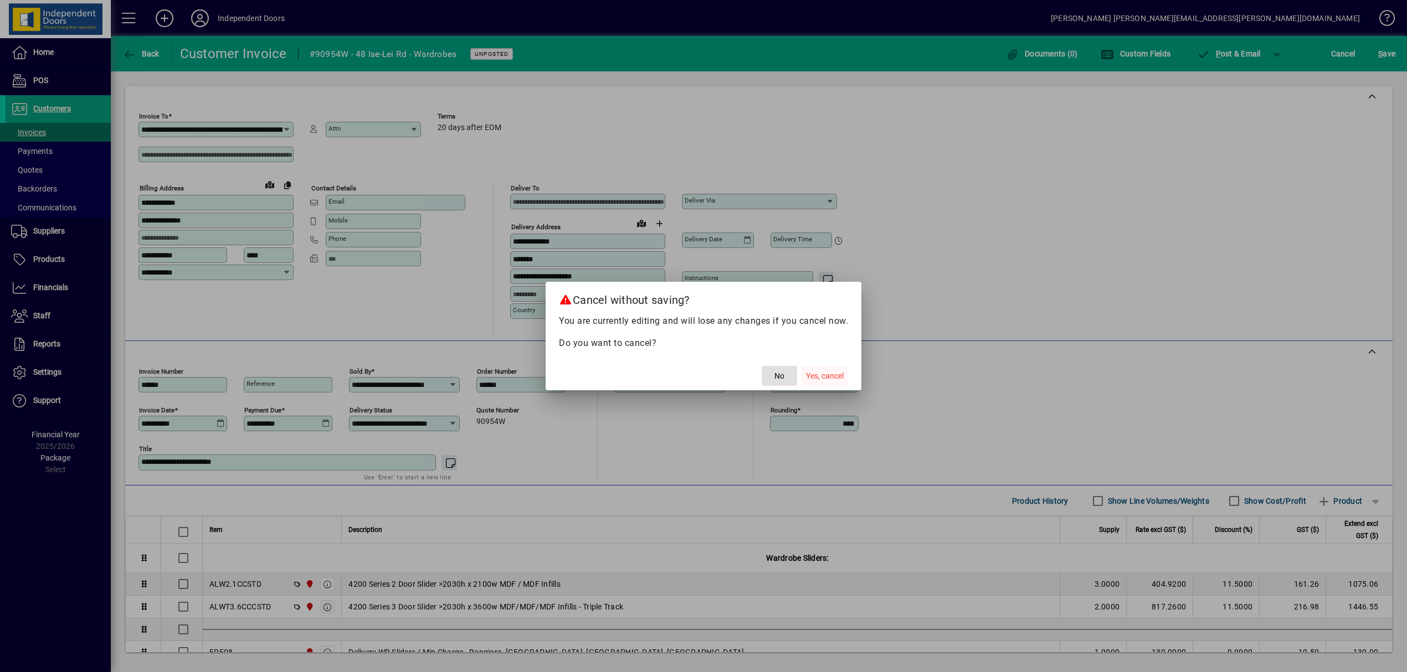
click at [831, 375] on span "Yes, cancel" at bounding box center [825, 377] width 38 height 12
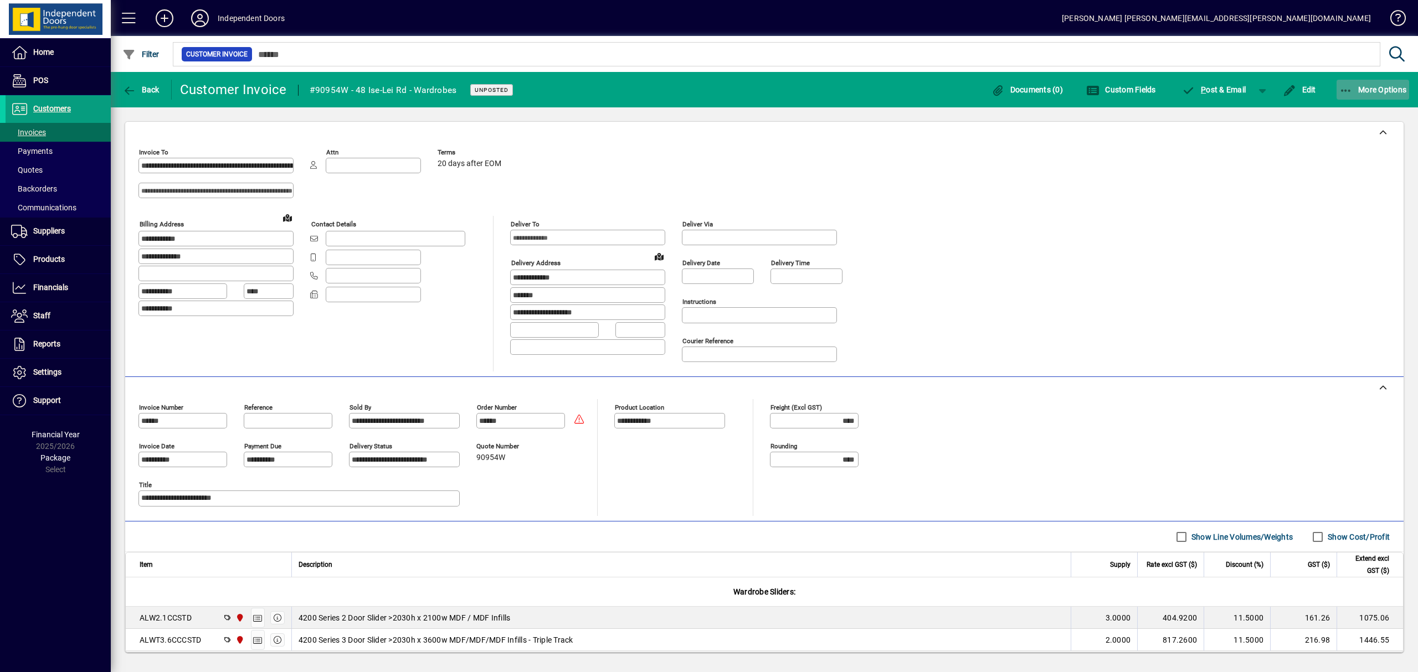
click at [1344, 89] on icon "button" at bounding box center [1346, 90] width 14 height 11
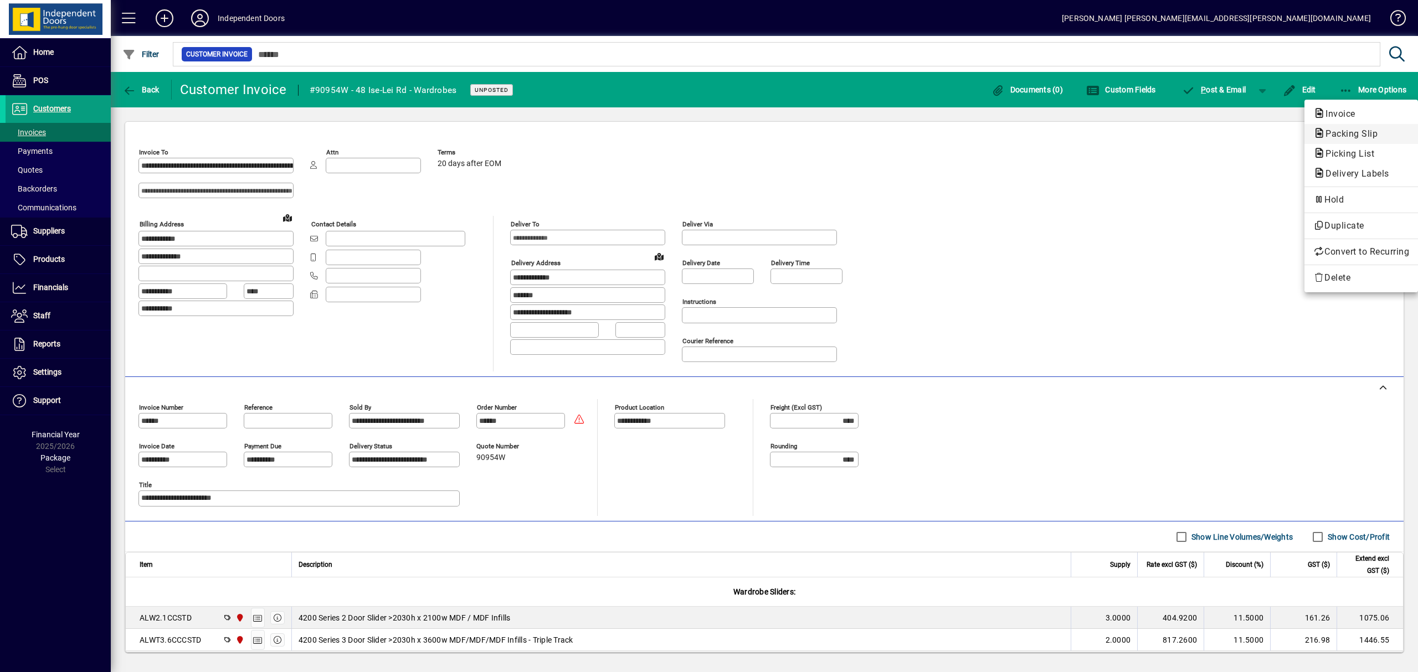
click at [1337, 132] on span "Packing Slip" at bounding box center [1348, 133] width 70 height 11
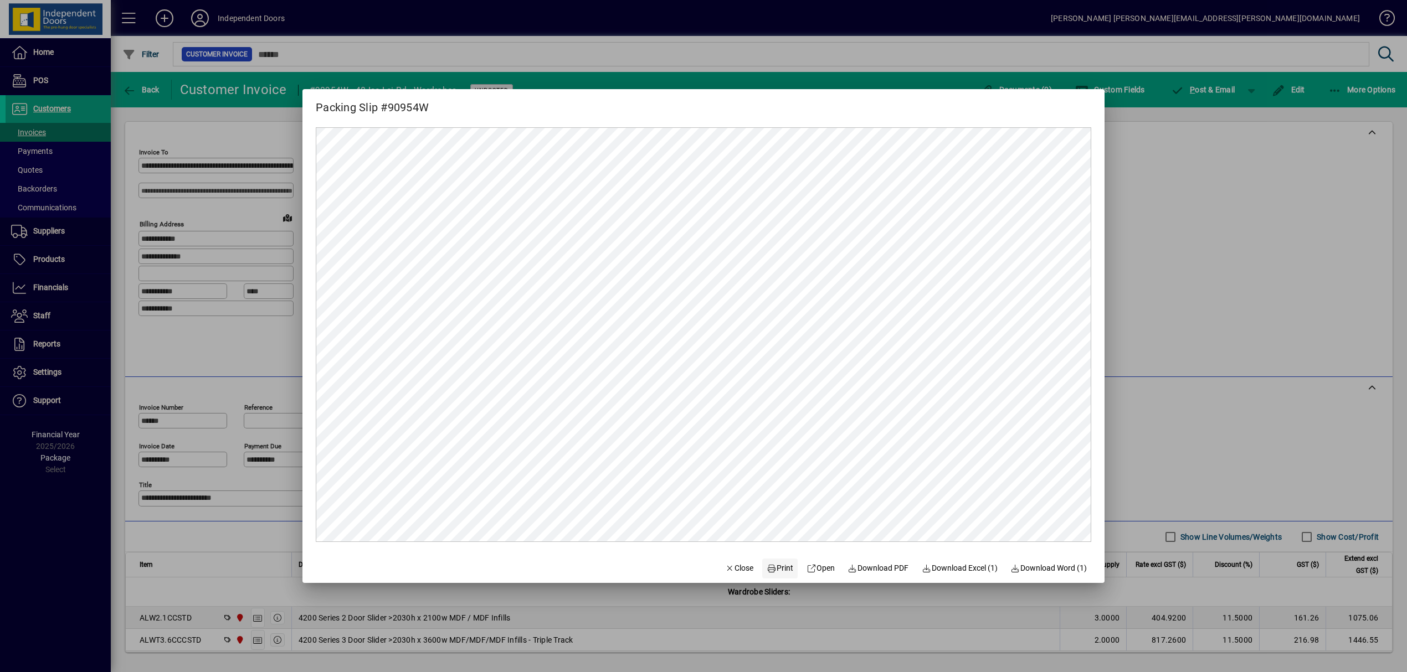
click at [767, 573] on icon at bounding box center [772, 569] width 10 height 8
click at [1213, 91] on div at bounding box center [703, 336] width 1407 height 672
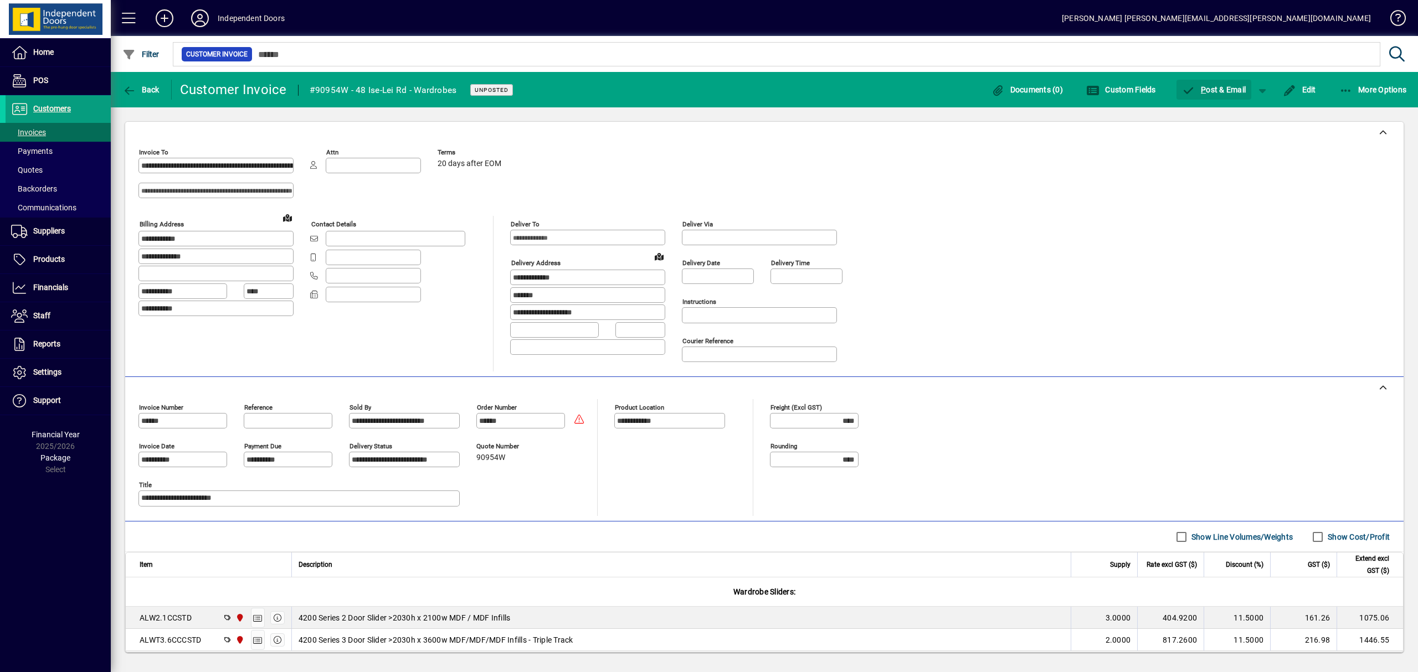
click at [1213, 91] on span "P ost & Email" at bounding box center [1214, 89] width 64 height 9
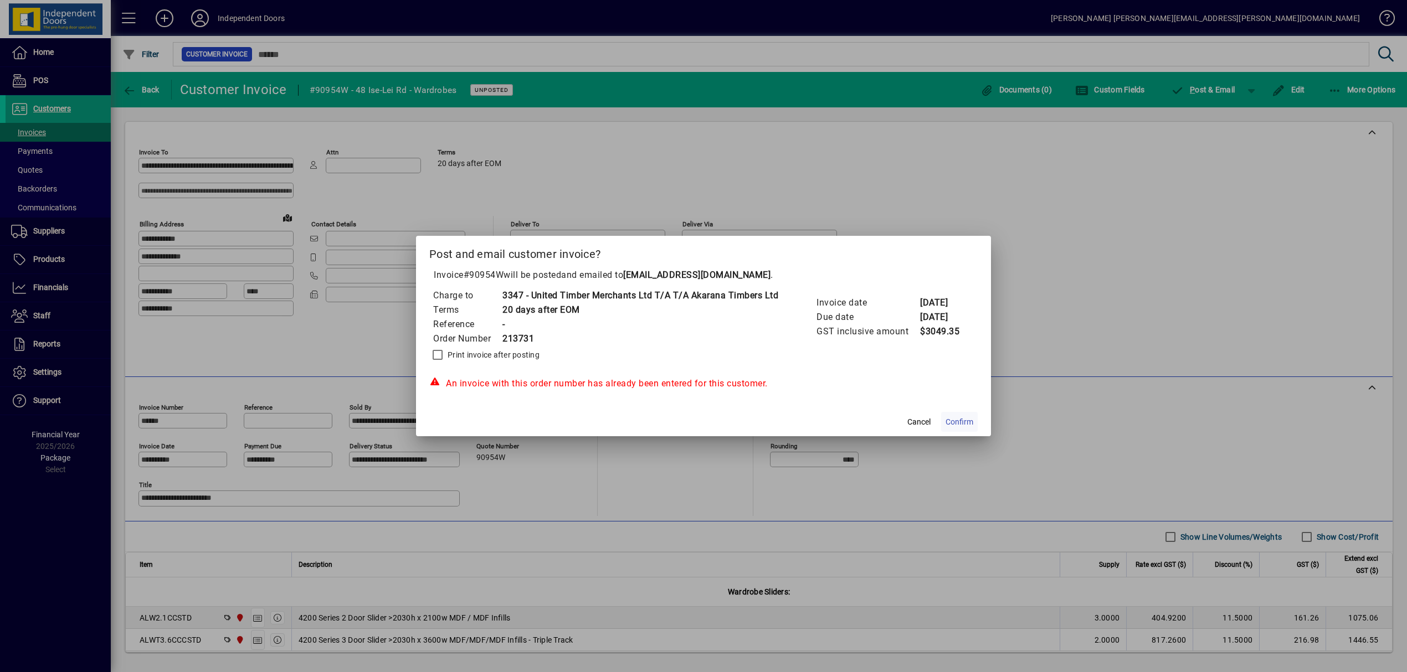
click at [969, 418] on span "Confirm" at bounding box center [959, 423] width 28 height 12
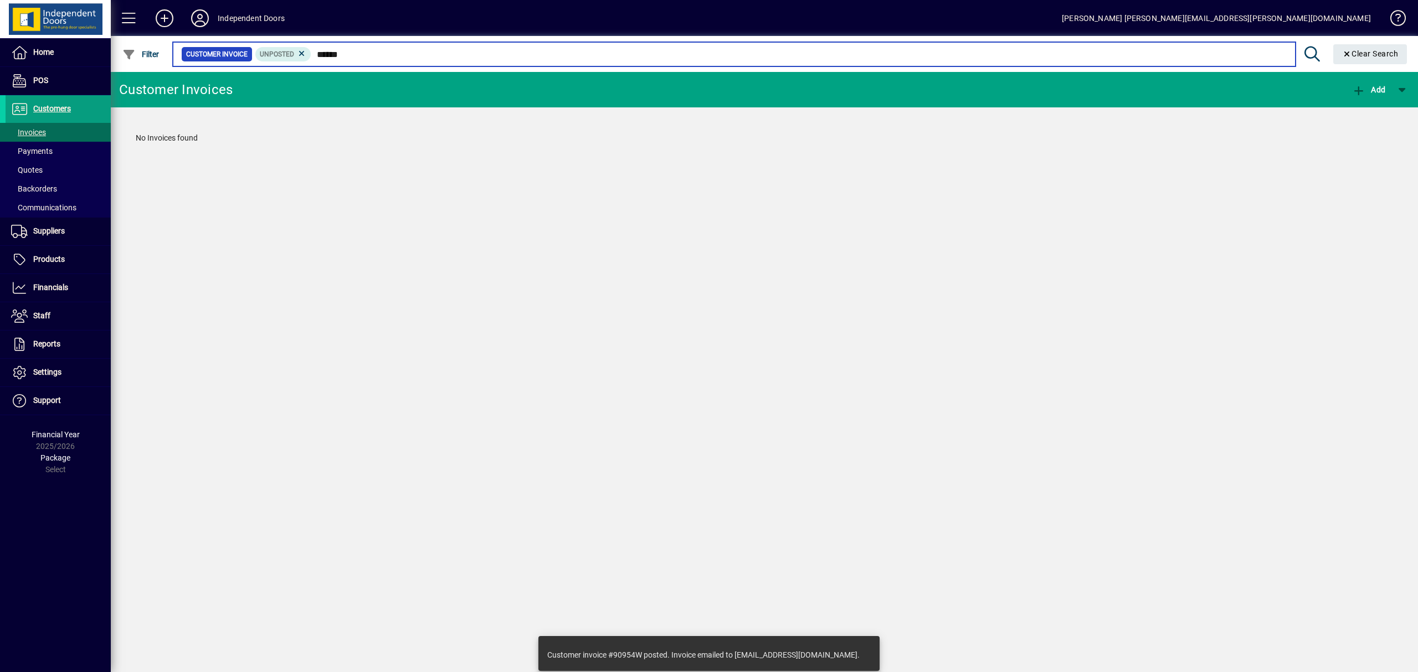
drag, startPoint x: 368, startPoint y: 50, endPoint x: 315, endPoint y: 49, distance: 53.7
click at [315, 49] on input "******" at bounding box center [798, 55] width 975 height 16
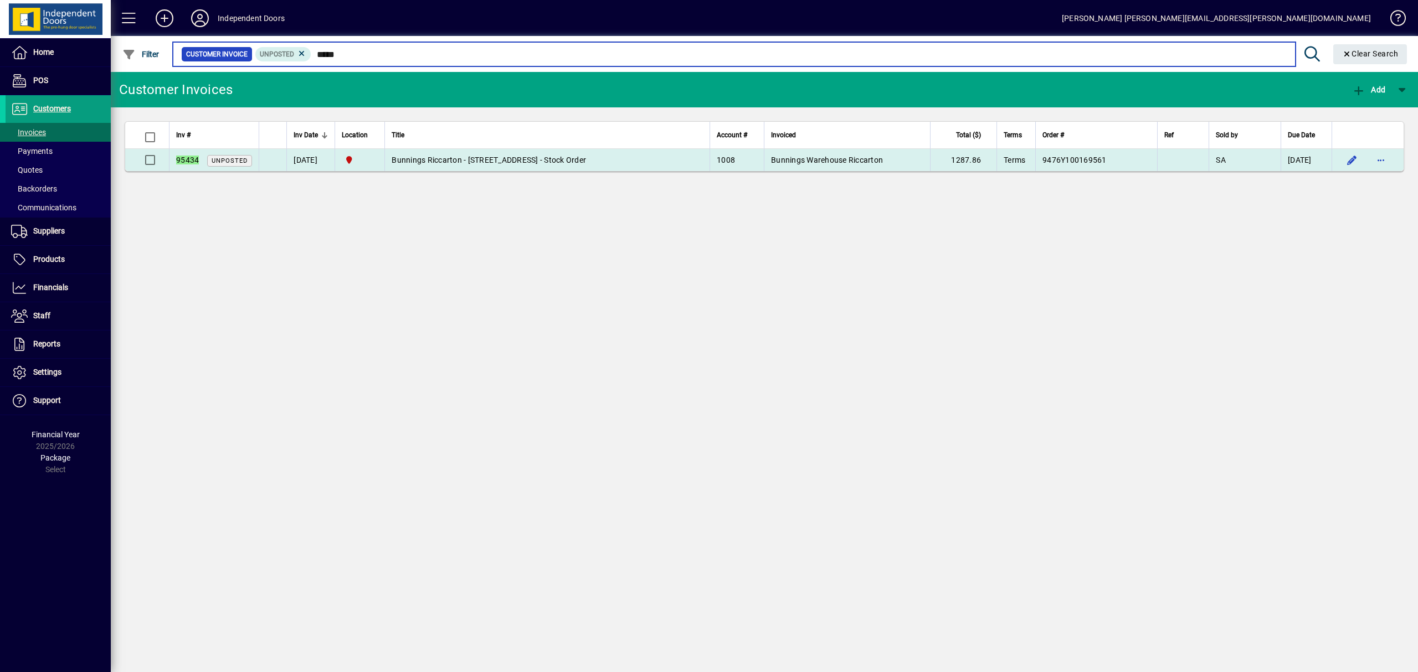
type input "*****"
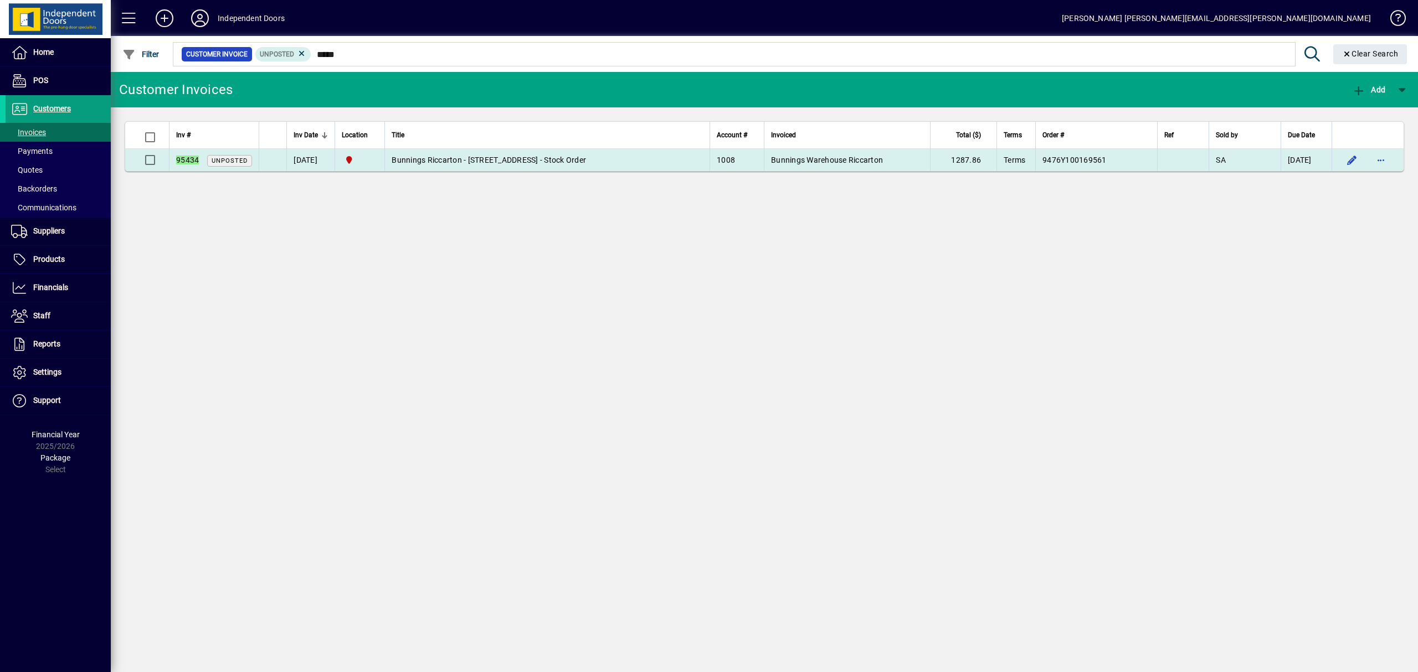
click at [480, 160] on span "Bunnings Riccarton - 64 Blenheim Rd Riccarton - Stock Order" at bounding box center [489, 160] width 194 height 9
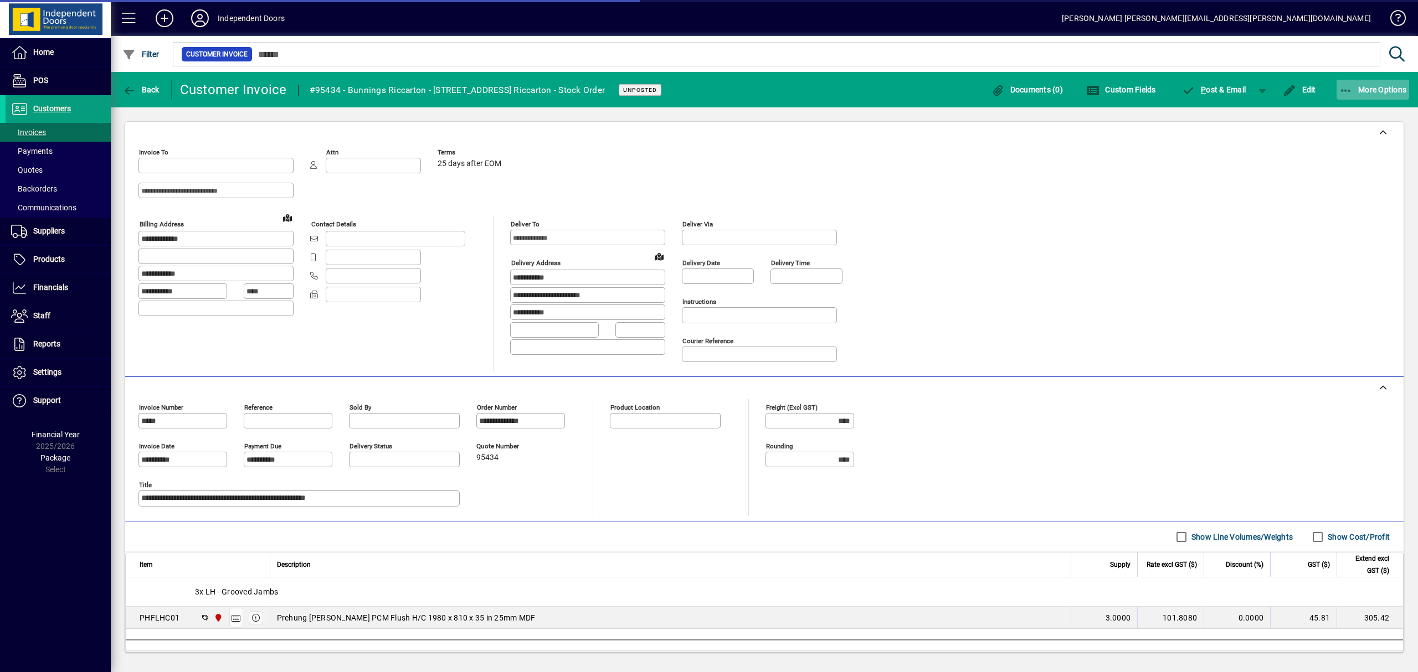
type input "**********"
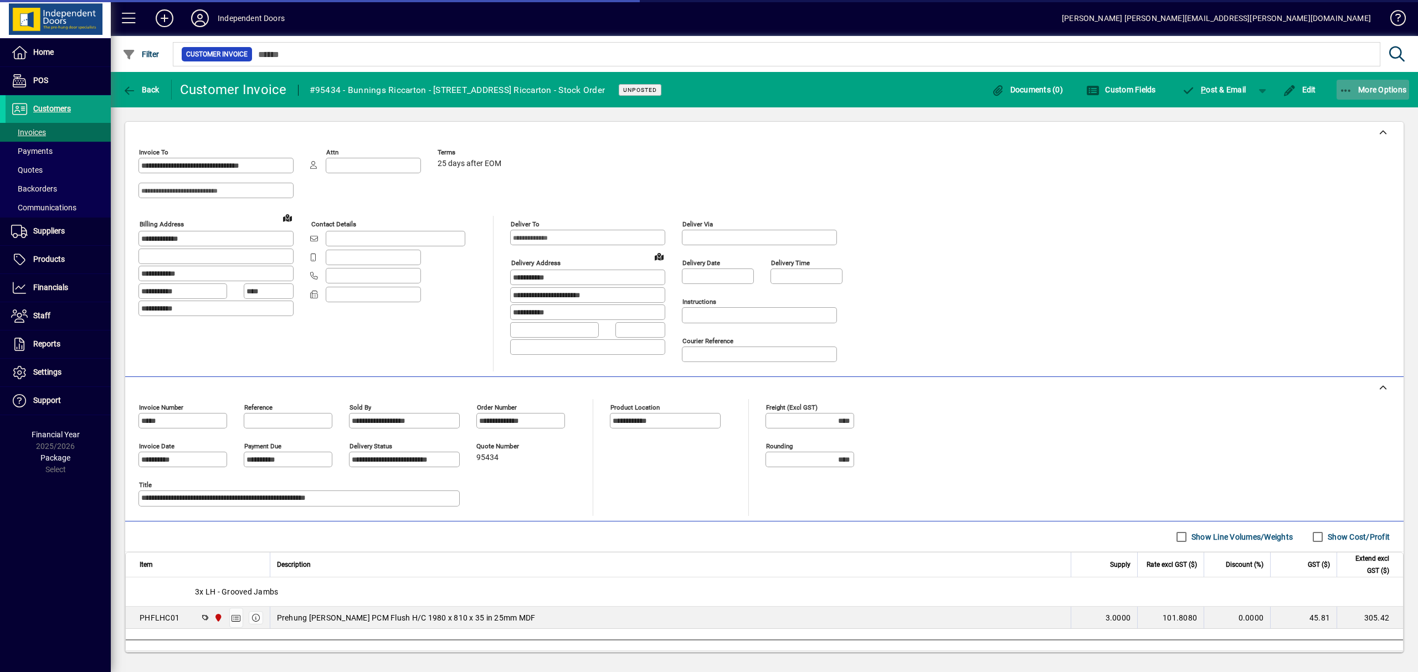
click at [1339, 87] on icon "button" at bounding box center [1346, 90] width 14 height 11
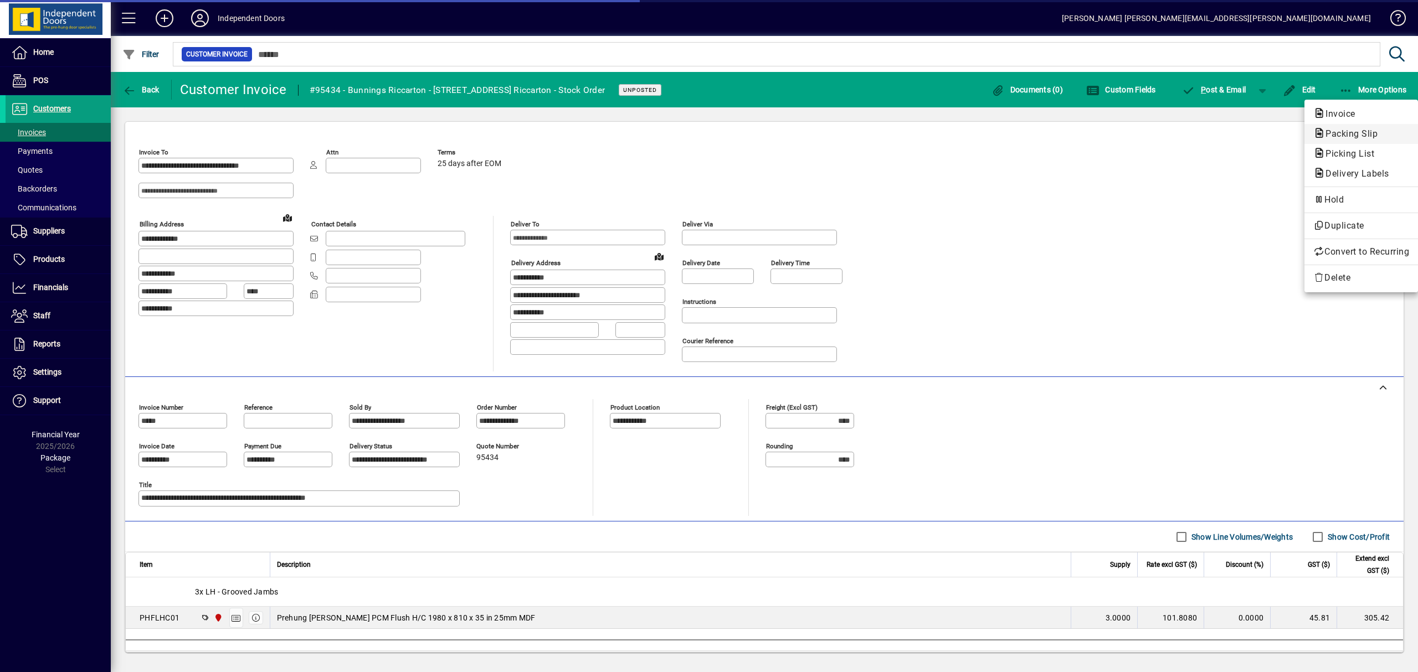
click at [1343, 136] on span "Packing Slip" at bounding box center [1348, 133] width 70 height 11
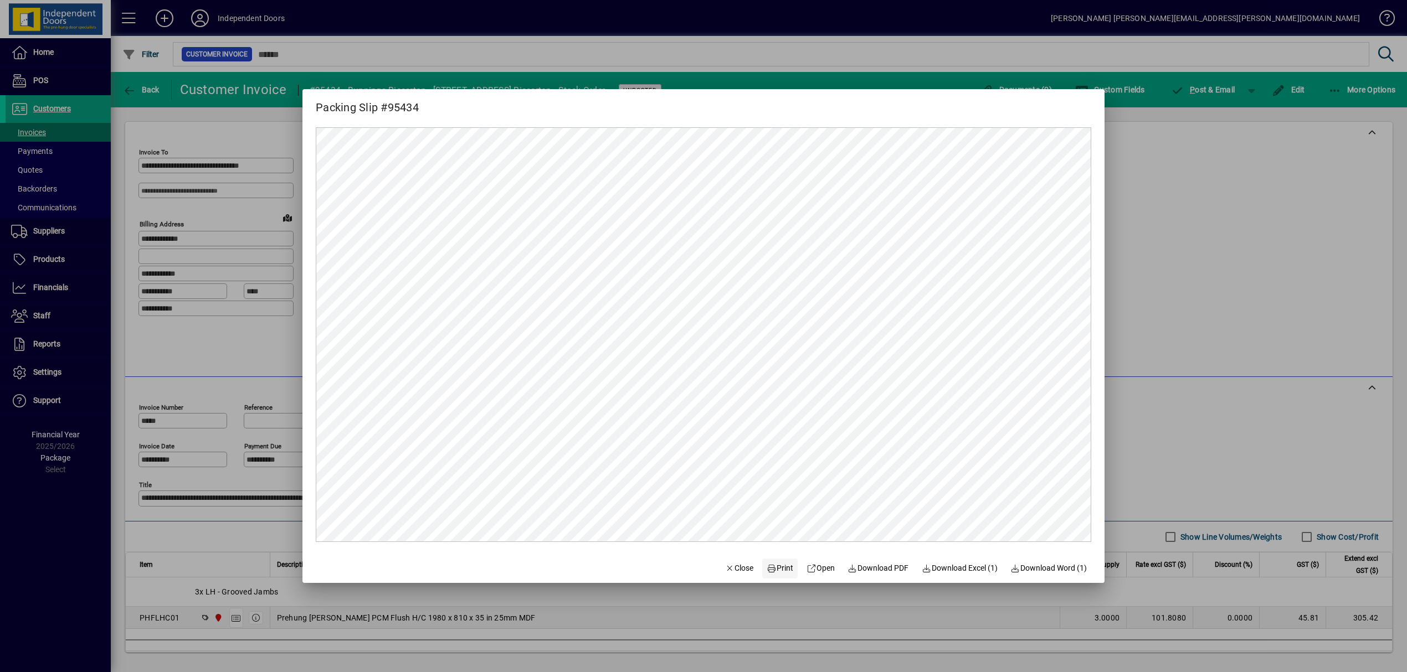
click at [779, 565] on span "Print" at bounding box center [780, 569] width 27 height 12
click at [1209, 90] on div at bounding box center [703, 336] width 1407 height 672
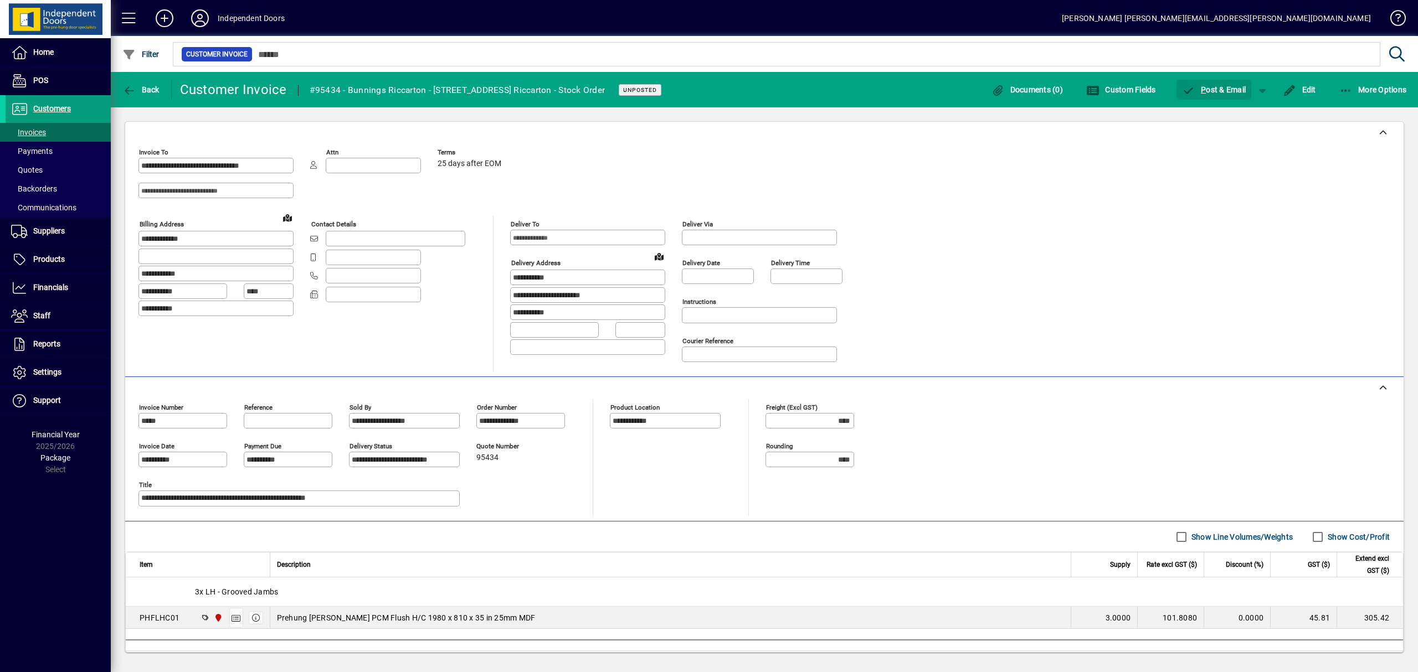
click at [1209, 90] on span "P ost & Email" at bounding box center [1214, 89] width 64 height 9
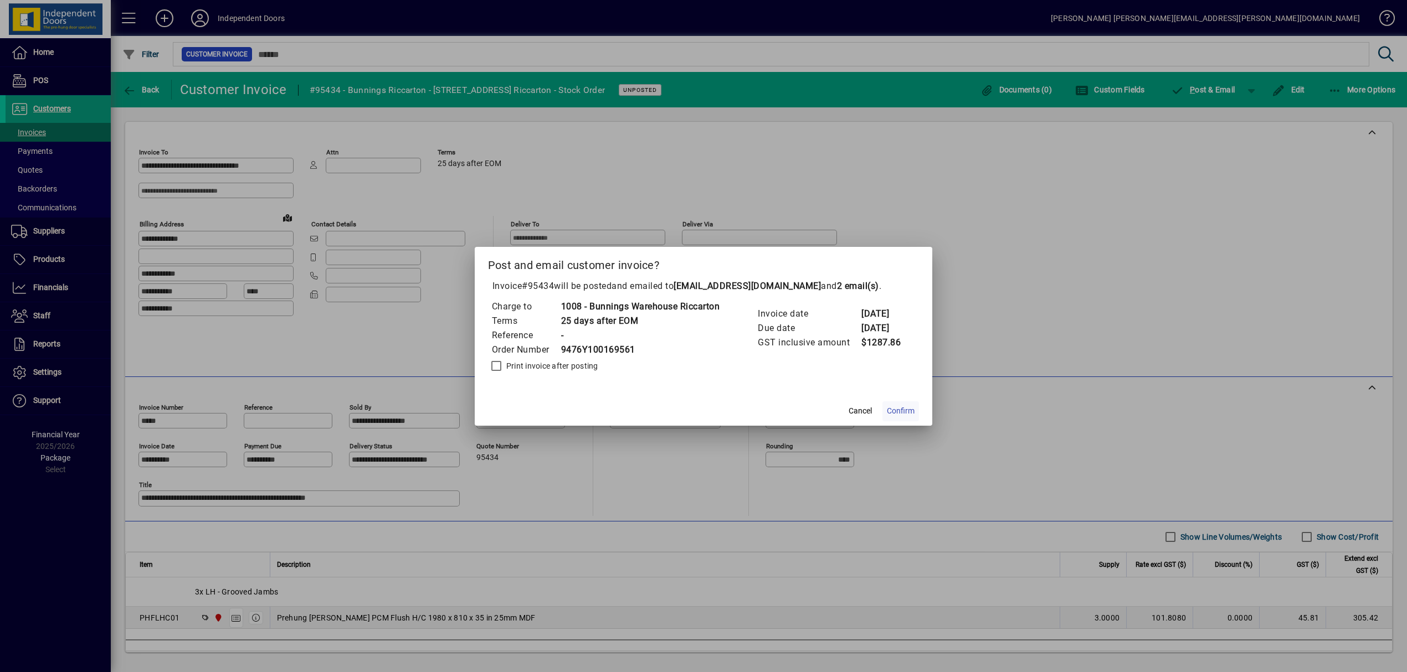
click at [914, 406] on span "Confirm" at bounding box center [901, 411] width 28 height 12
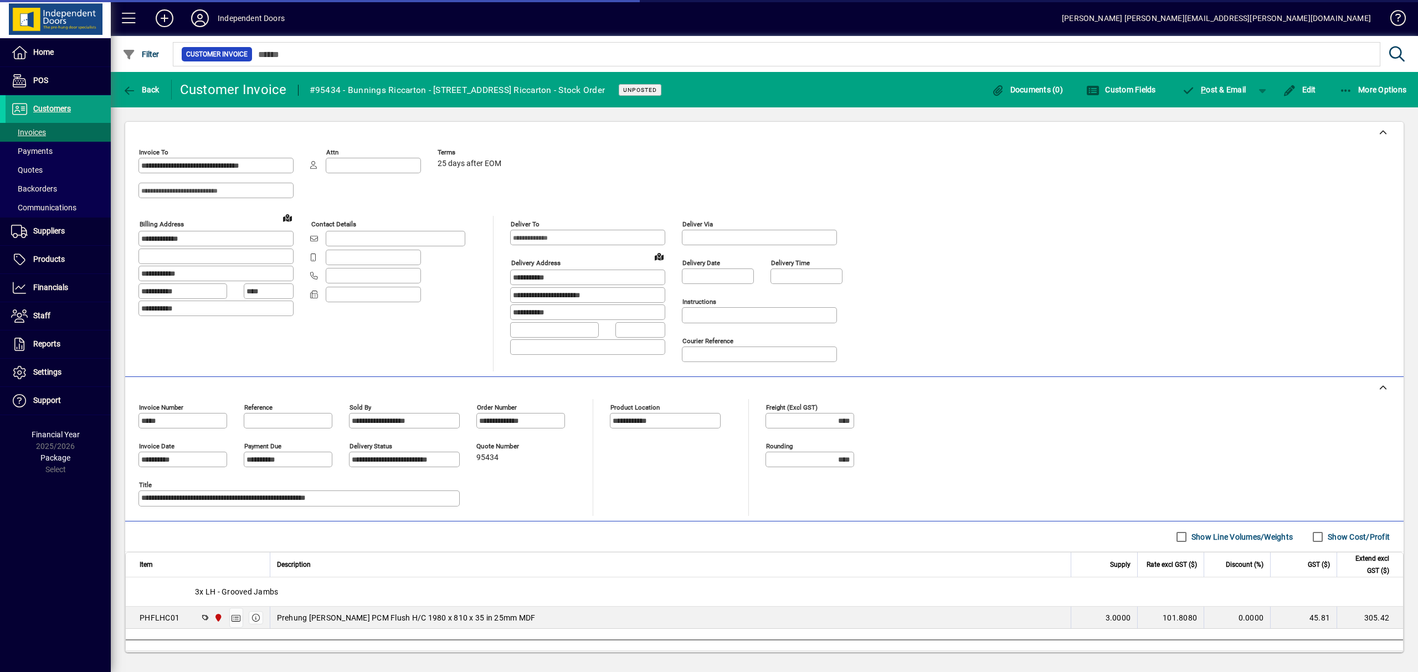
type input "*****"
